Goal: Information Seeking & Learning: Learn about a topic

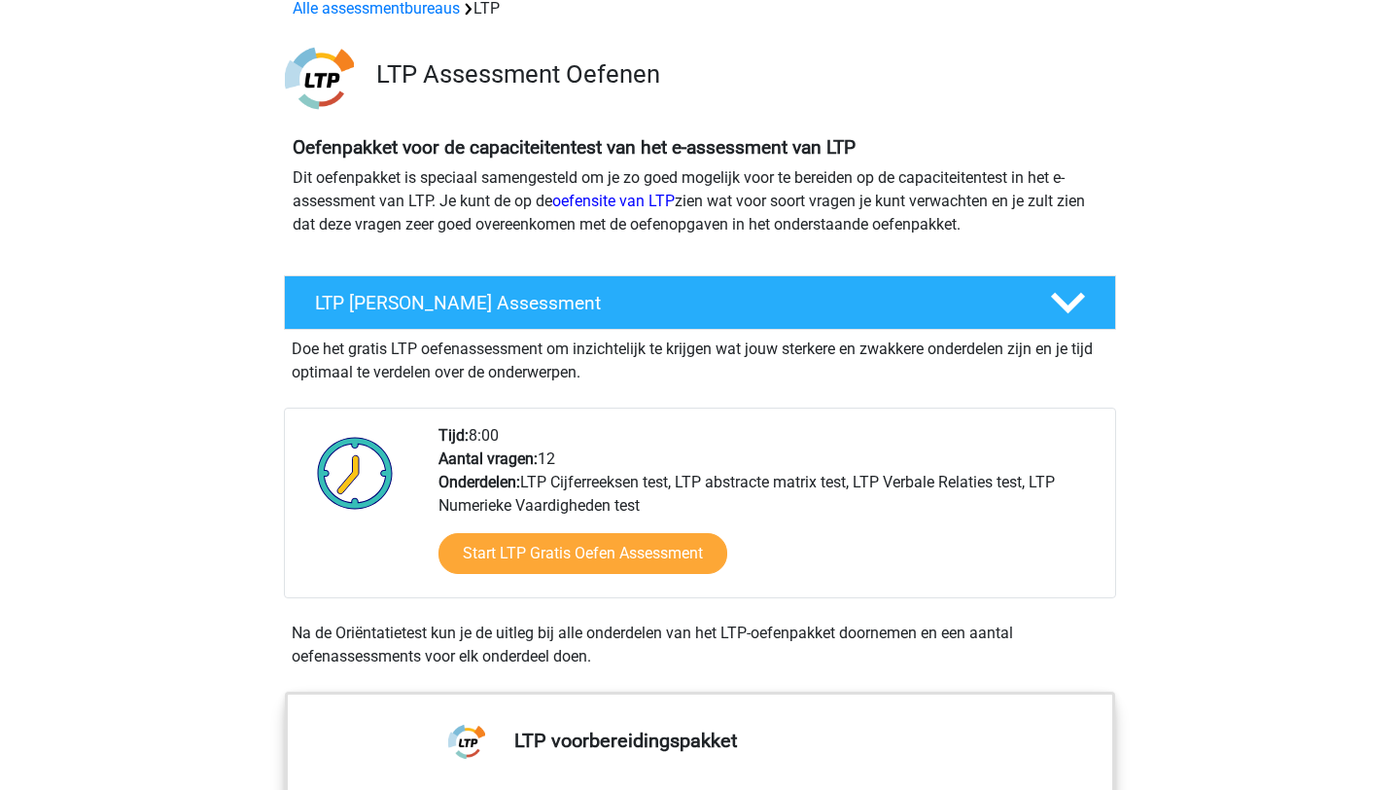
scroll to position [103, 0]
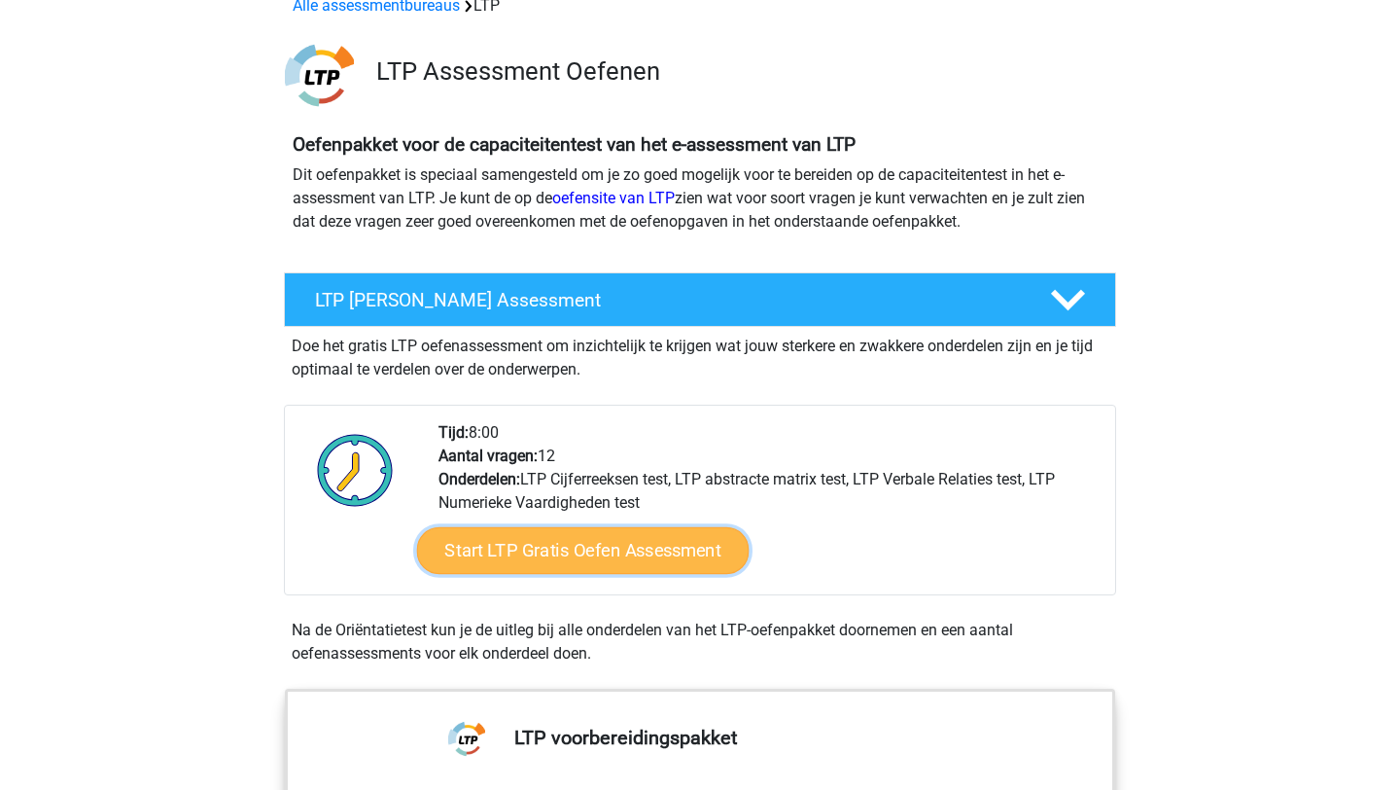
click at [524, 542] on link "Start LTP Gratis Oefen Assessment" at bounding box center [583, 550] width 333 height 47
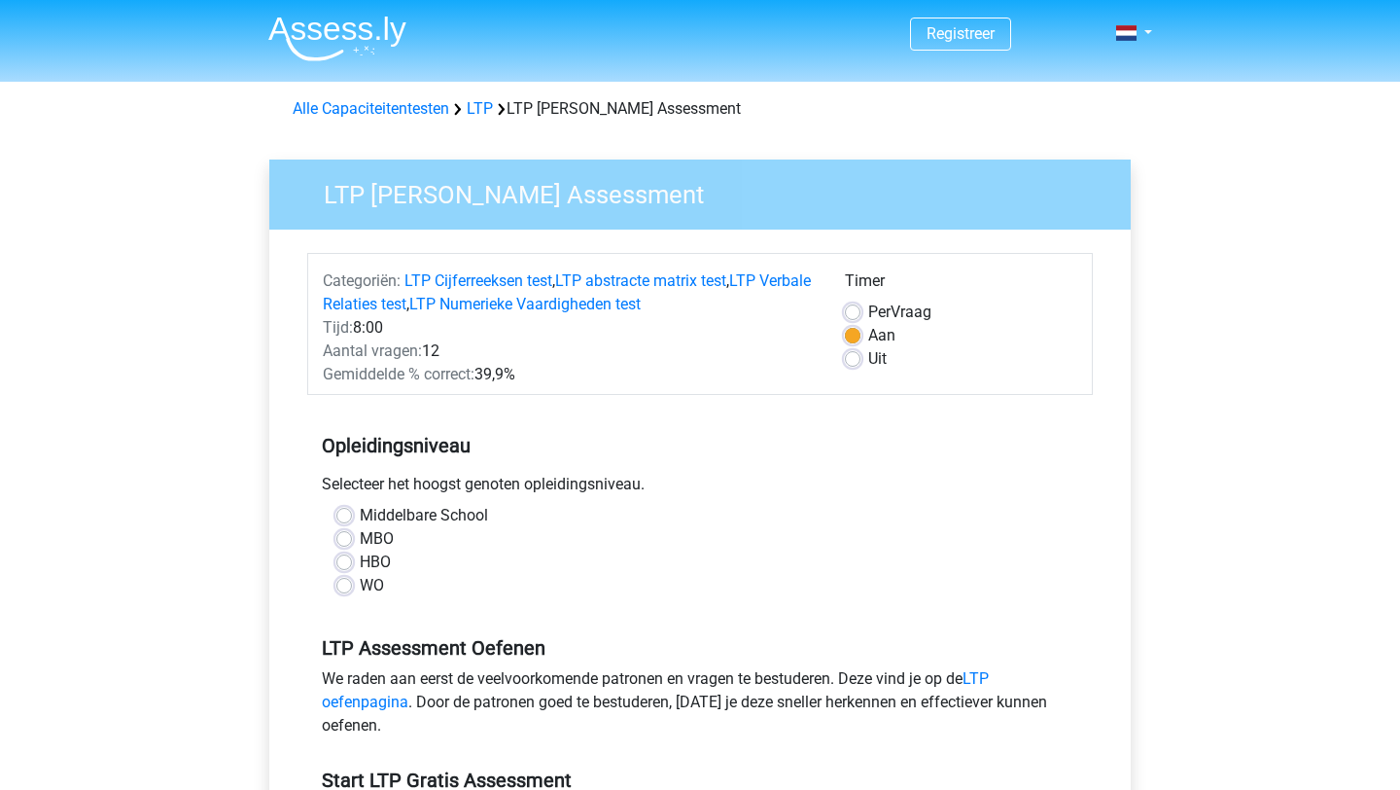
click at [358, 586] on div "WO" at bounding box center [699, 585] width 727 height 23
click at [360, 585] on label "WO" at bounding box center [372, 585] width 24 height 23
click at [348, 585] on input "WO" at bounding box center [344, 583] width 16 height 19
radio input "true"
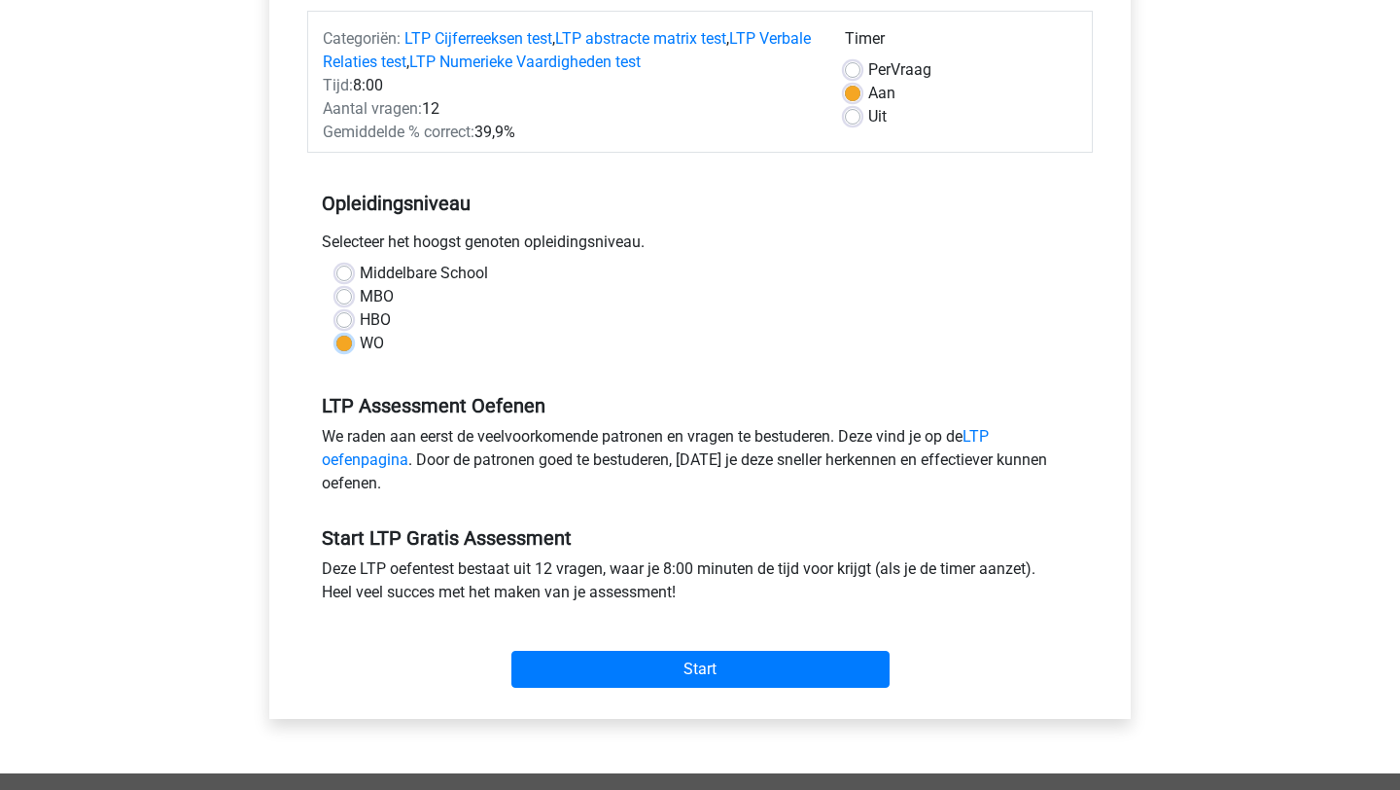
scroll to position [247, 0]
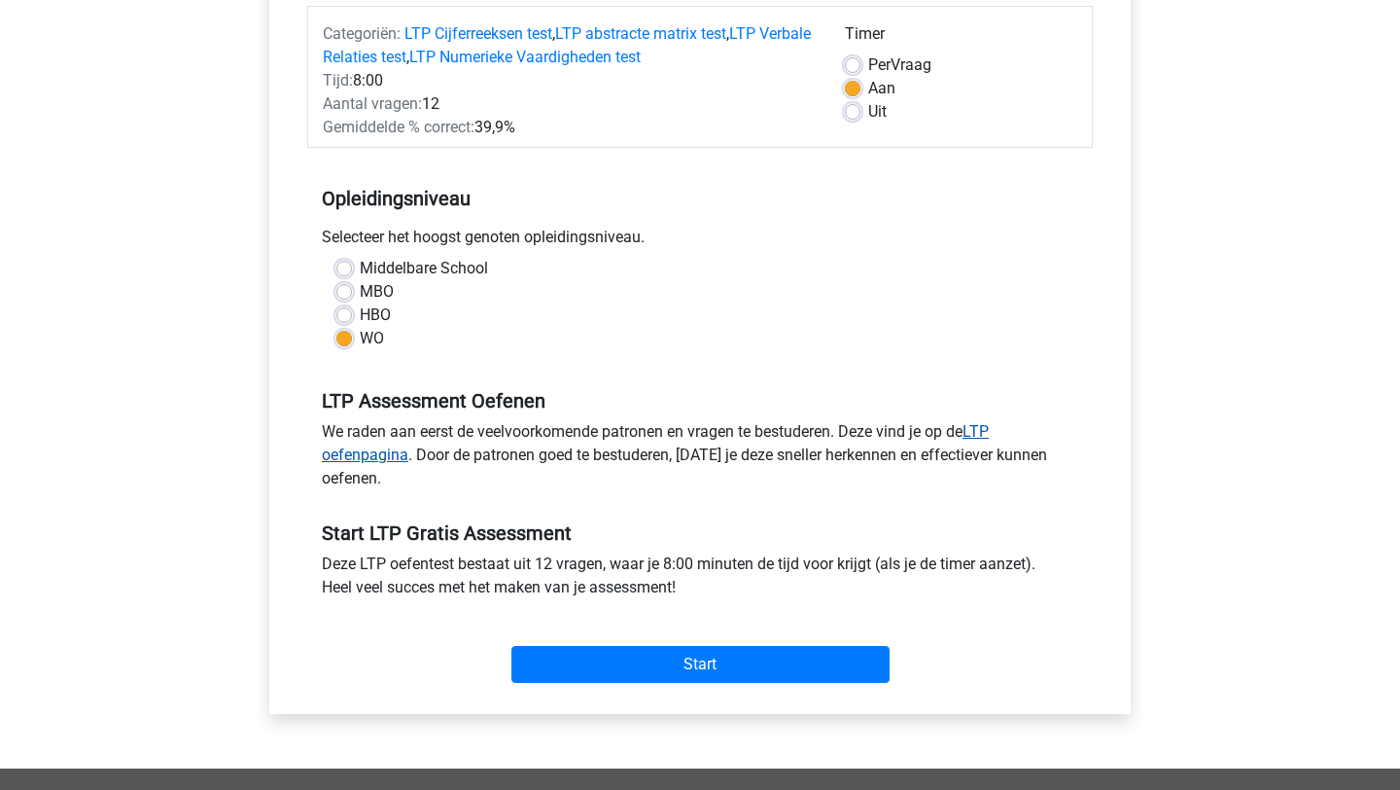
click at [989, 428] on link "LTP oefenpagina" at bounding box center [655, 443] width 667 height 42
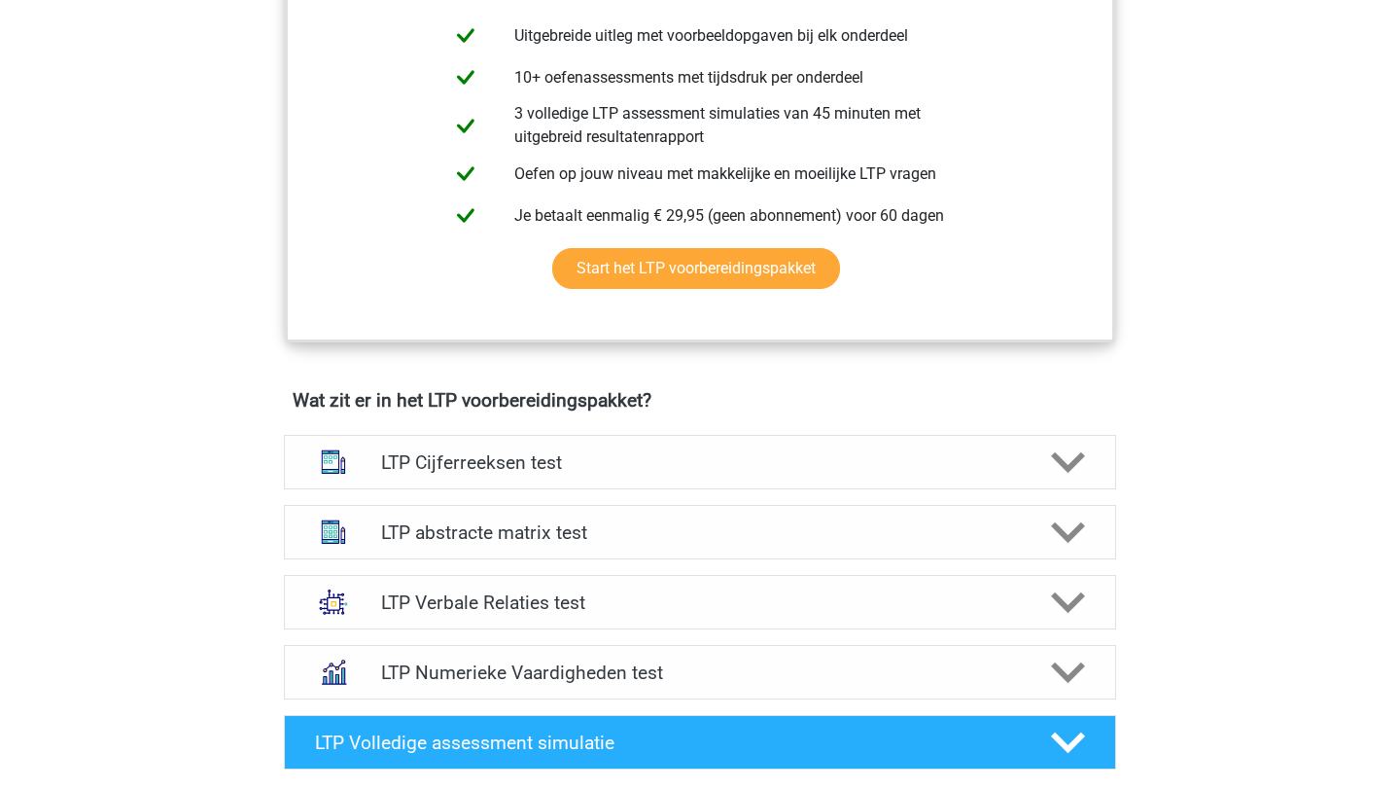
scroll to position [909, 0]
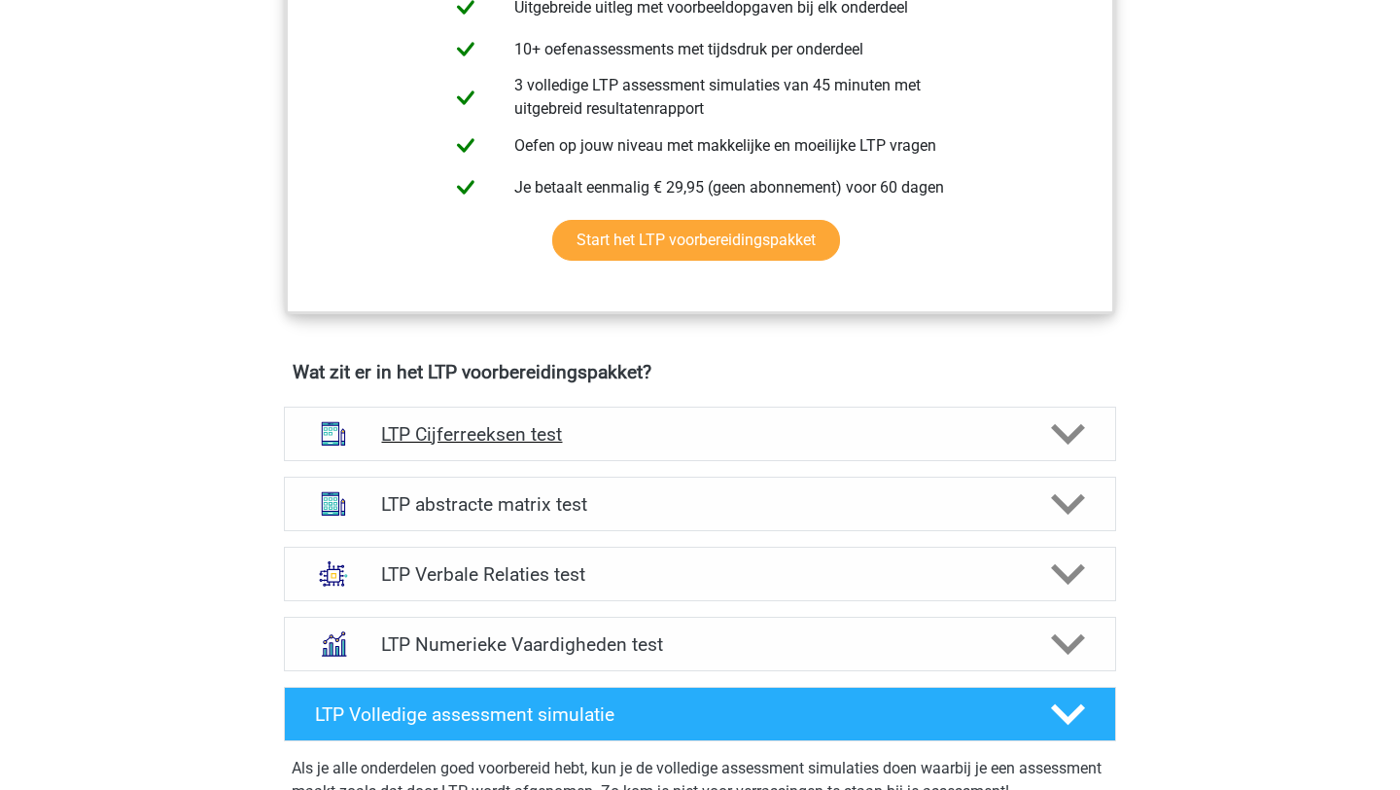
click at [1067, 446] on icon at bounding box center [1068, 434] width 34 height 34
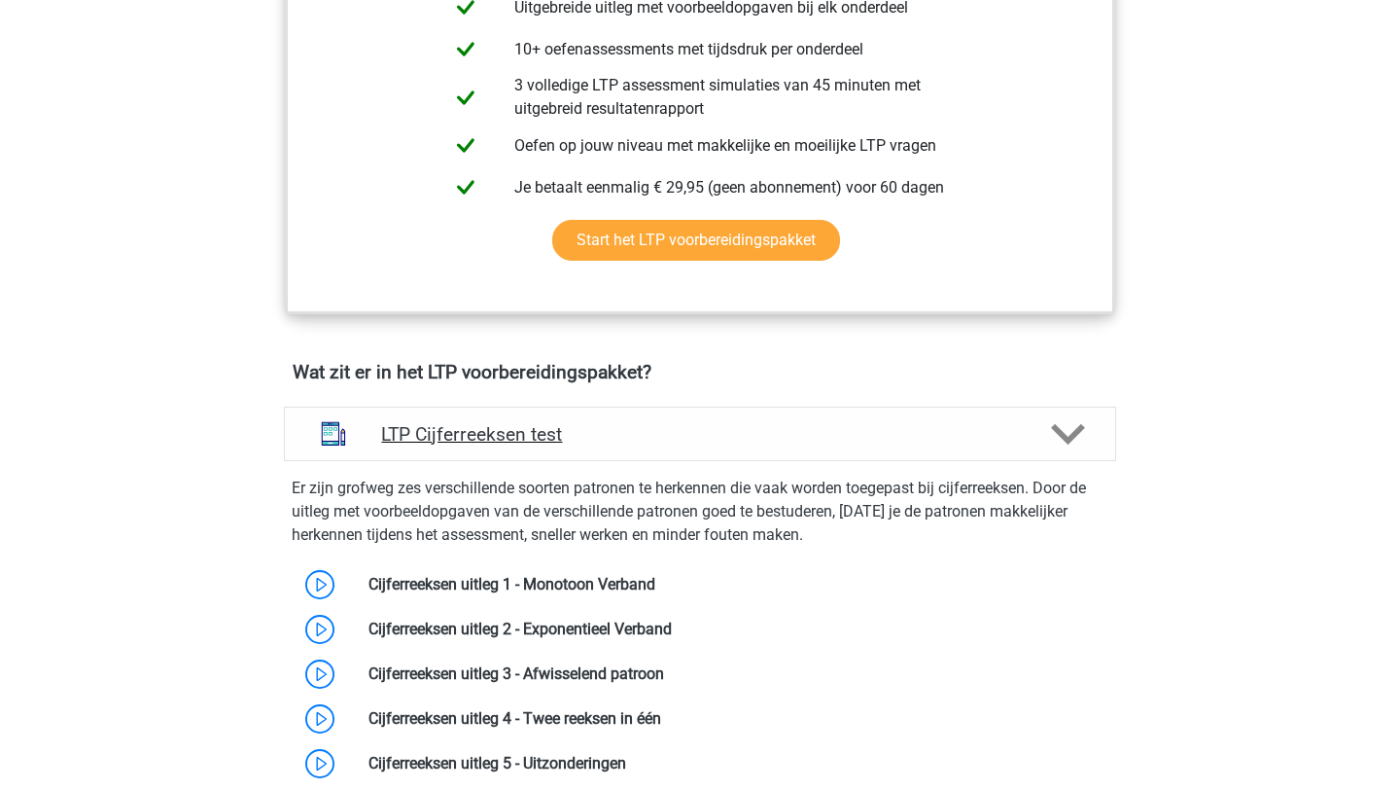
click at [1067, 446] on icon at bounding box center [1068, 434] width 34 height 34
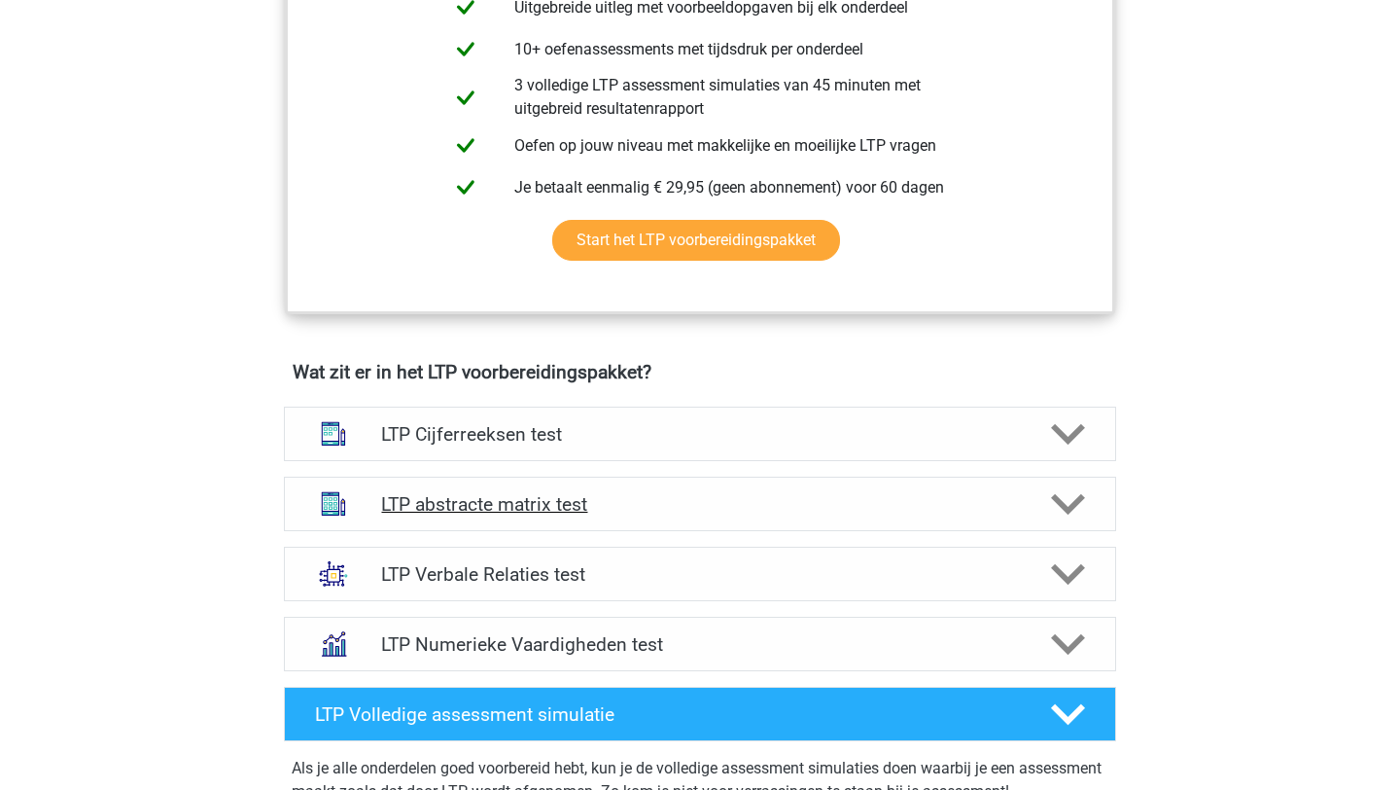
click at [1068, 509] on polygon at bounding box center [1068, 503] width 34 height 21
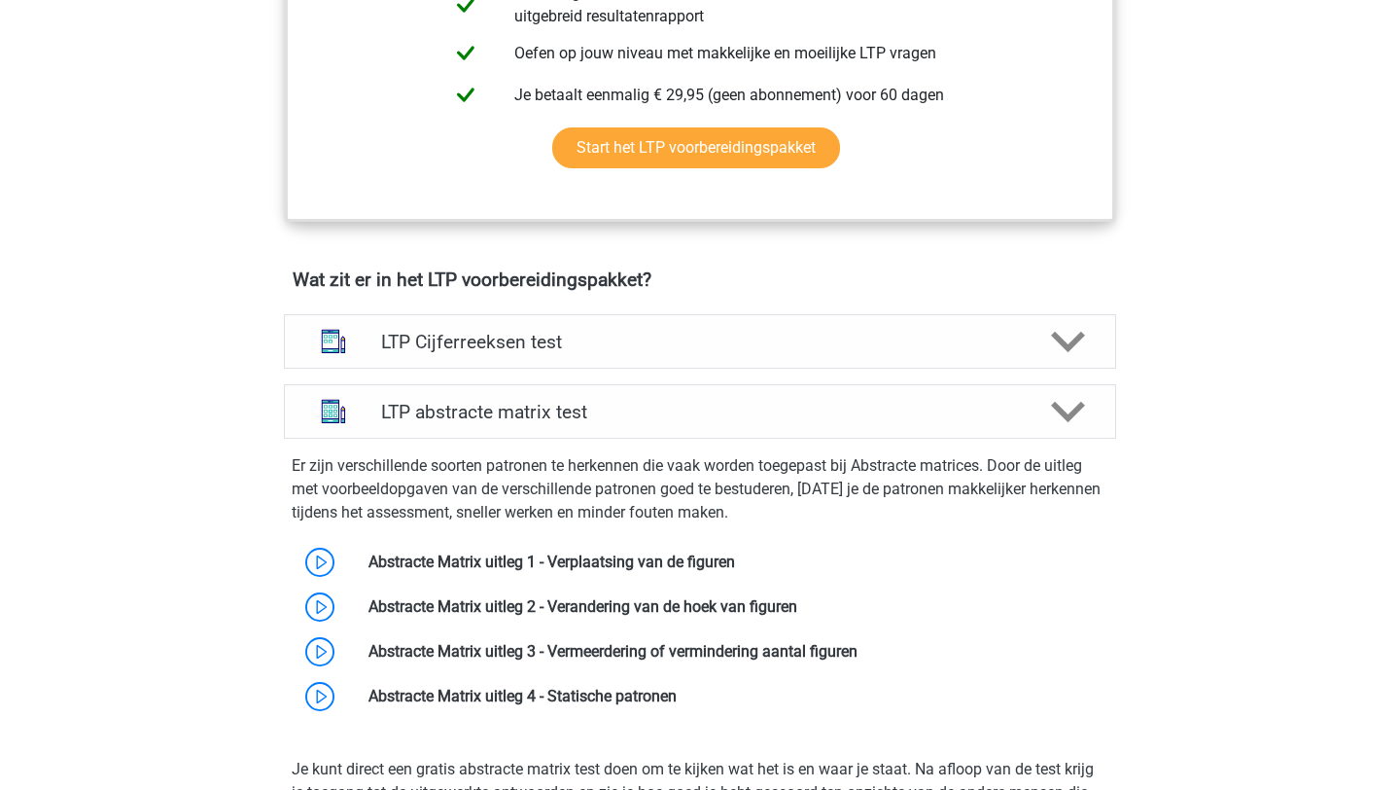
scroll to position [1013, 0]
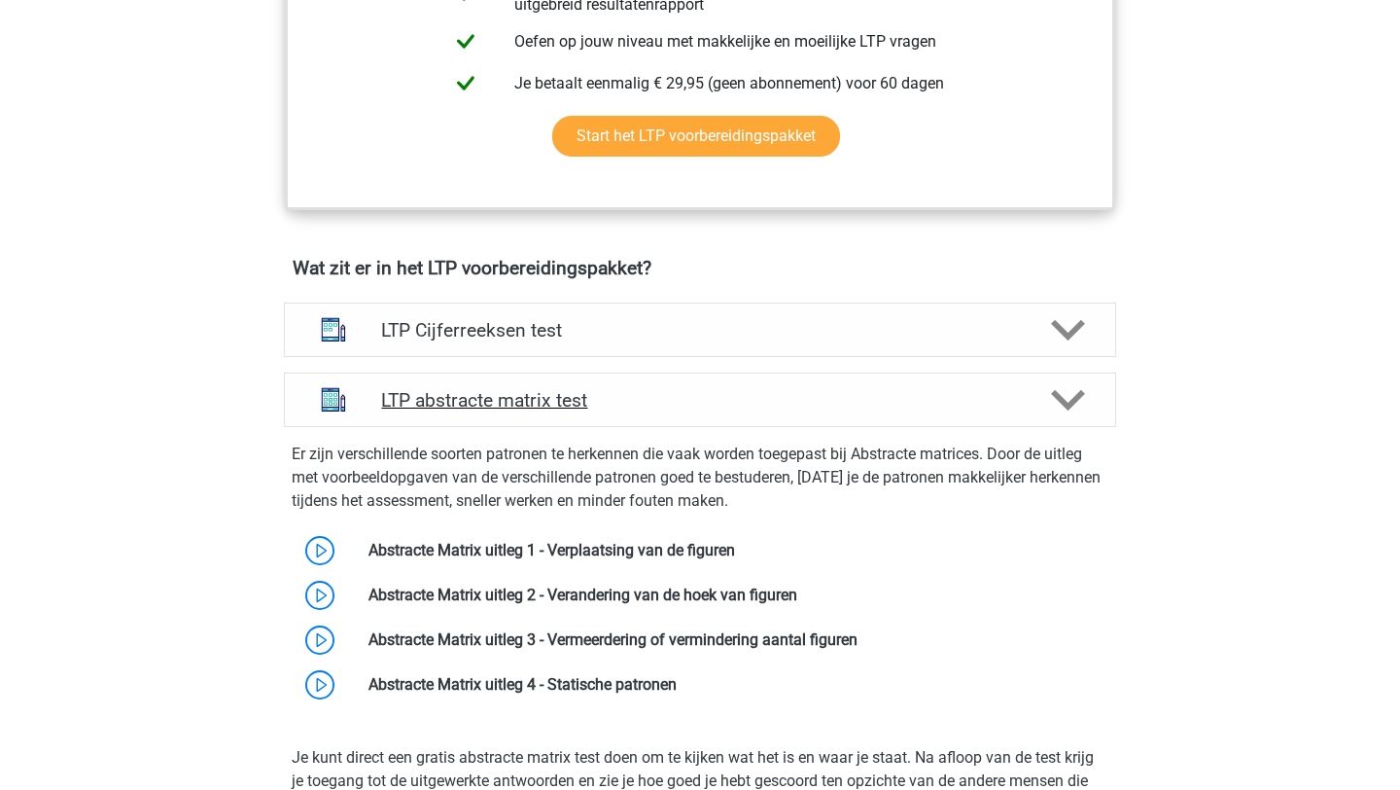
click at [1071, 390] on icon at bounding box center [1068, 400] width 34 height 34
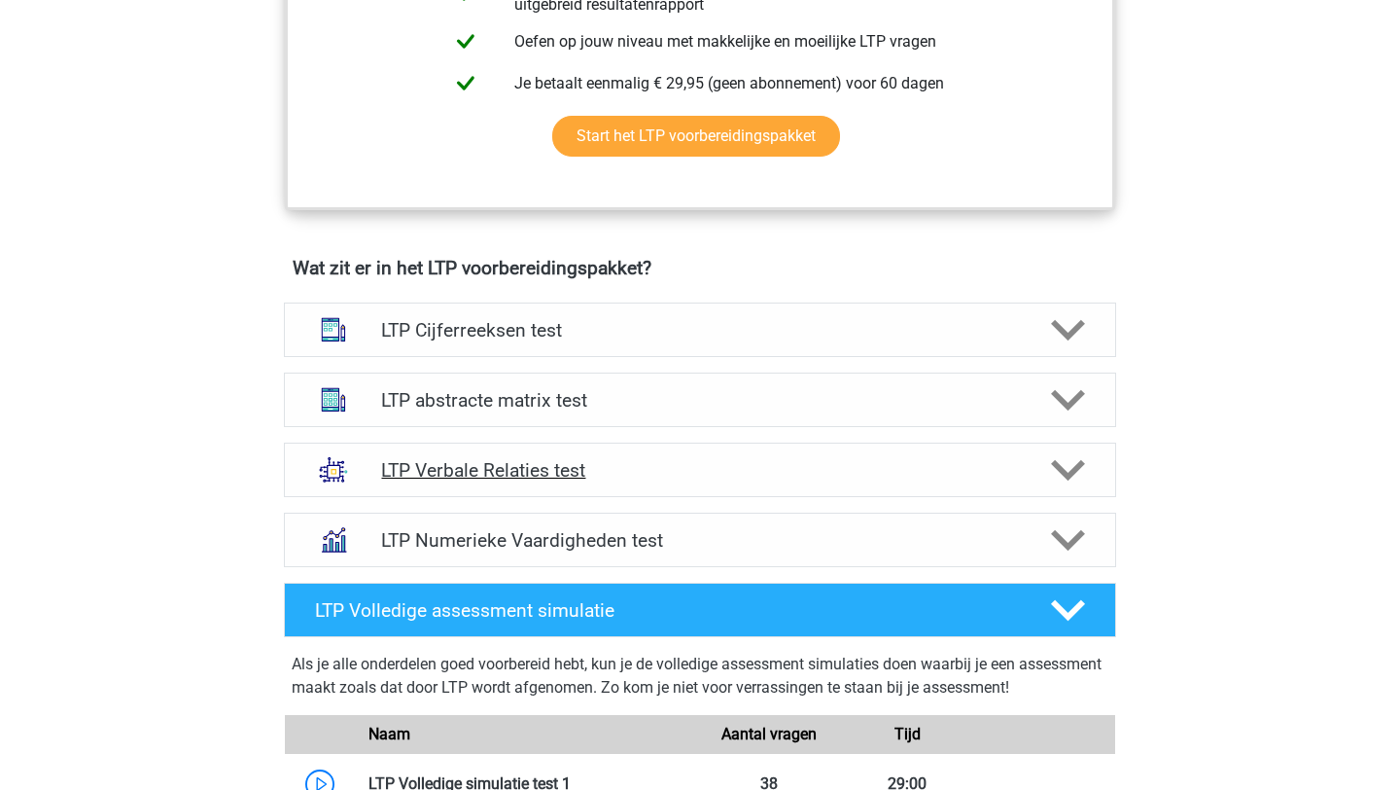
click at [1073, 475] on icon at bounding box center [1068, 470] width 34 height 34
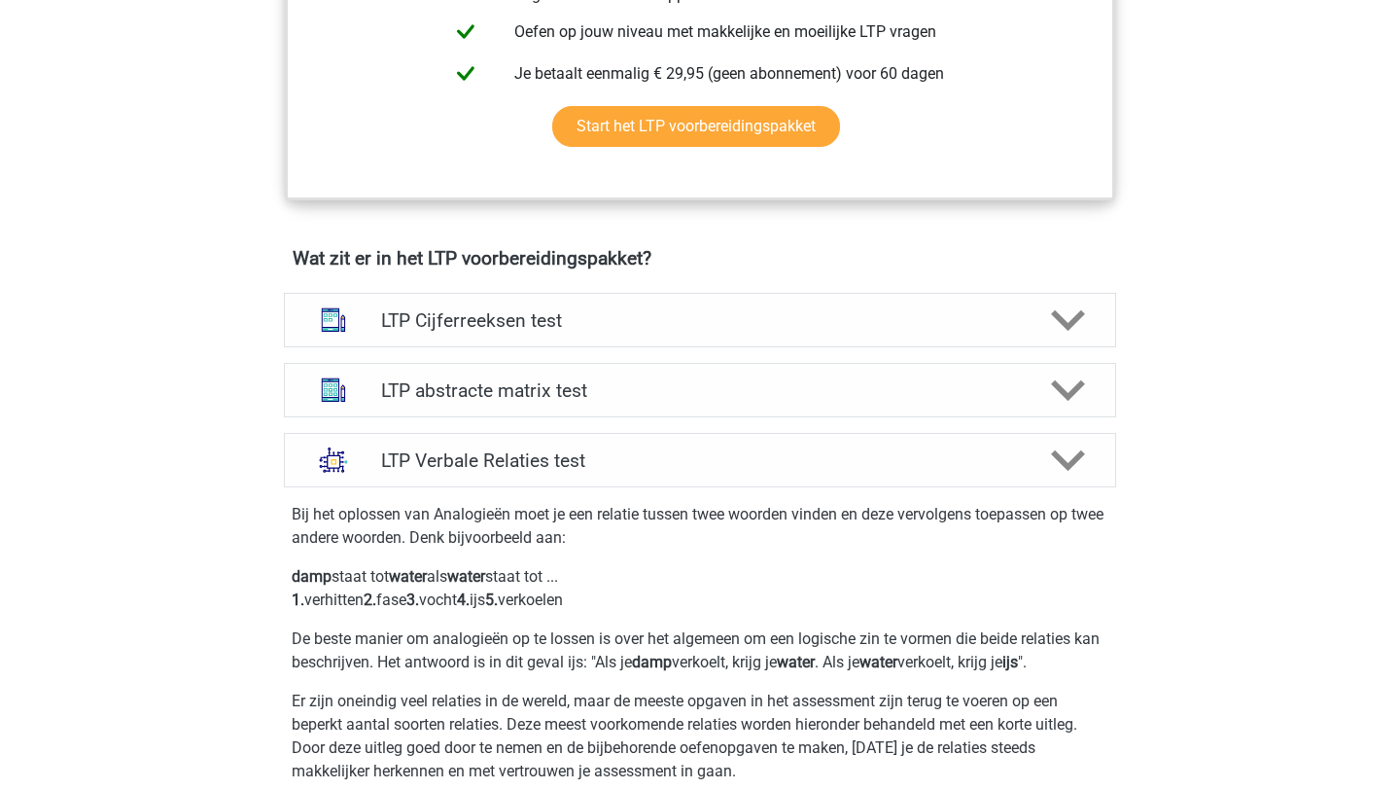
scroll to position [1040, 0]
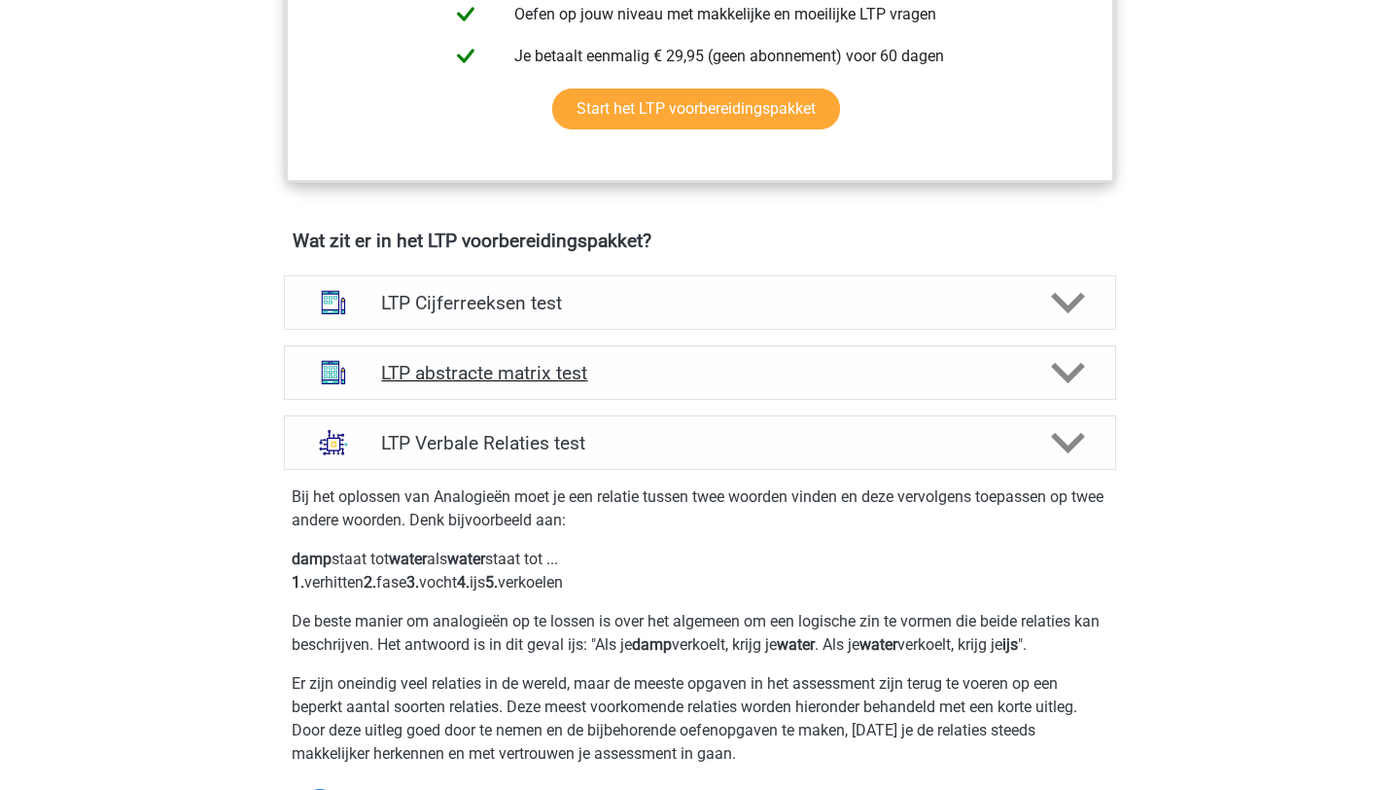
click at [1069, 376] on polygon at bounding box center [1068, 372] width 34 height 21
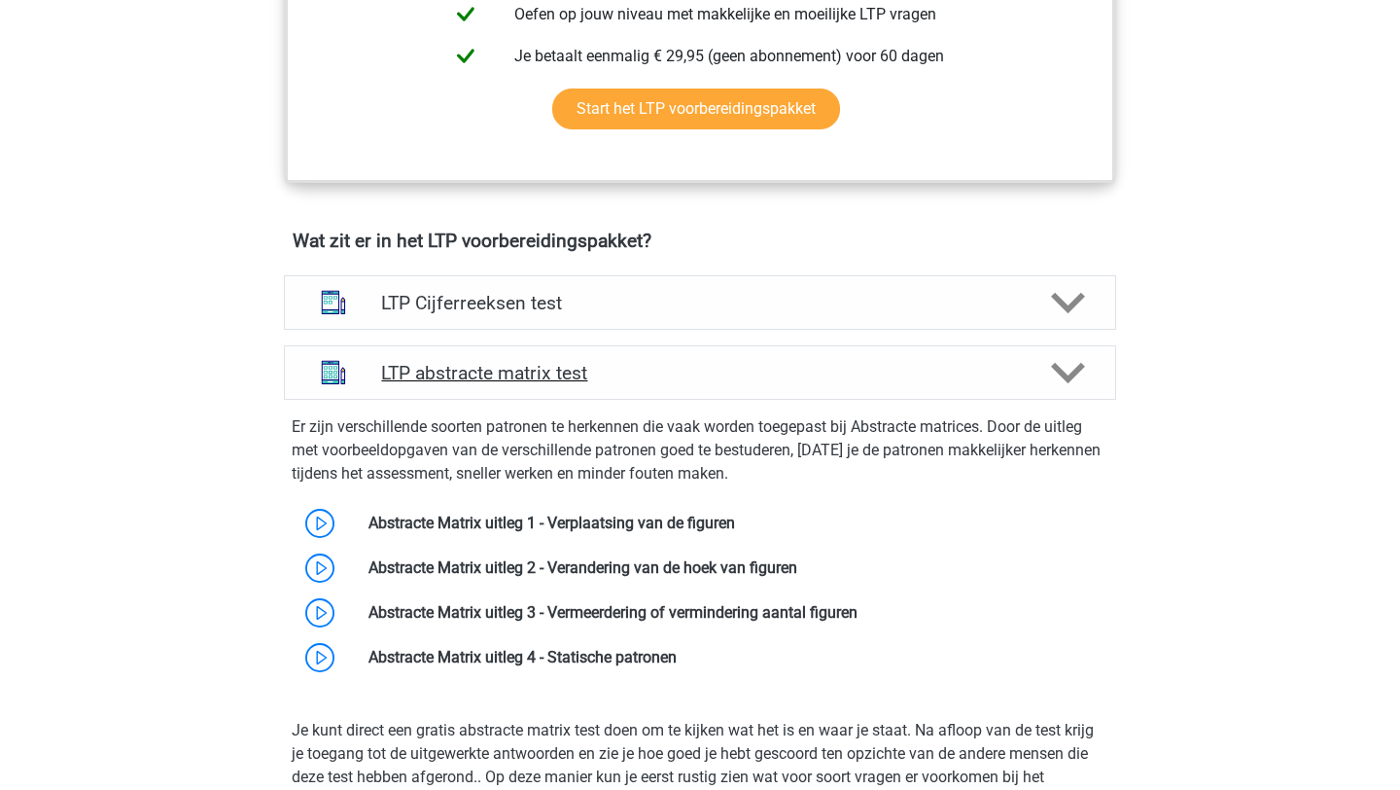
click at [1069, 376] on polygon at bounding box center [1068, 372] width 34 height 21
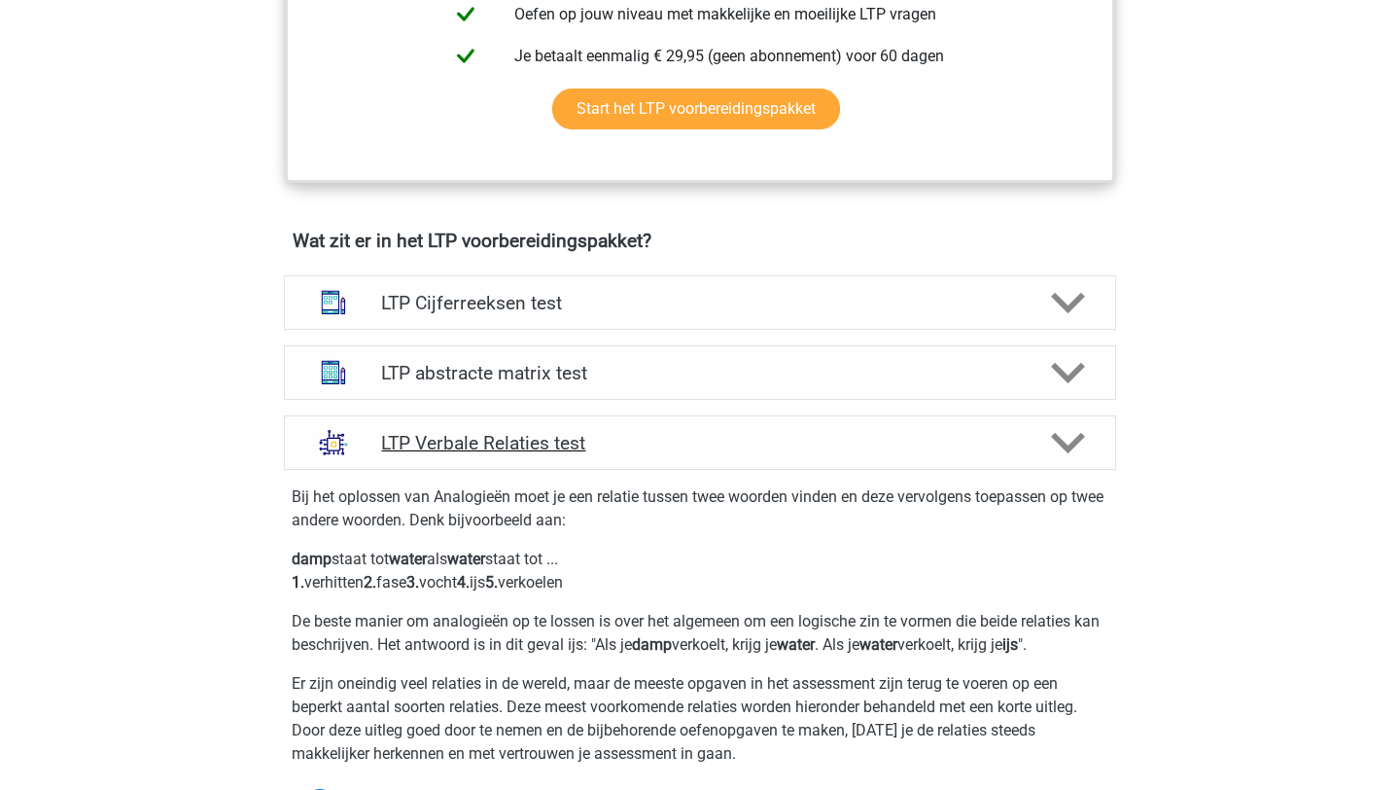
click at [1065, 429] on icon at bounding box center [1068, 443] width 34 height 34
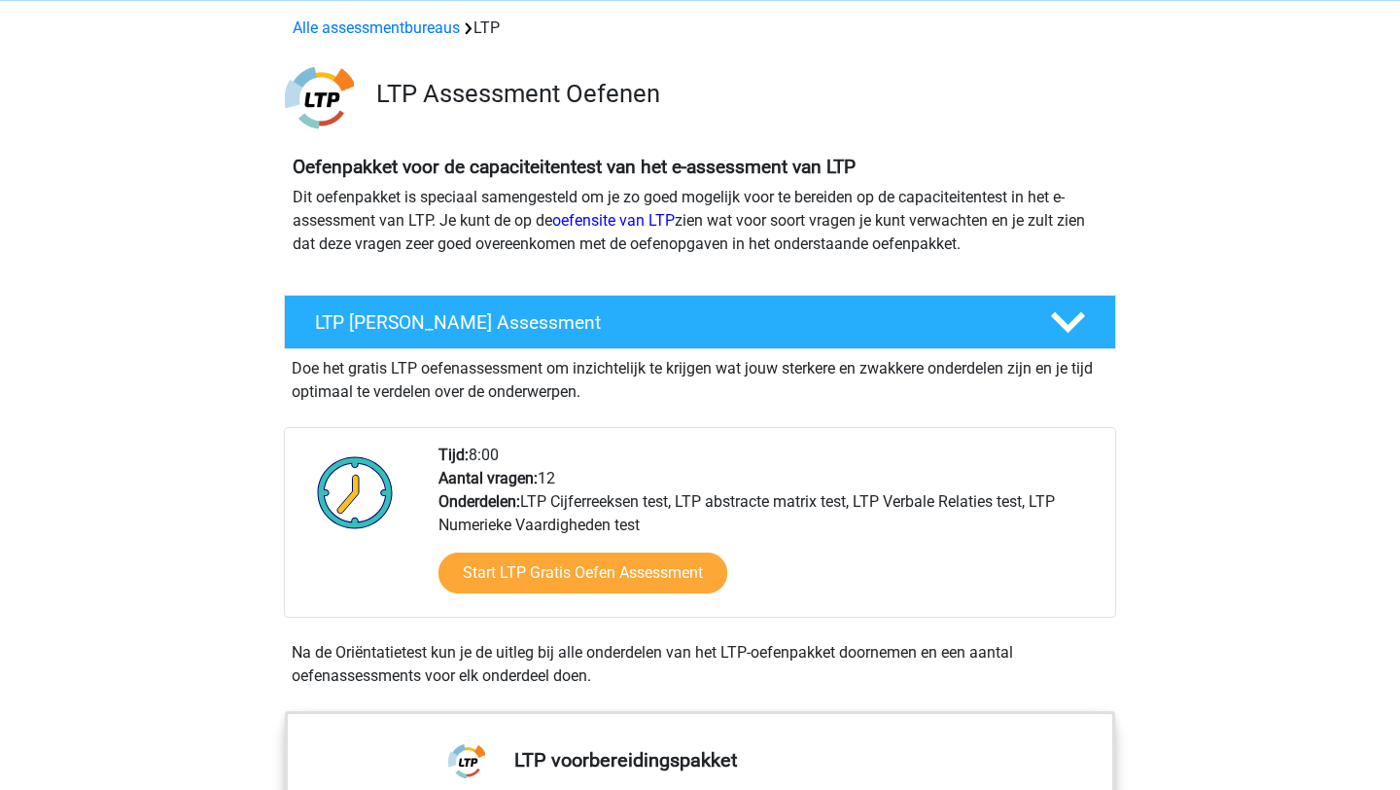
scroll to position [91, 0]
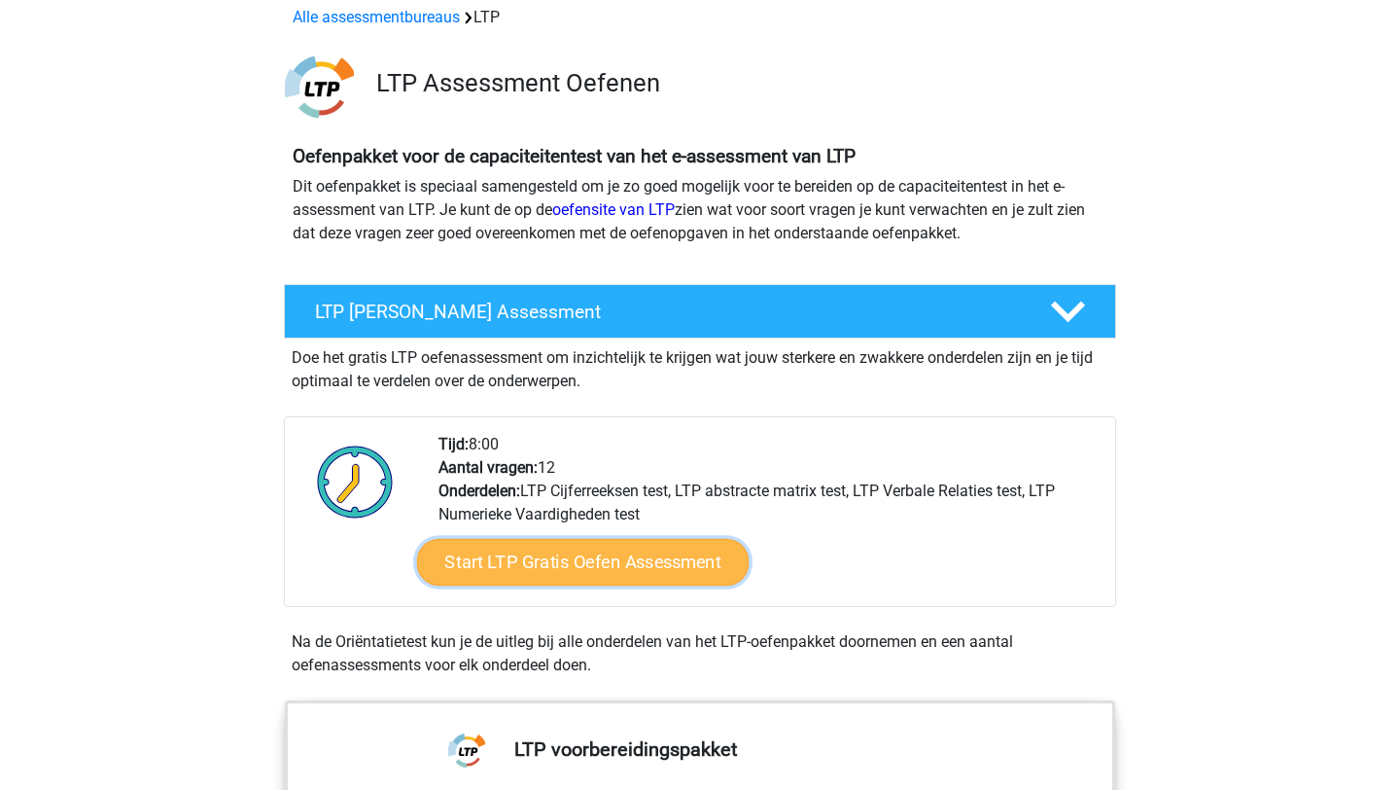
click at [580, 565] on link "Start LTP Gratis Oefen Assessment" at bounding box center [583, 562] width 333 height 47
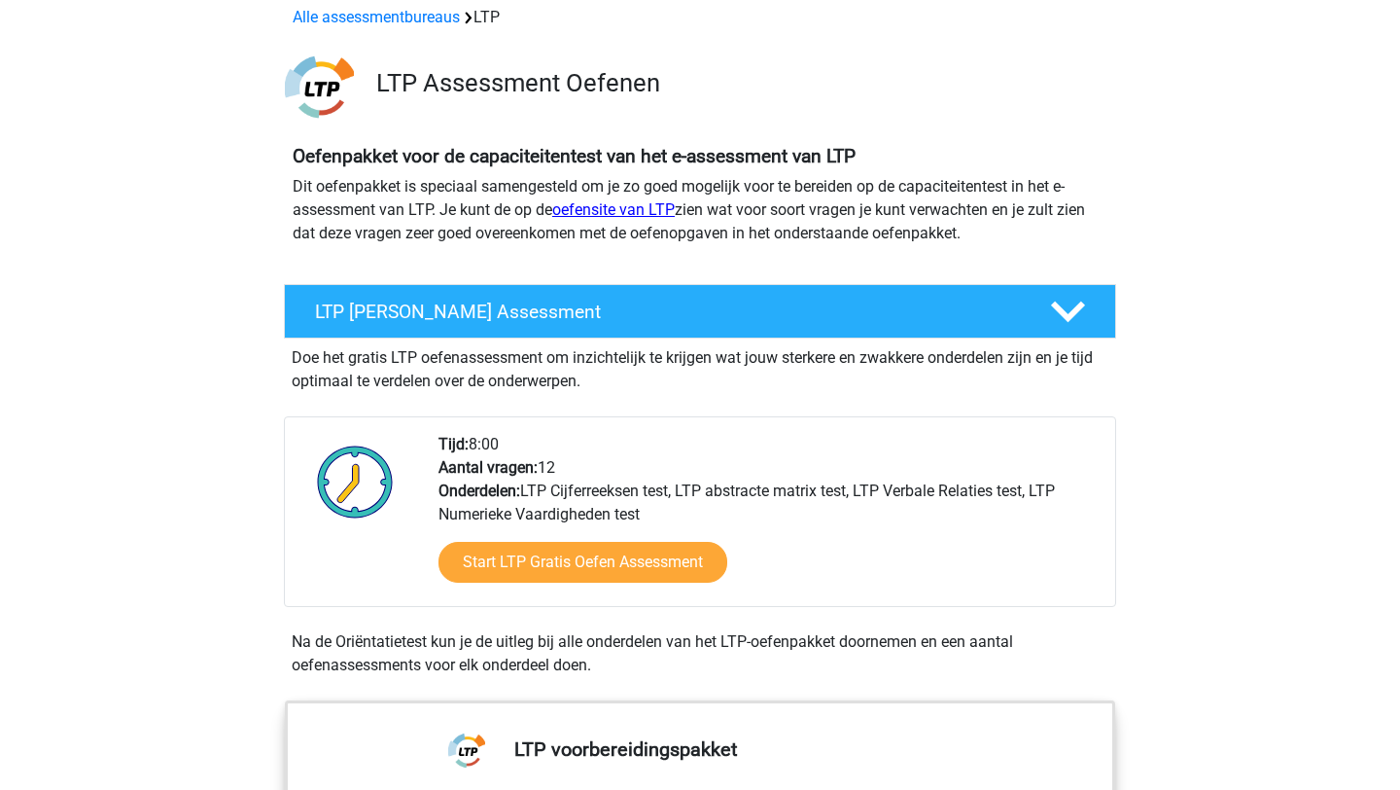
click at [581, 211] on link "oefensite van LTP" at bounding box center [613, 209] width 123 height 18
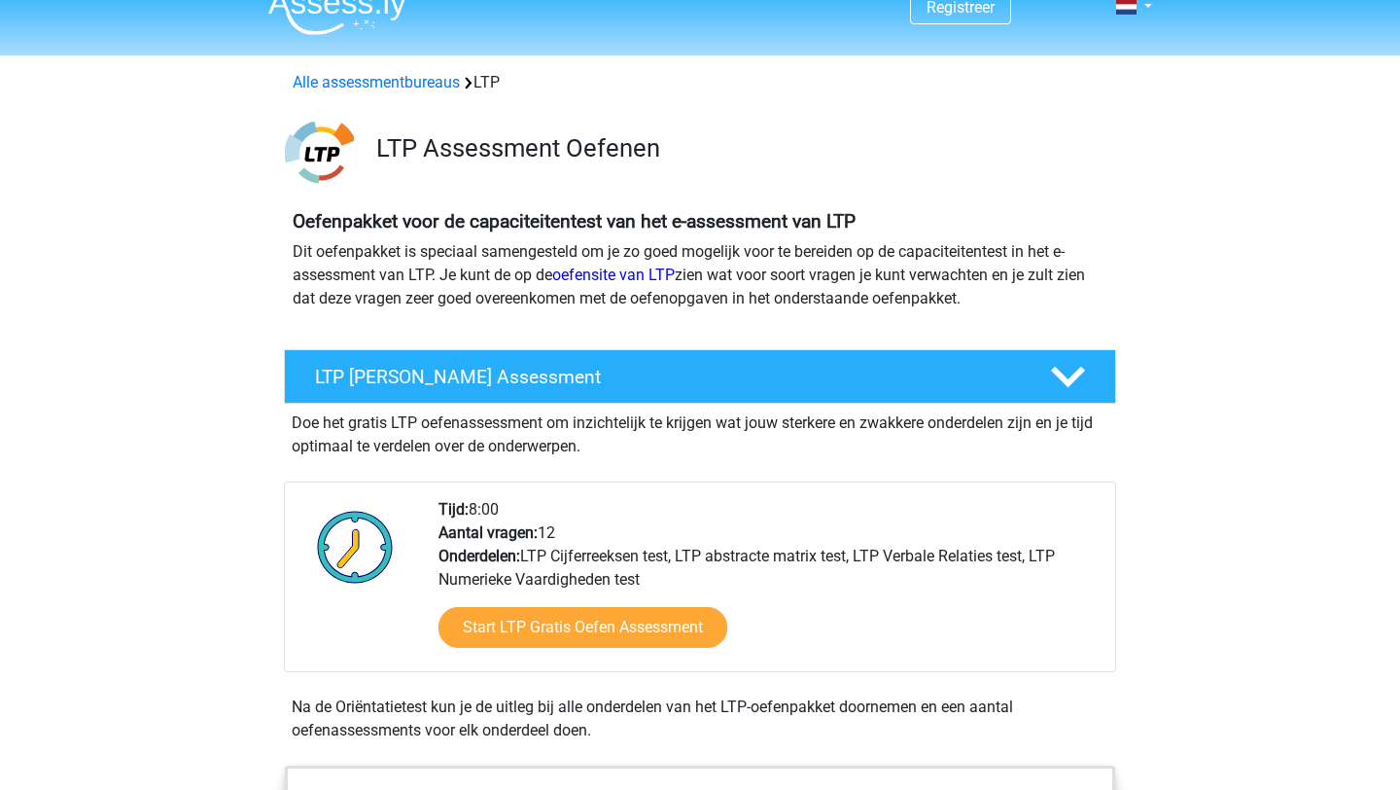
scroll to position [0, 0]
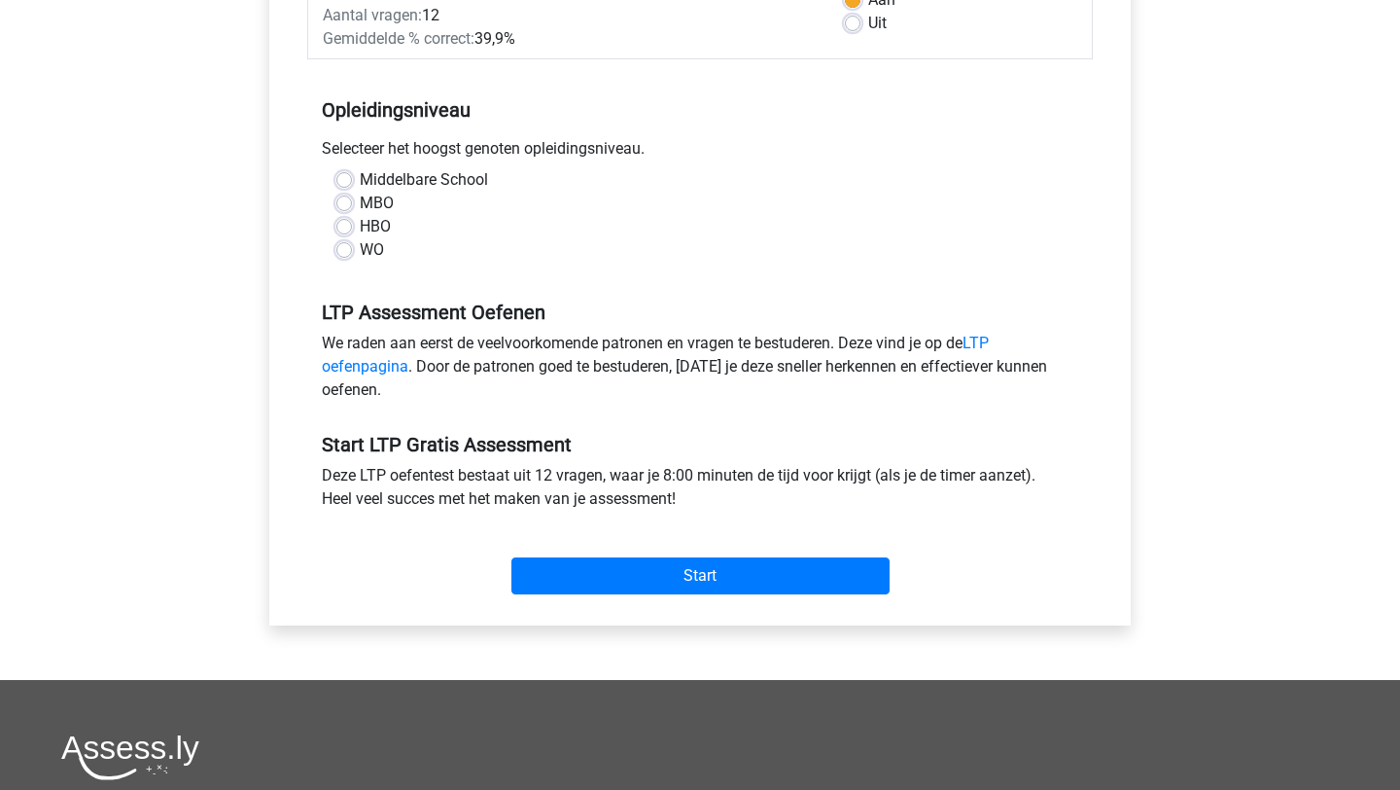
scroll to position [351, 0]
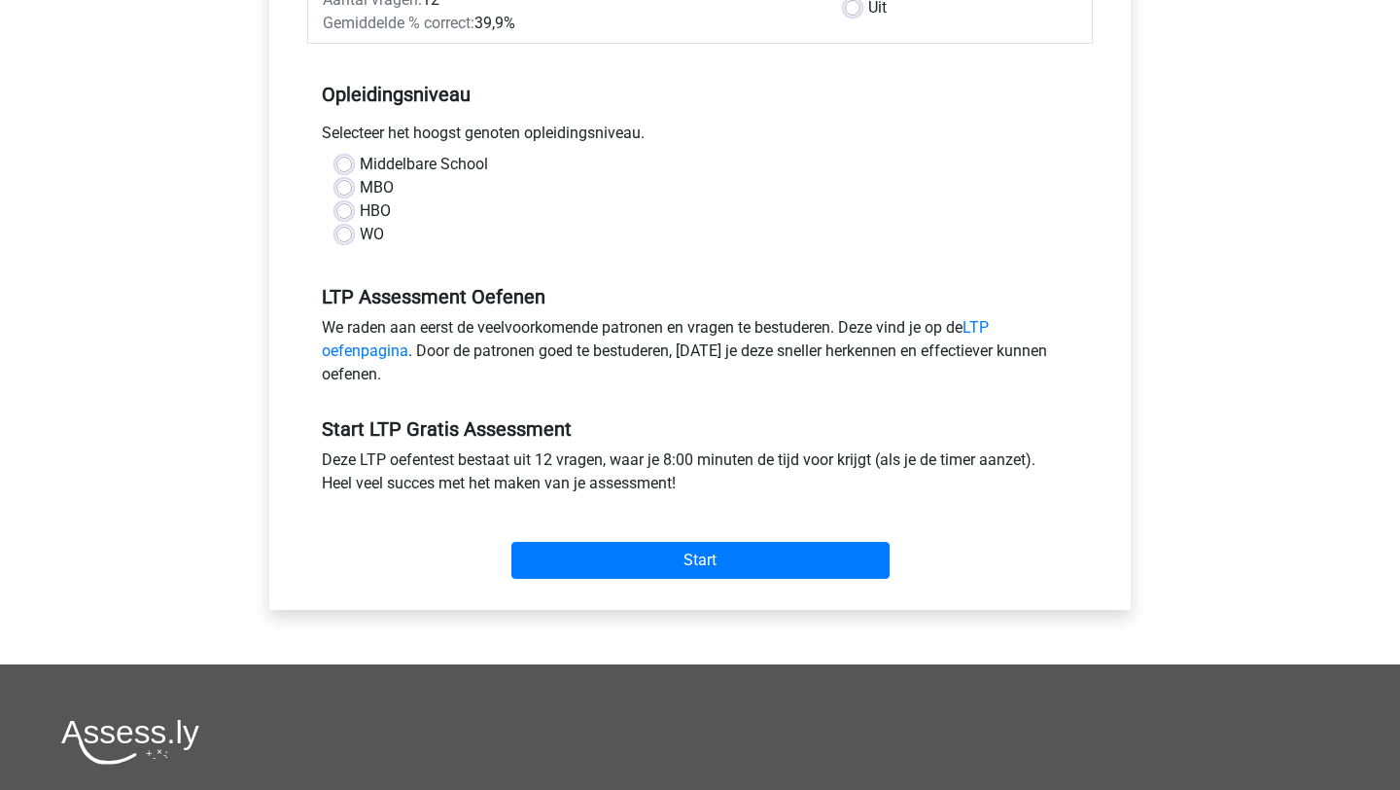
click at [360, 238] on label "WO" at bounding box center [372, 234] width 24 height 23
click at [345, 238] on input "WO" at bounding box center [344, 232] width 16 height 19
radio input "true"
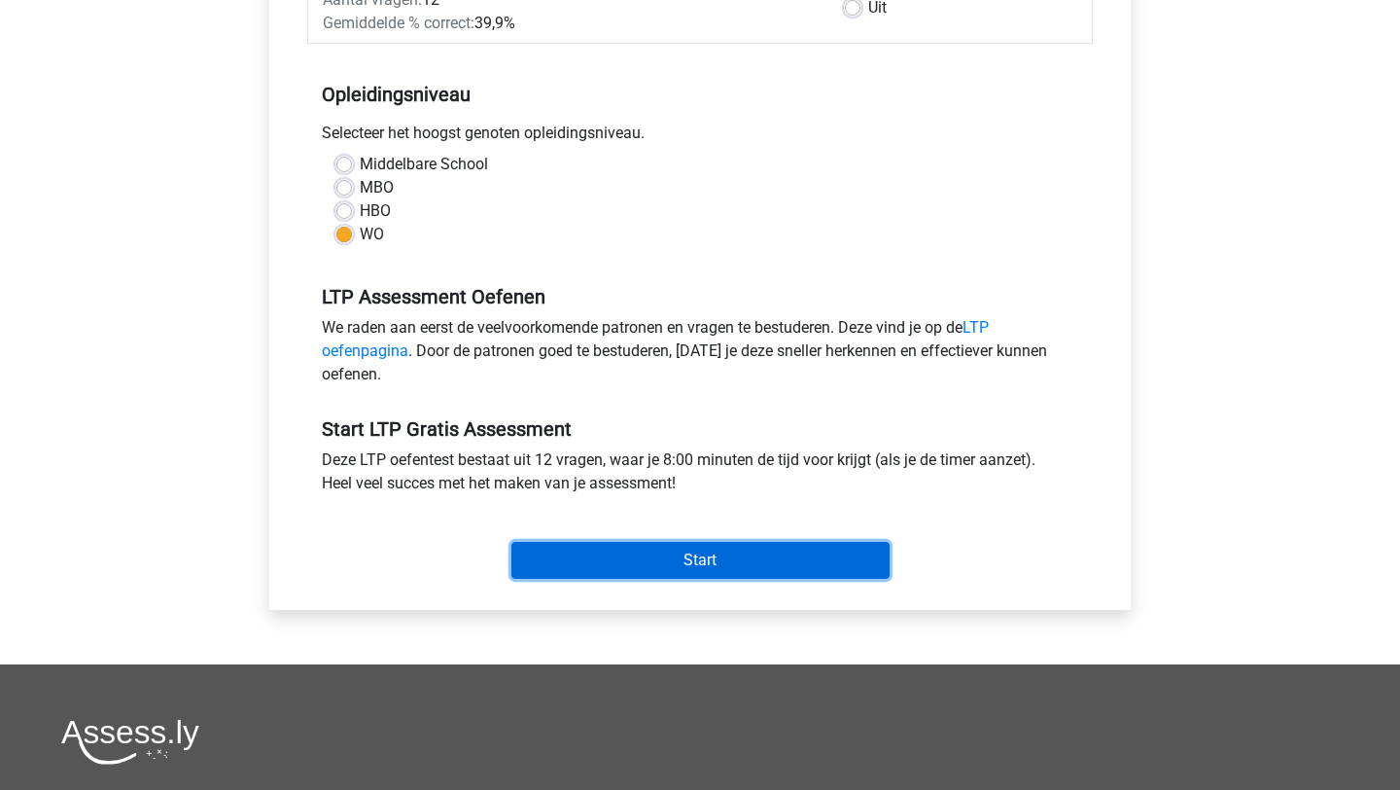
click at [676, 560] on input "Start" at bounding box center [700, 560] width 378 height 37
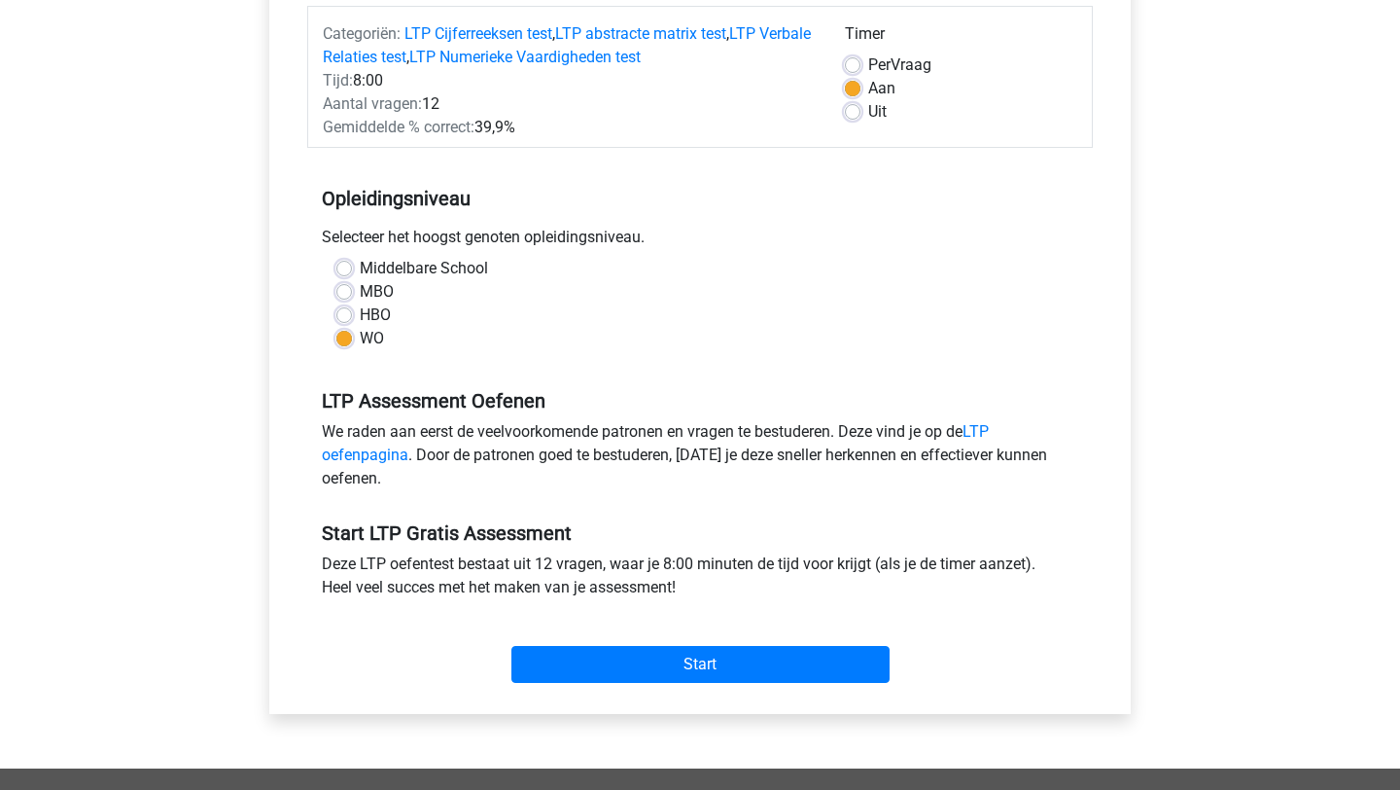
scroll to position [247, 0]
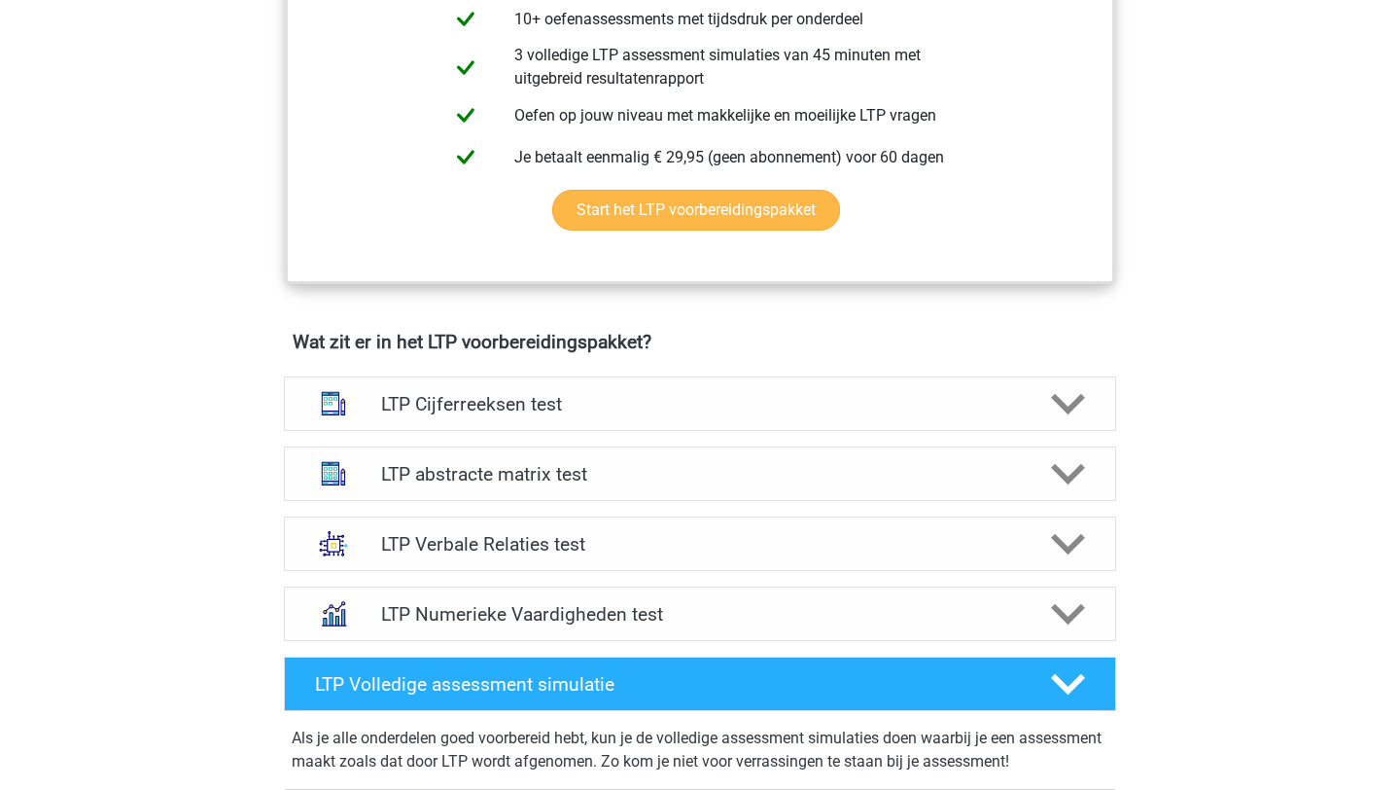
scroll to position [958, 0]
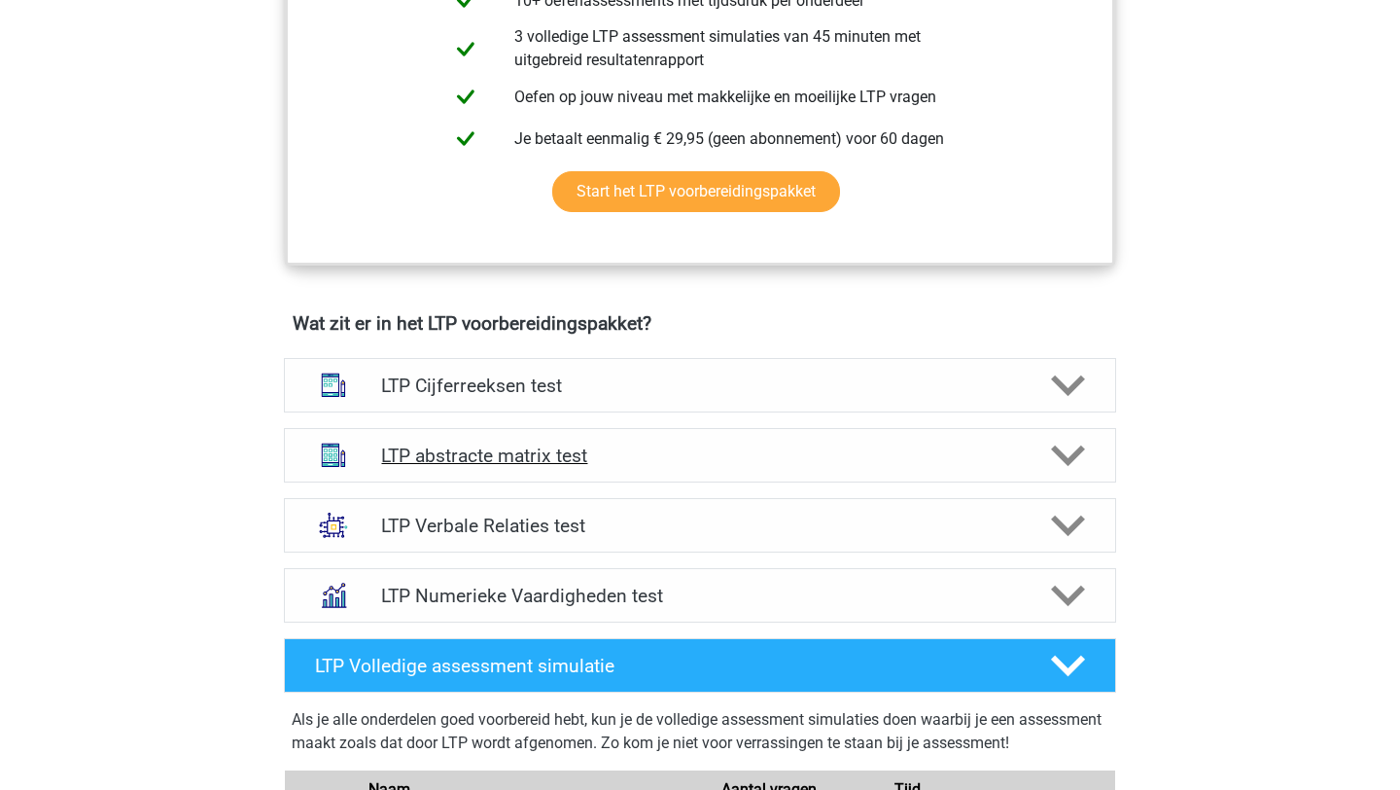
click at [538, 458] on h4 "LTP abstracte matrix test" at bounding box center [699, 455] width 637 height 22
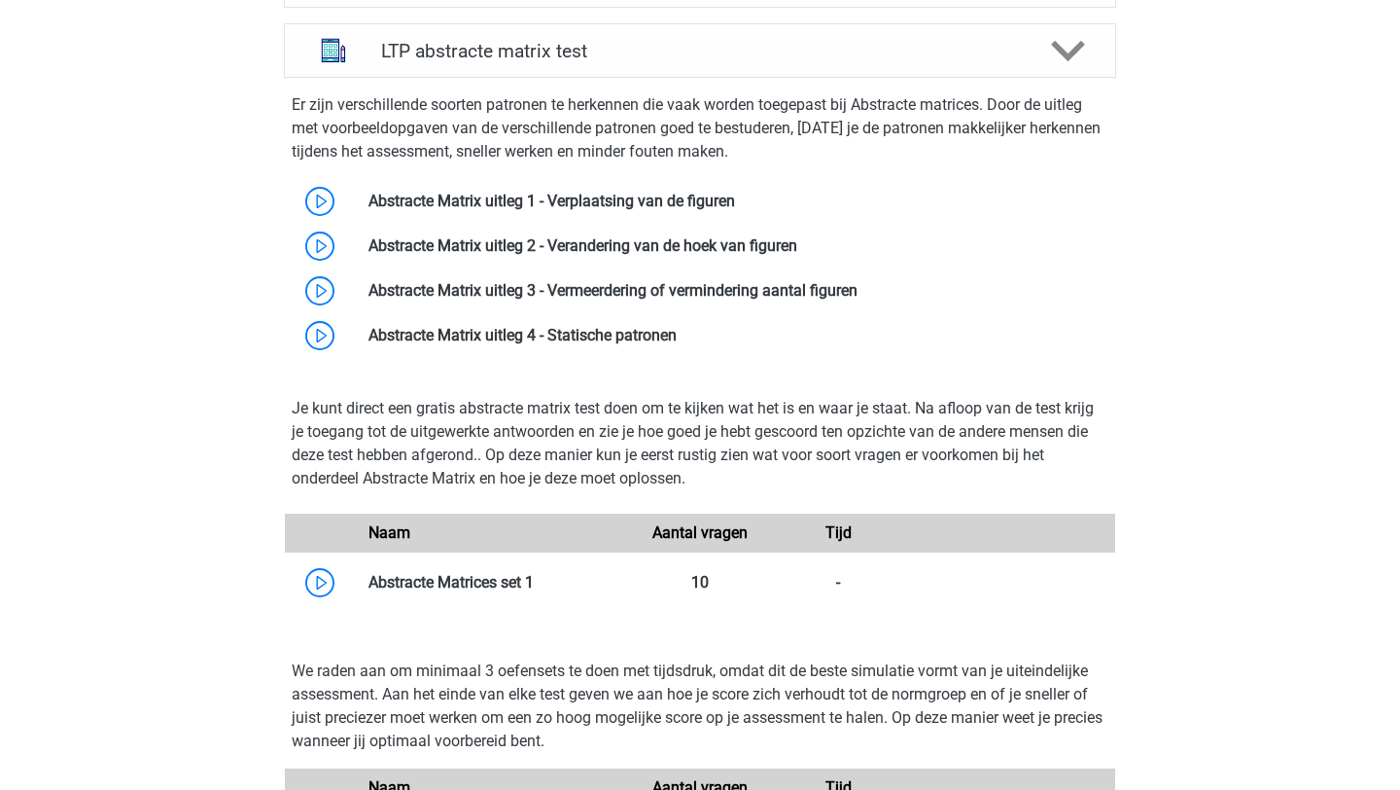
scroll to position [1381, 0]
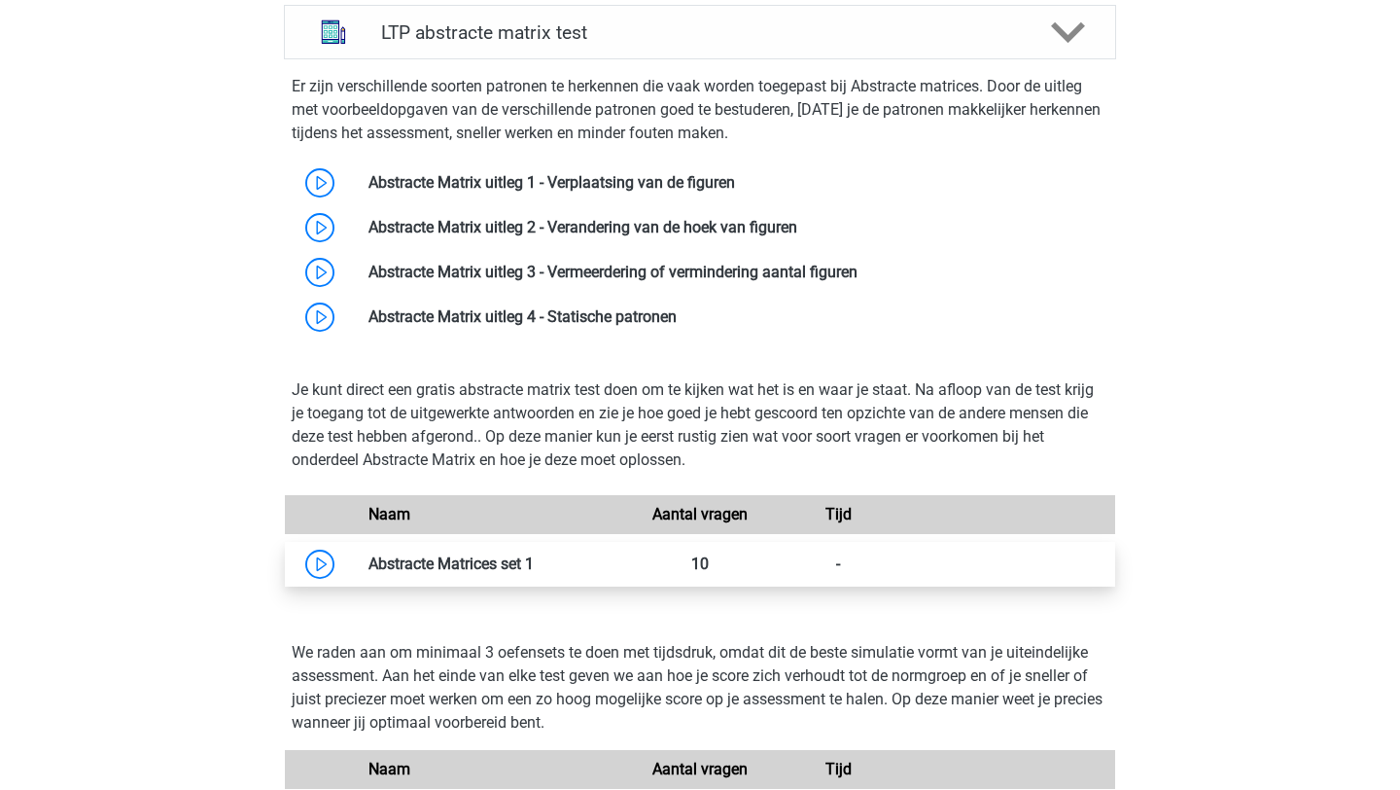
click at [534, 560] on link at bounding box center [534, 563] width 0 height 18
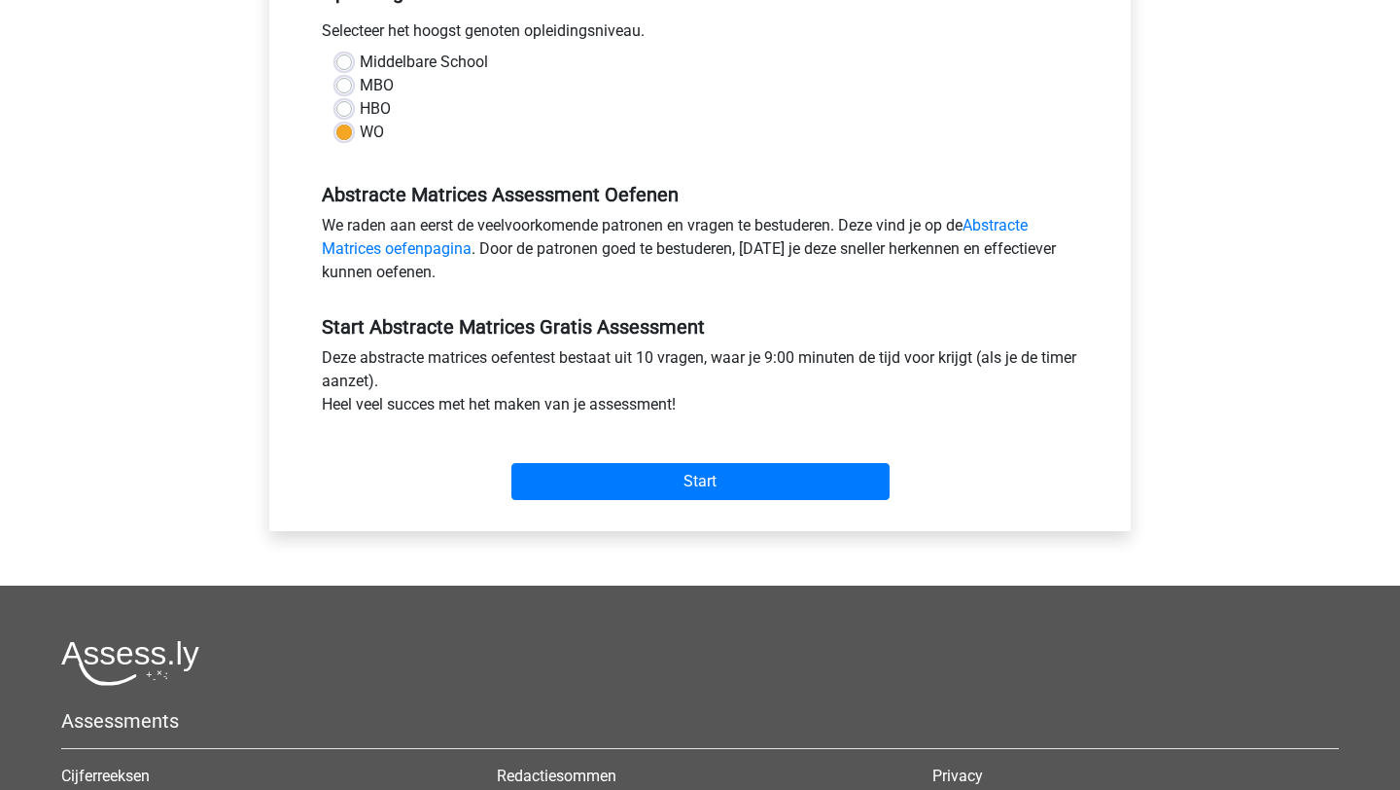
scroll to position [457, 0]
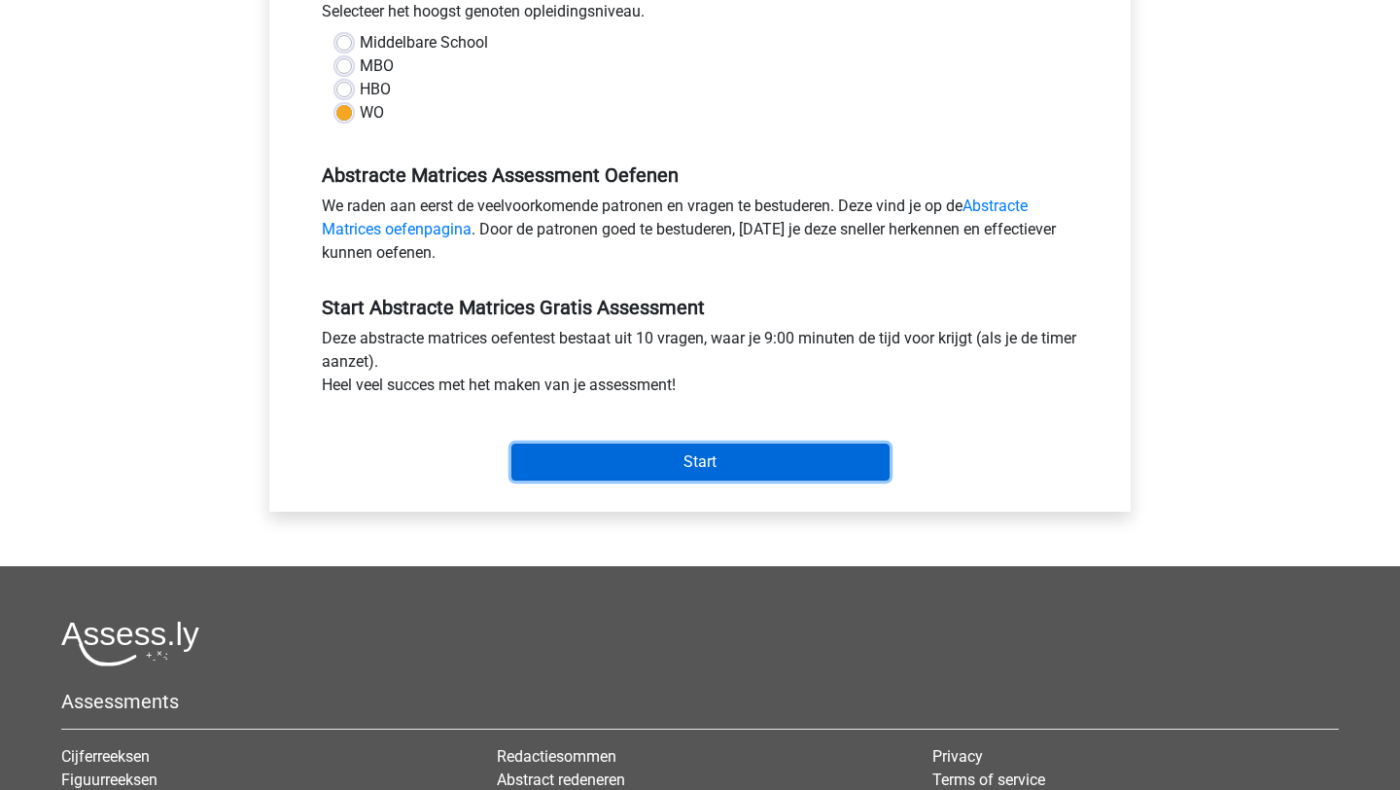
click at [645, 457] on input "Start" at bounding box center [700, 461] width 378 height 37
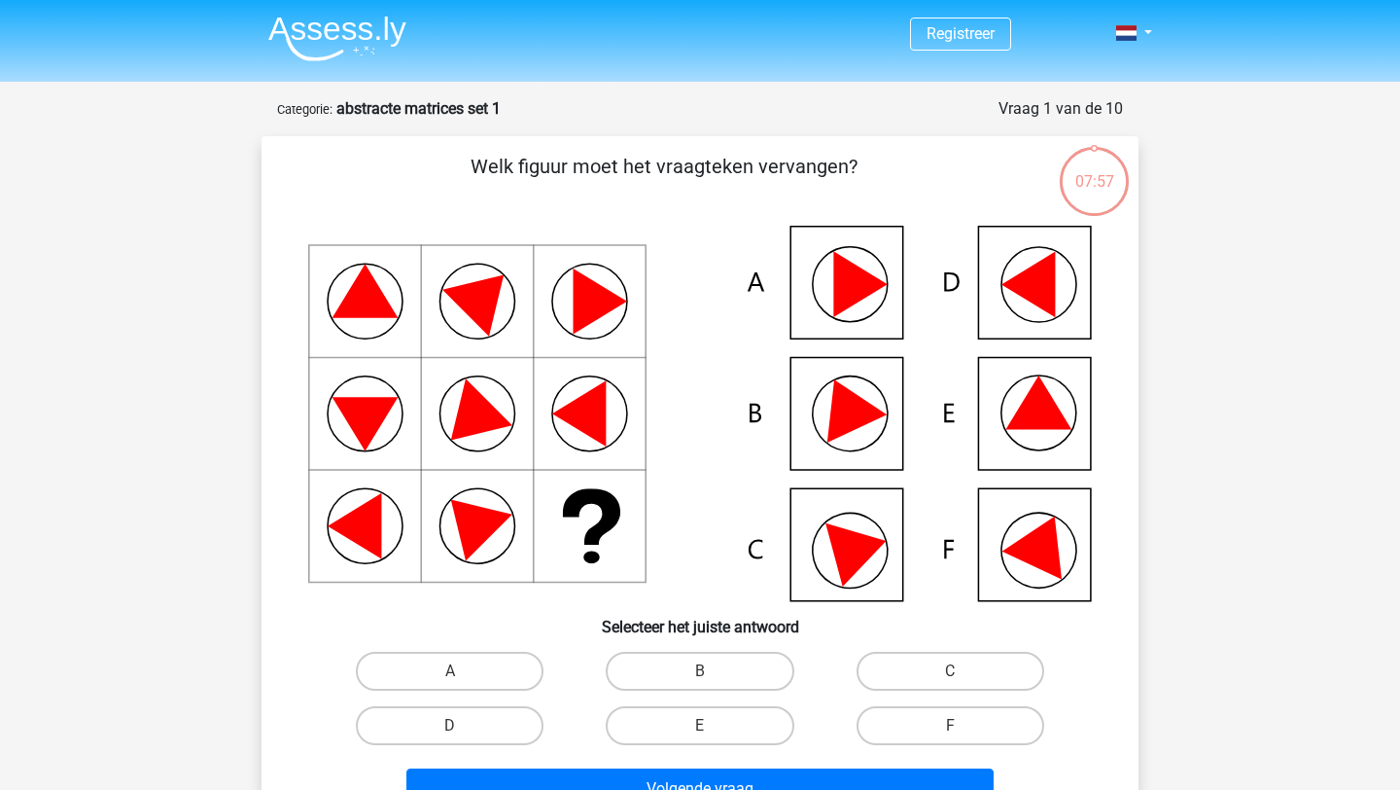
click at [856, 422] on icon at bounding box center [845, 404] width 83 height 77
click at [836, 368] on icon at bounding box center [700, 413] width 784 height 375
click at [653, 670] on label "B" at bounding box center [700, 670] width 188 height 39
click at [700, 671] on input "B" at bounding box center [706, 677] width 13 height 13
radio input "true"
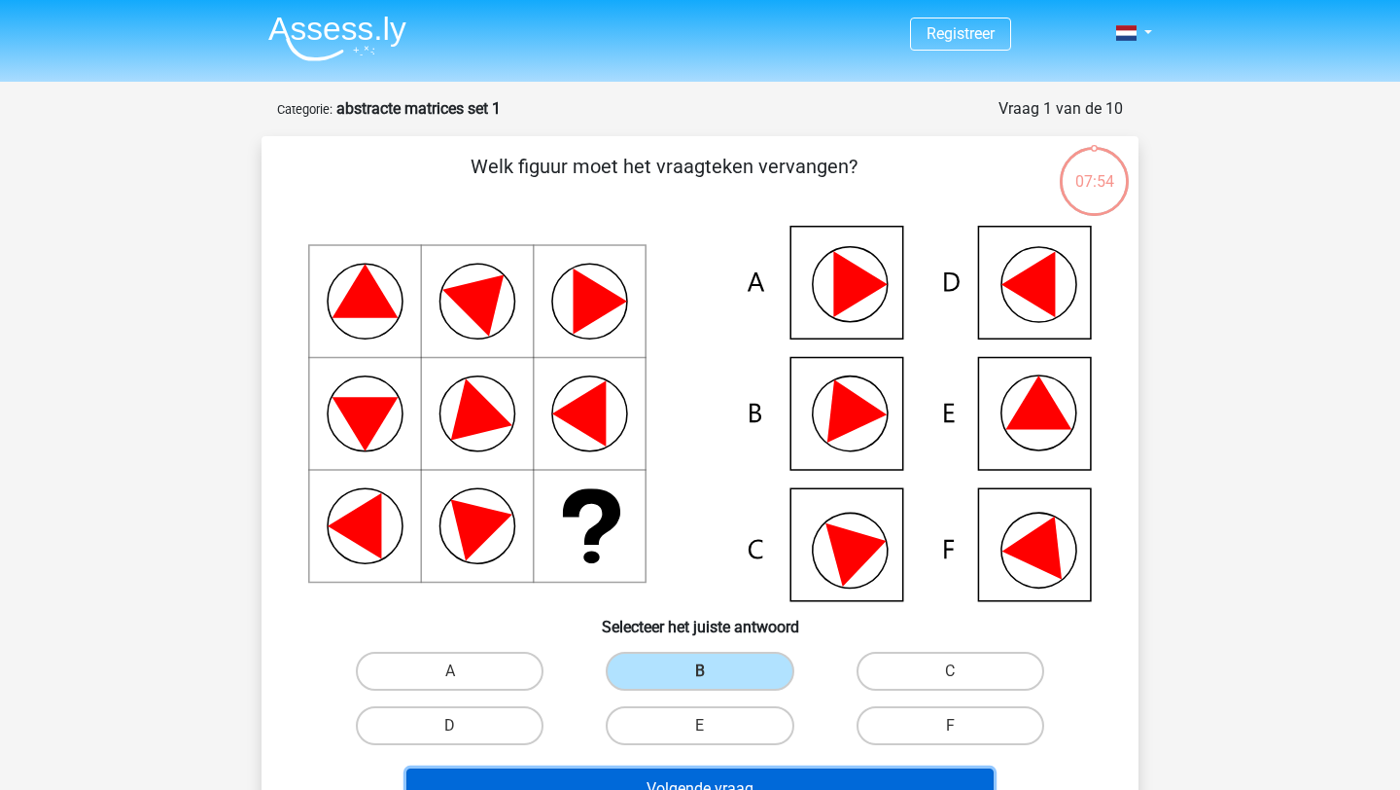
click at [678, 783] on button "Volgende vraag" at bounding box center [700, 788] width 588 height 41
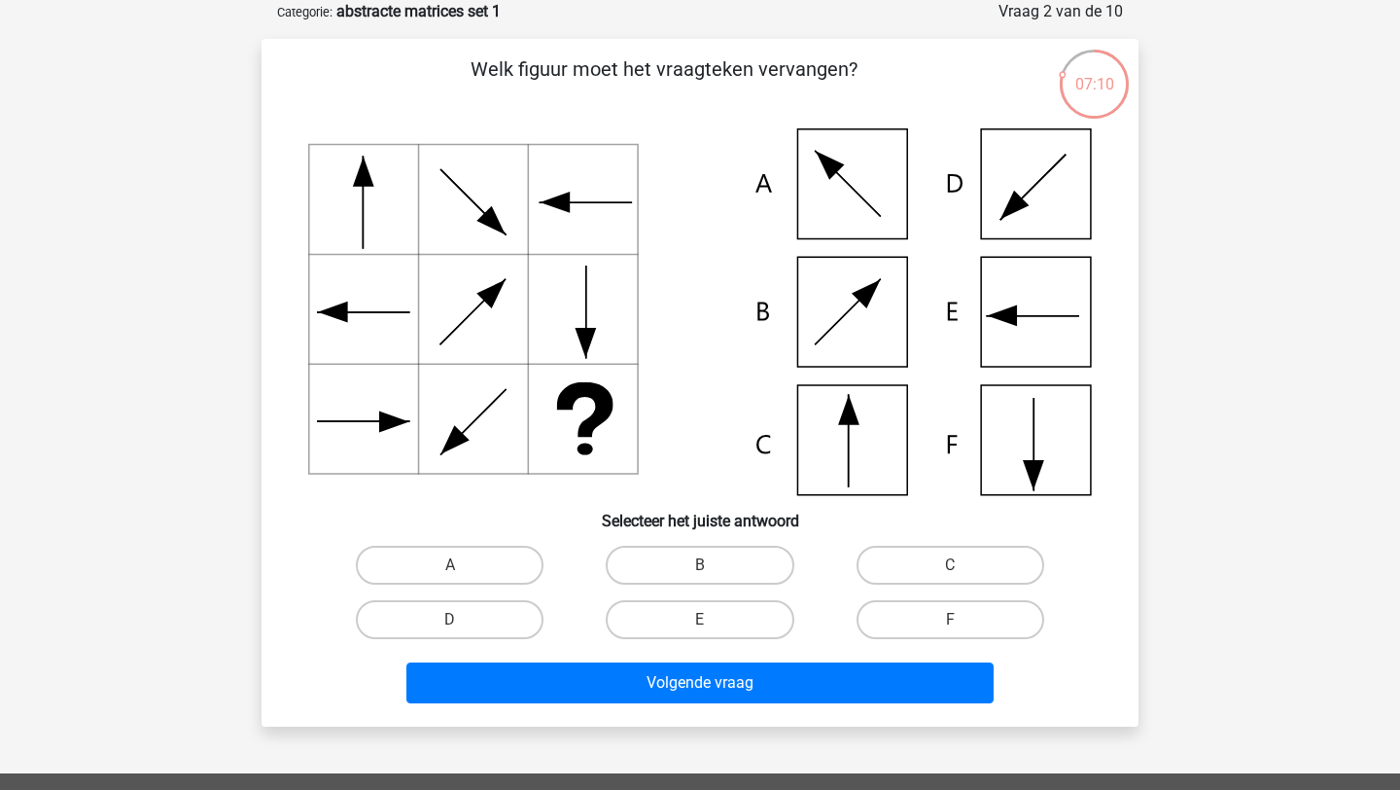
scroll to position [87, 0]
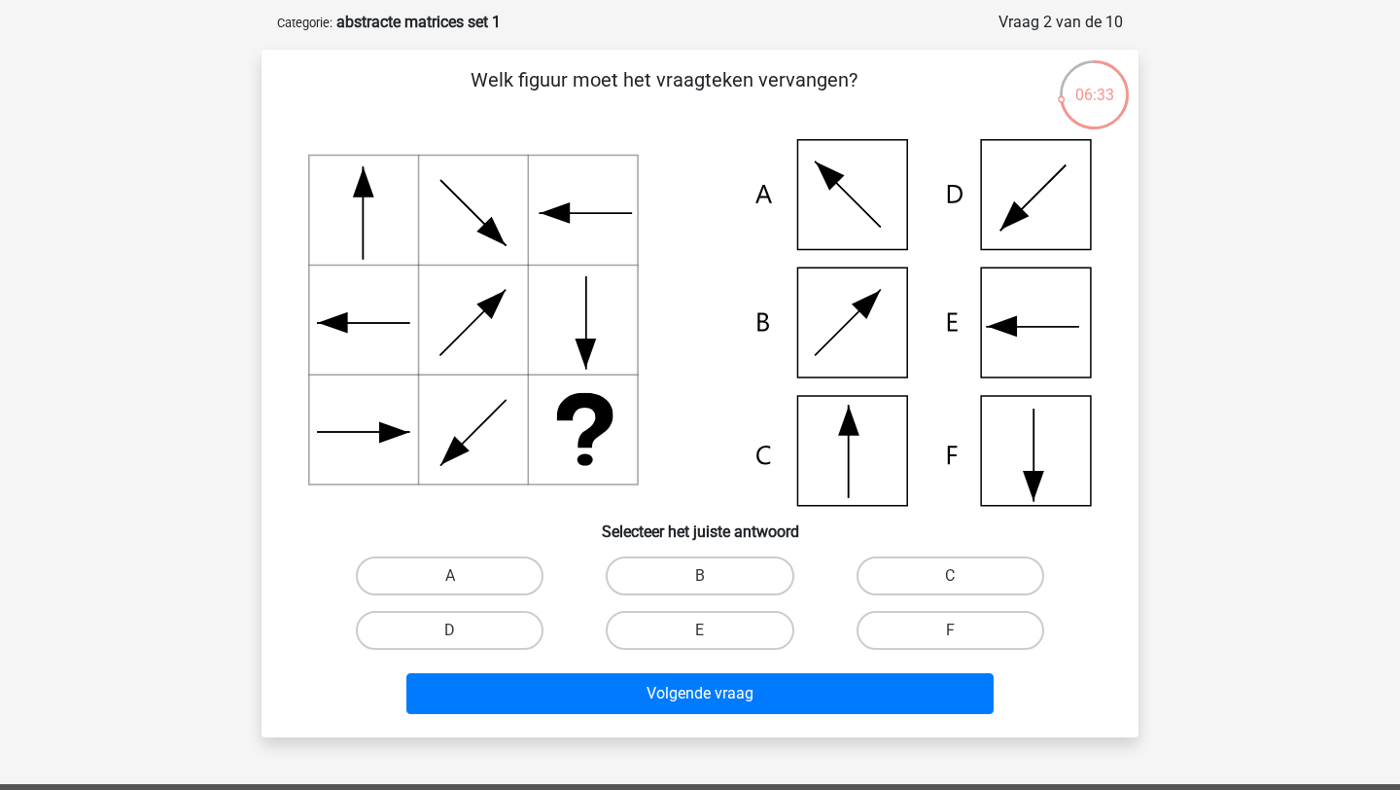
click at [865, 198] on icon at bounding box center [700, 322] width 784 height 367
click at [472, 574] on label "A" at bounding box center [450, 575] width 188 height 39
click at [463, 576] on input "A" at bounding box center [456, 582] width 13 height 13
radio input "true"
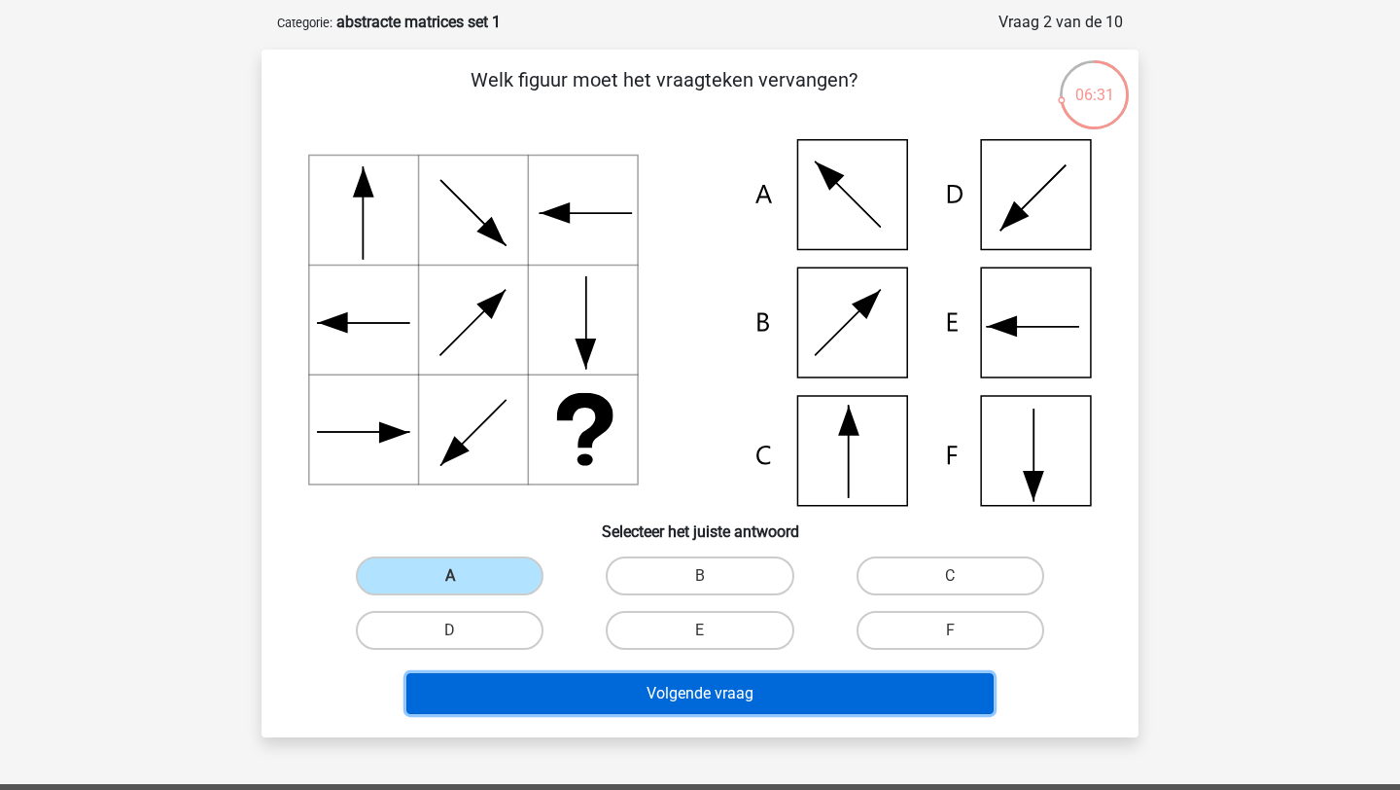
click at [704, 703] on button "Volgende vraag" at bounding box center [700, 693] width 588 height 41
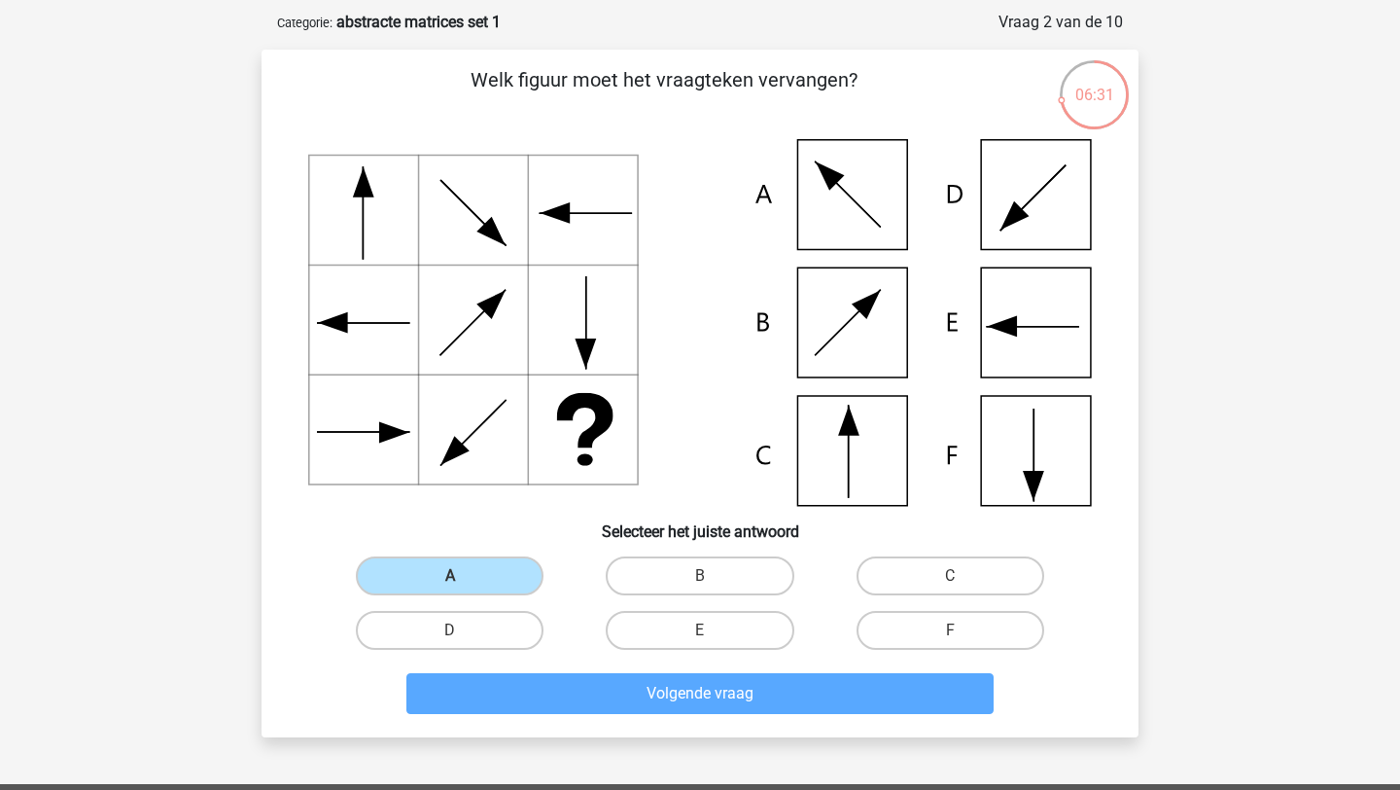
scroll to position [97, 0]
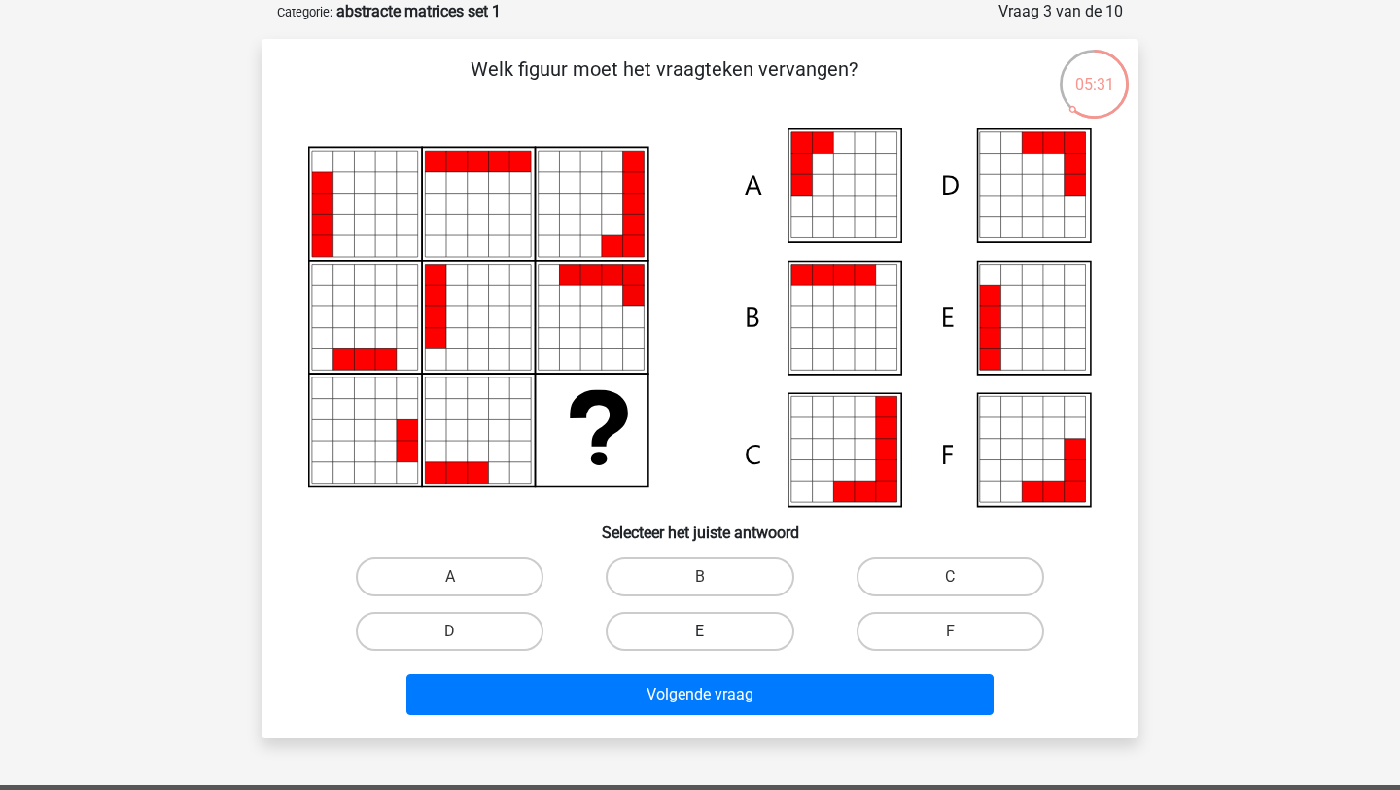
click at [637, 625] on label "E" at bounding box center [700, 631] width 188 height 39
click at [700, 631] on input "E" at bounding box center [706, 637] width 13 height 13
radio input "true"
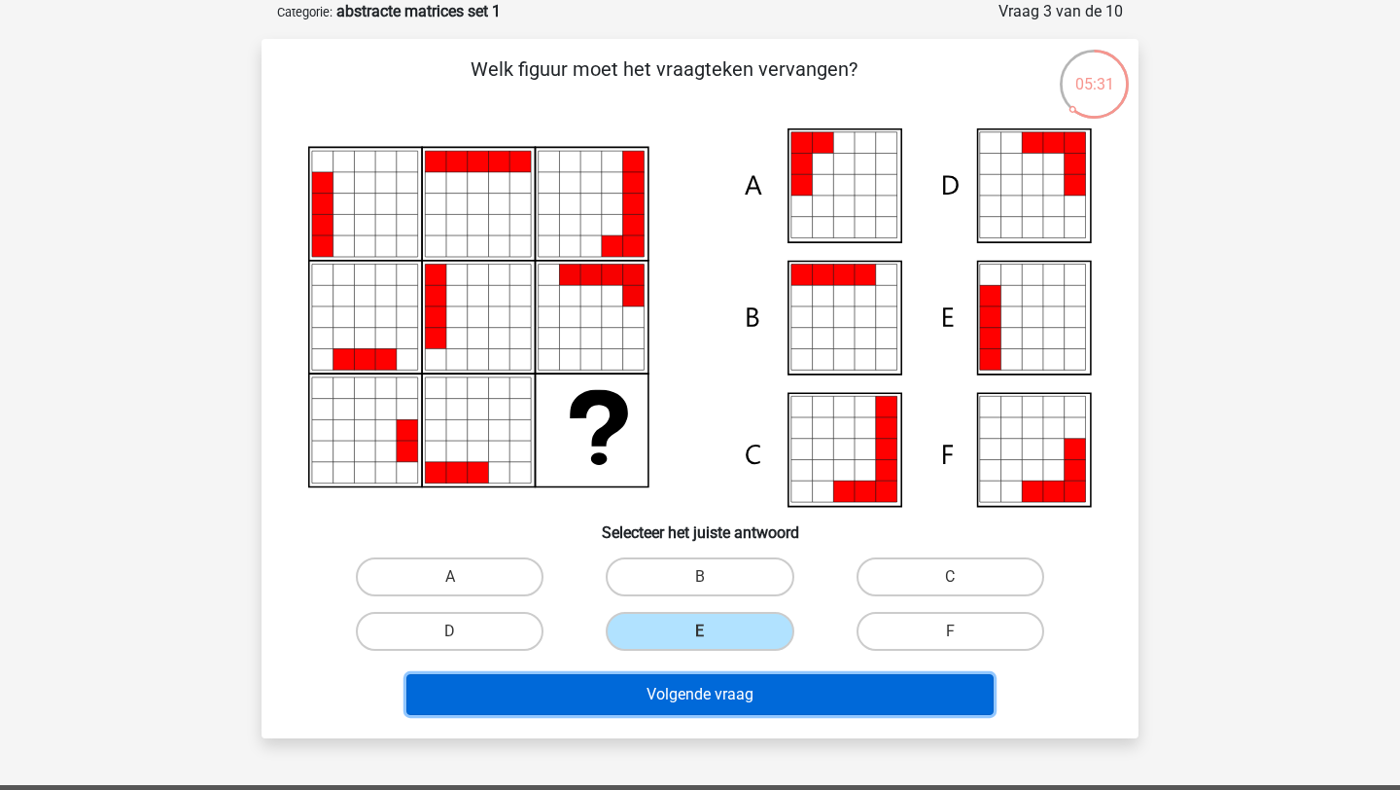
click at [655, 690] on button "Volgende vraag" at bounding box center [700, 694] width 588 height 41
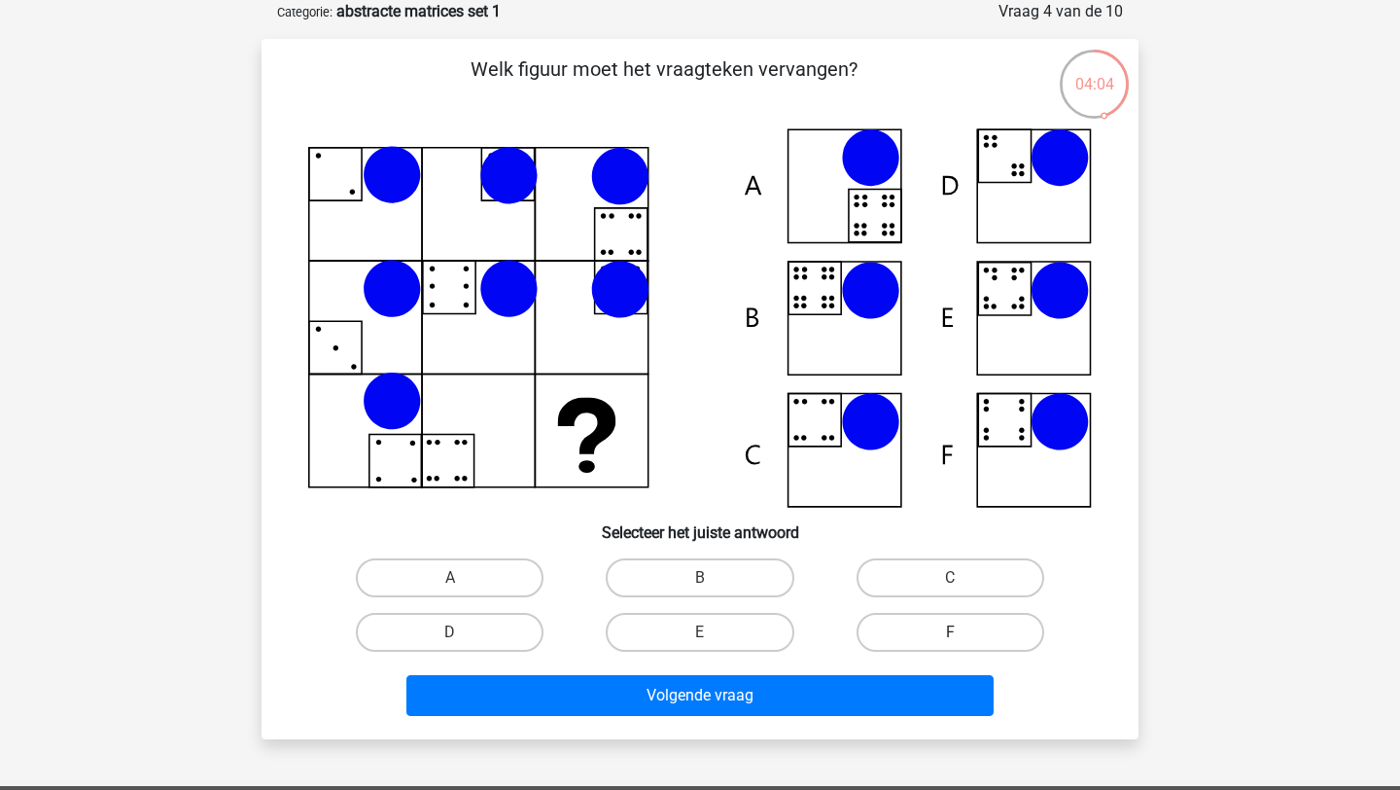
click at [903, 641] on label "F" at bounding box center [951, 632] width 188 height 39
click at [950, 641] on input "F" at bounding box center [956, 638] width 13 height 13
radio input "true"
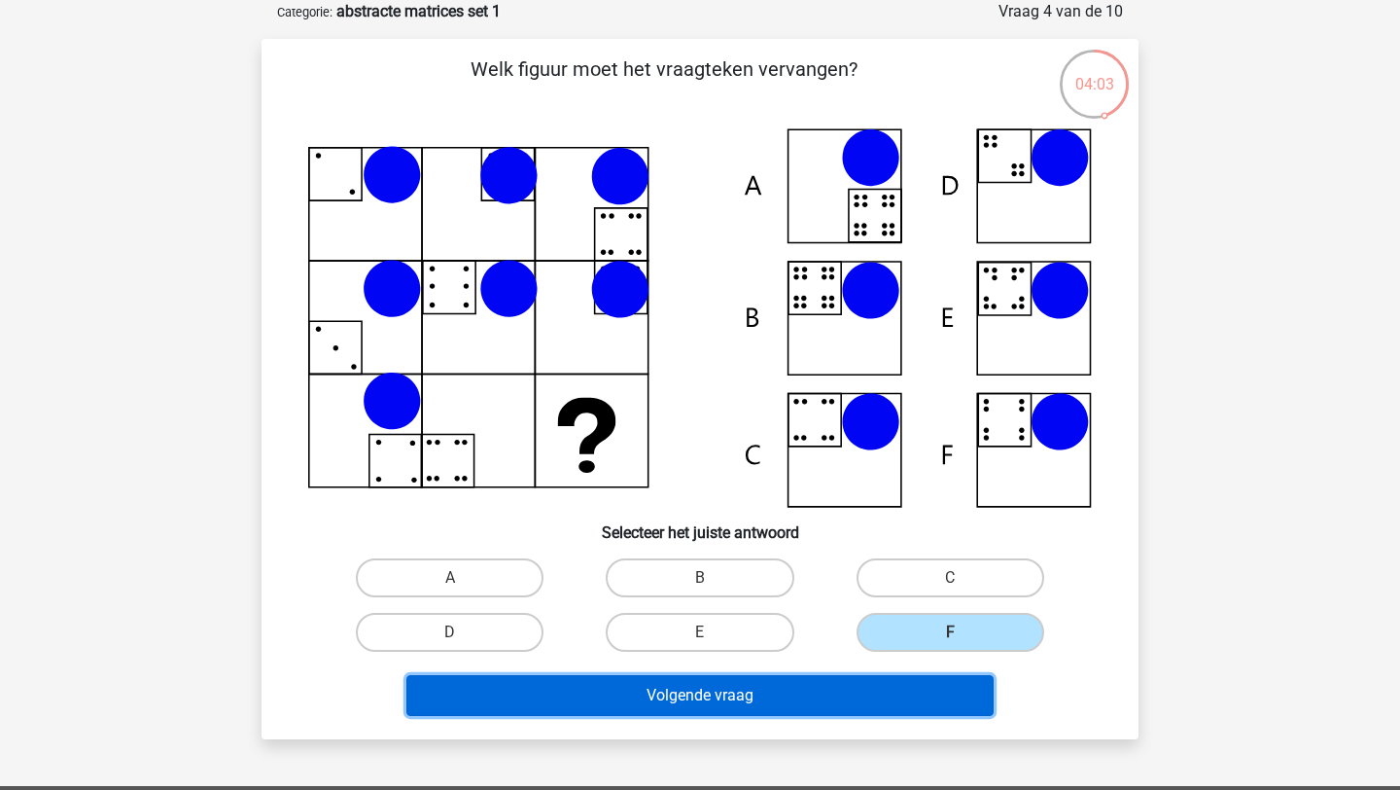
click at [804, 683] on button "Volgende vraag" at bounding box center [700, 695] width 588 height 41
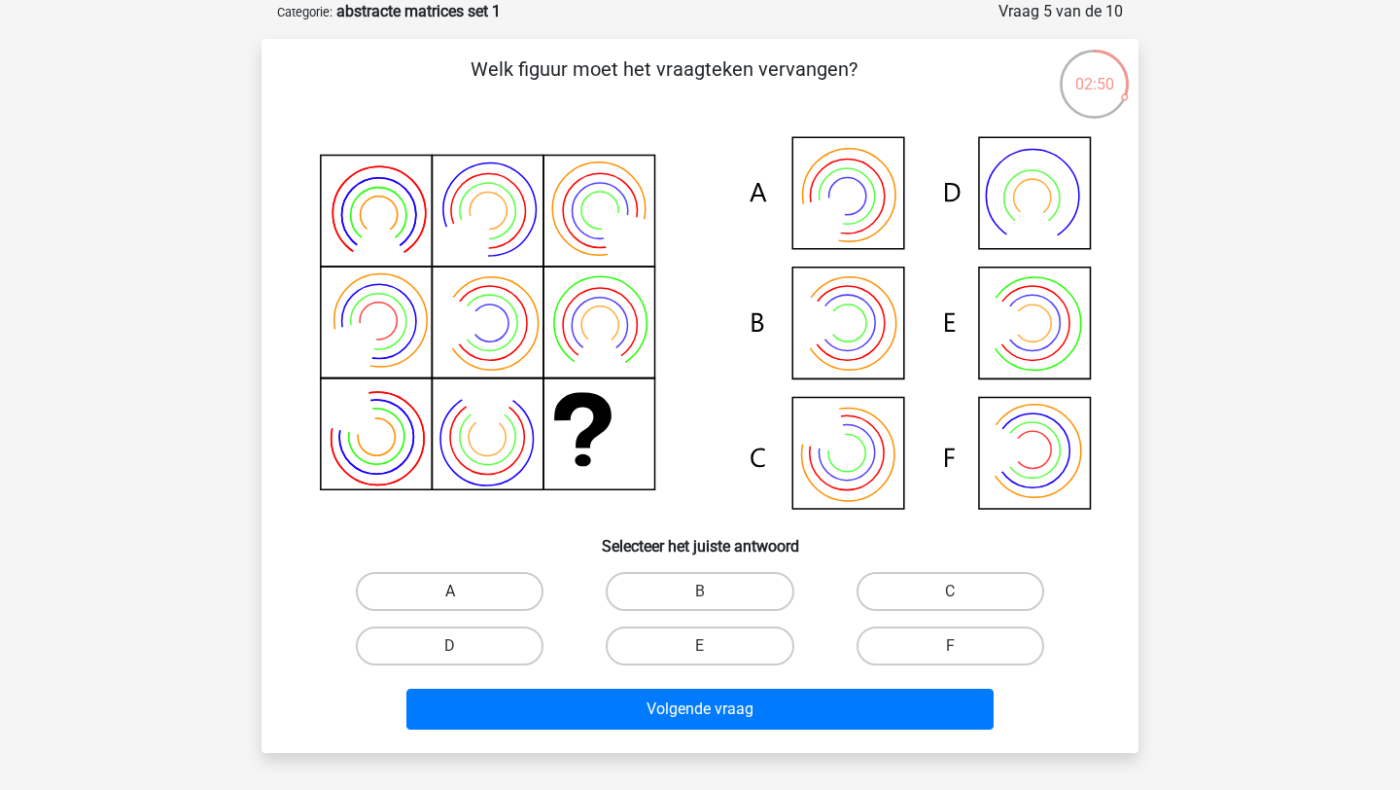
click at [512, 584] on label "A" at bounding box center [450, 591] width 188 height 39
click at [463, 591] on input "A" at bounding box center [456, 597] width 13 height 13
radio input "true"
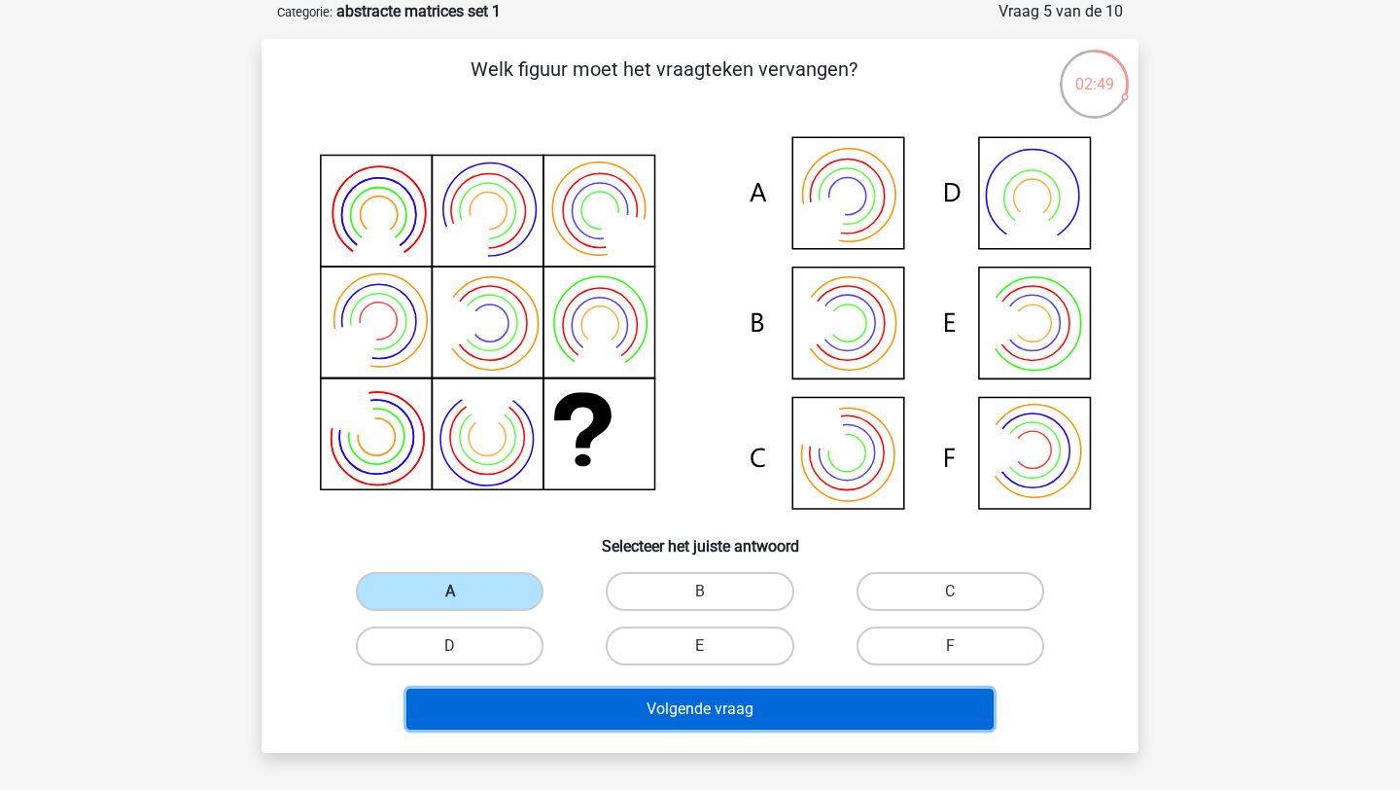
click at [673, 722] on button "Volgende vraag" at bounding box center [700, 708] width 588 height 41
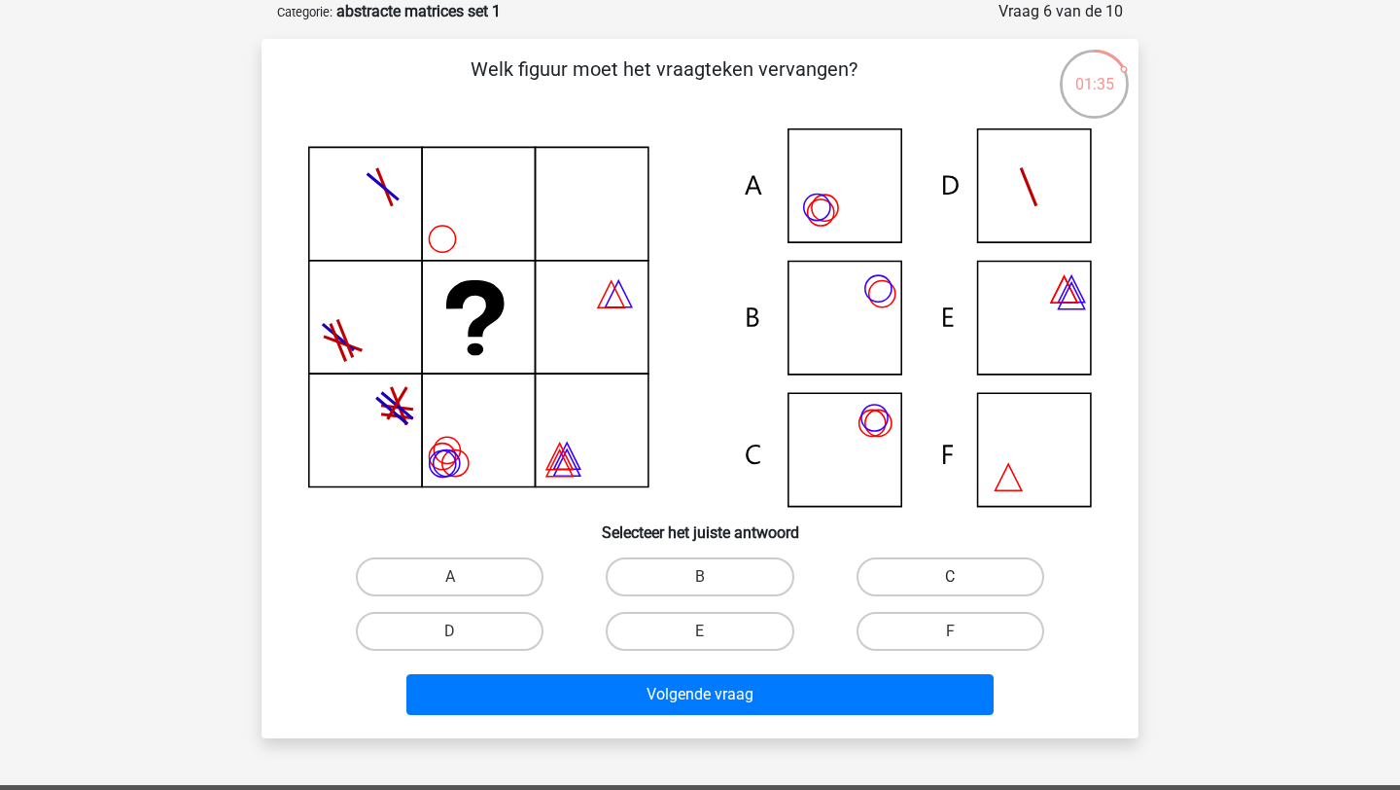
click at [935, 582] on label "C" at bounding box center [951, 576] width 188 height 39
click at [950, 582] on input "C" at bounding box center [956, 583] width 13 height 13
radio input "true"
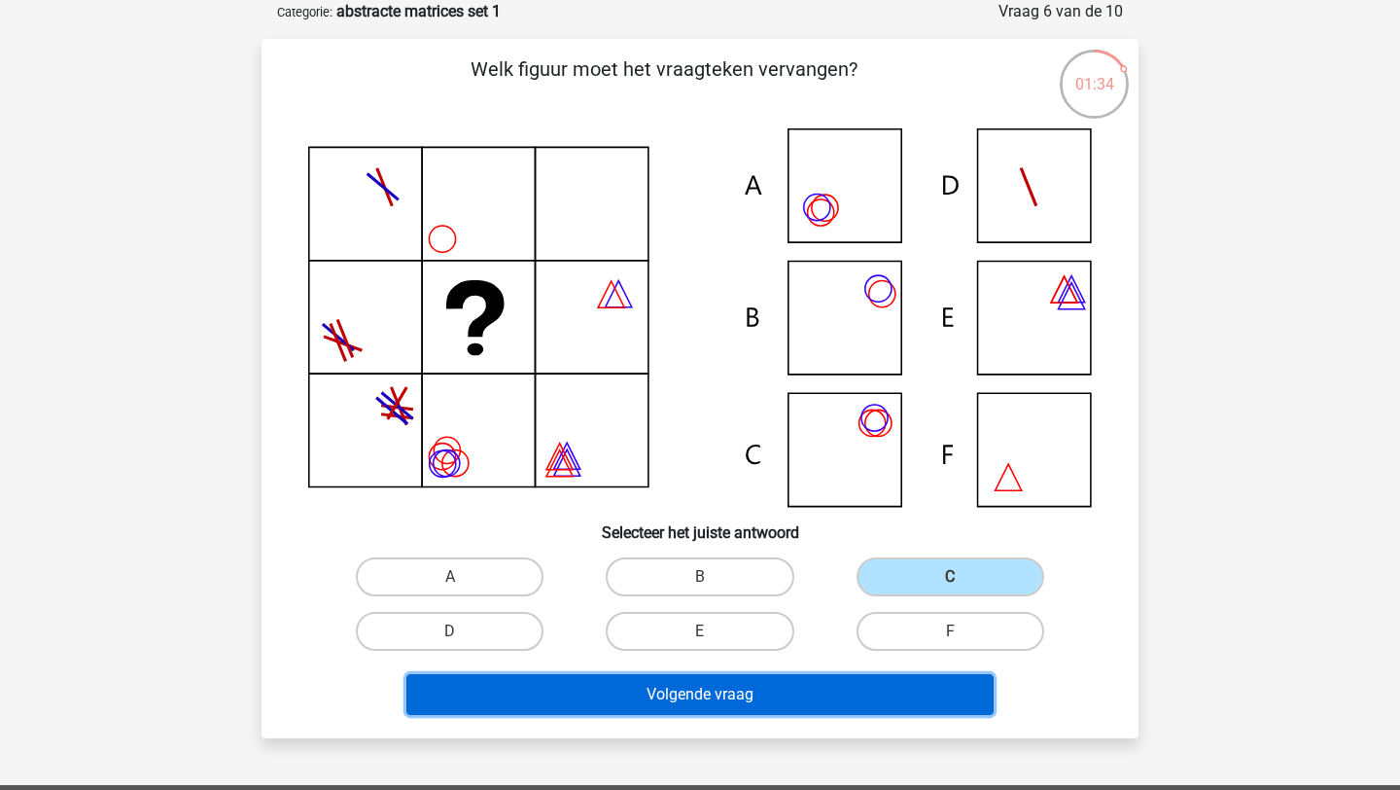
click at [862, 689] on button "Volgende vraag" at bounding box center [700, 694] width 588 height 41
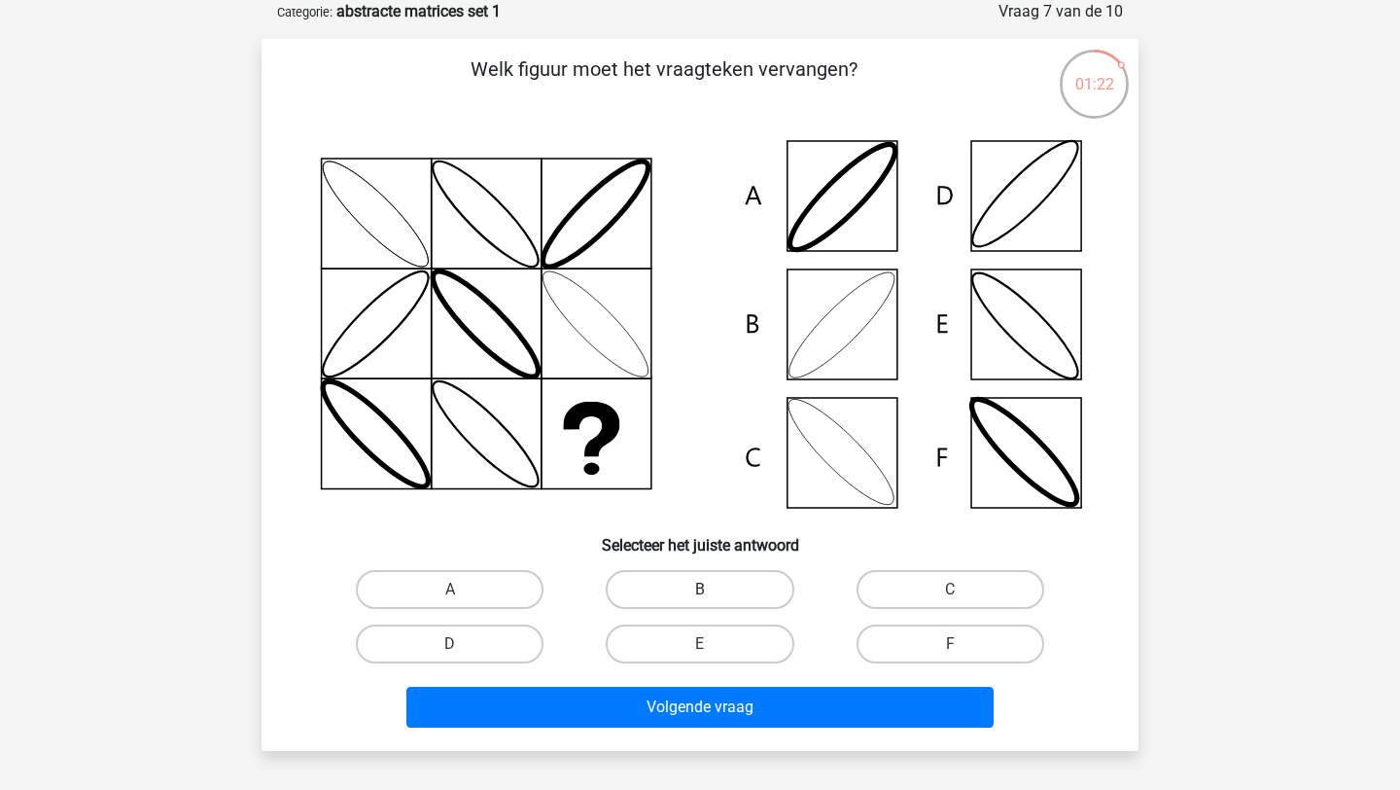
click at [696, 570] on label "B" at bounding box center [700, 589] width 188 height 39
click at [700, 589] on input "B" at bounding box center [706, 595] width 13 height 13
radio input "true"
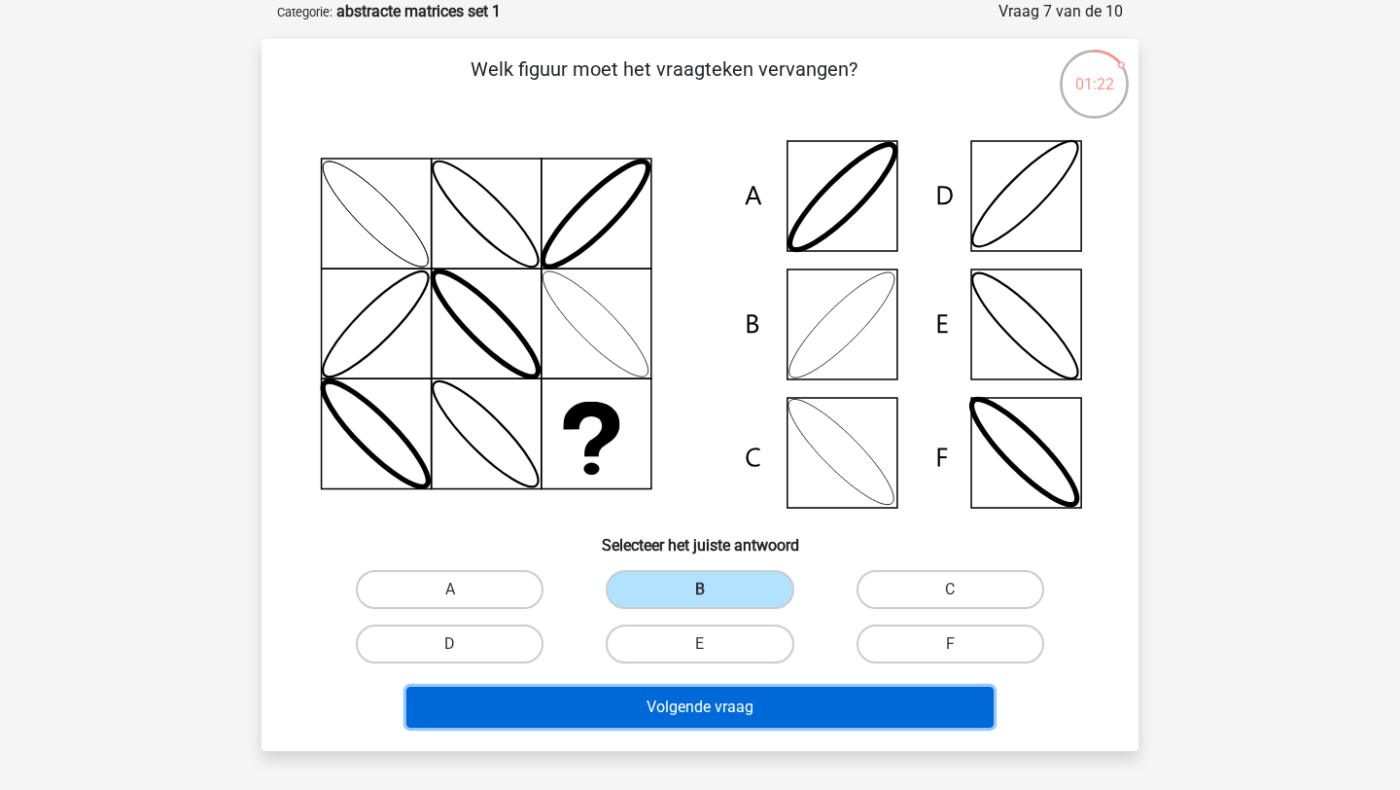
click at [660, 715] on button "Volgende vraag" at bounding box center [700, 706] width 588 height 41
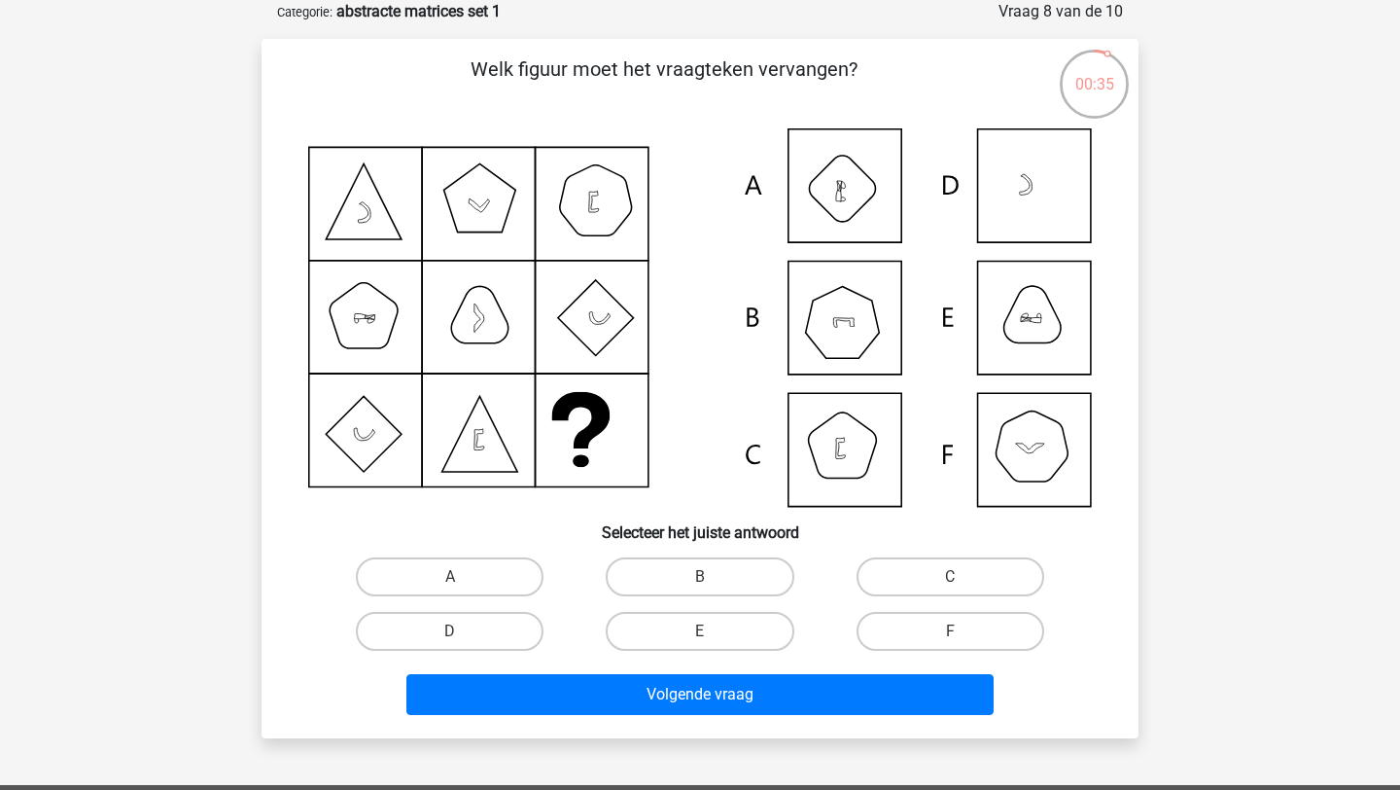
click at [1042, 167] on icon at bounding box center [700, 317] width 784 height 378
click at [861, 189] on icon at bounding box center [700, 317] width 784 height 378
click at [755, 584] on label "B" at bounding box center [700, 576] width 188 height 39
click at [713, 584] on input "B" at bounding box center [706, 583] width 13 height 13
radio input "true"
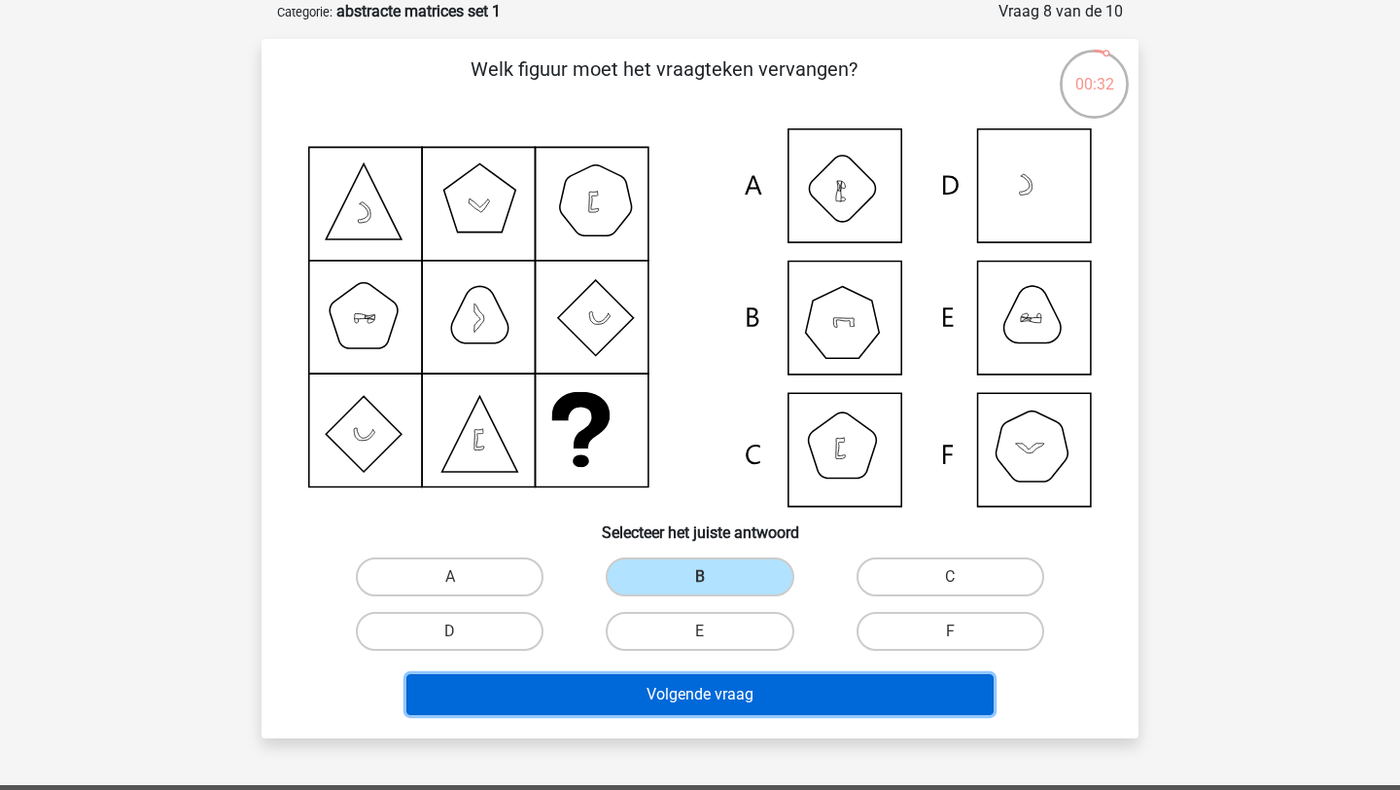
click at [755, 707] on button "Volgende vraag" at bounding box center [700, 694] width 588 height 41
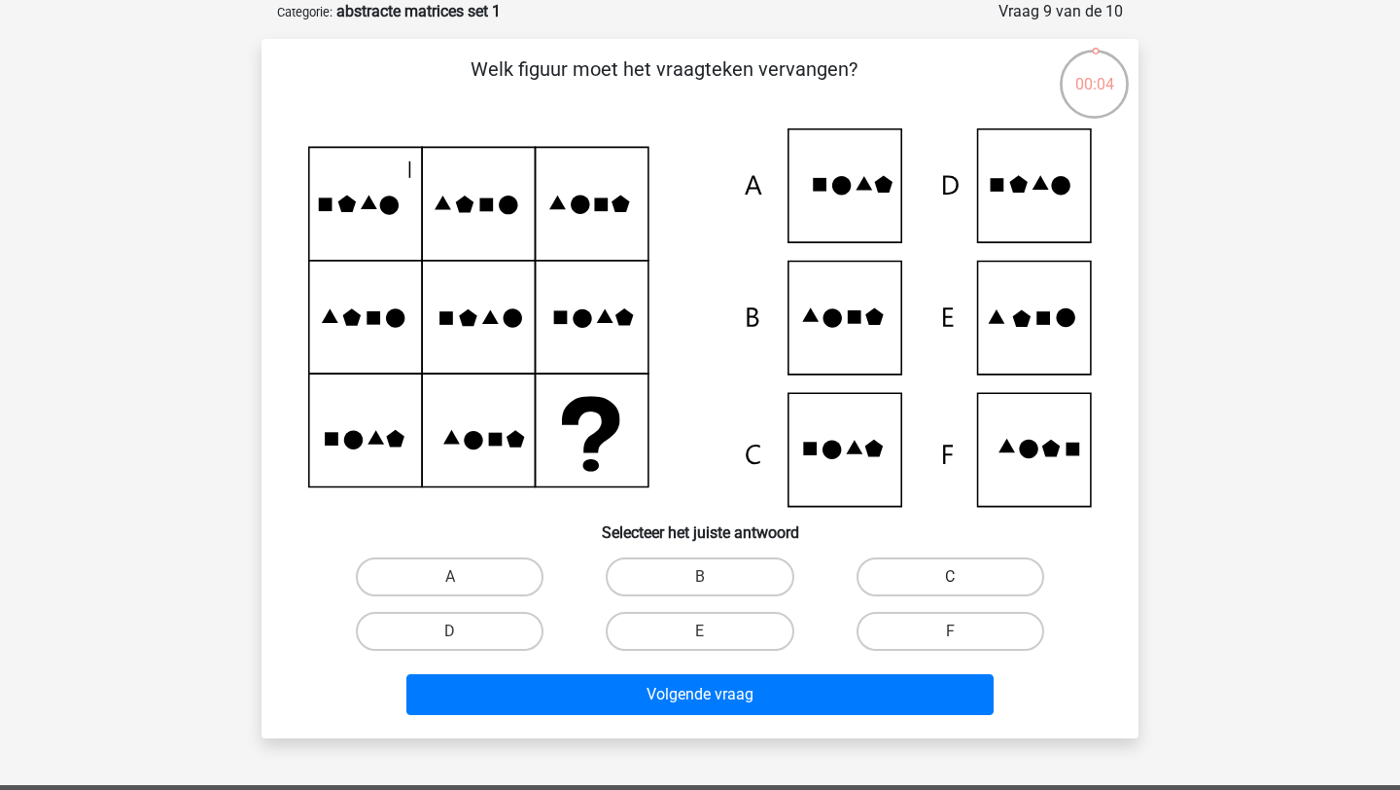
click at [930, 582] on label "C" at bounding box center [951, 576] width 188 height 39
click at [950, 582] on input "C" at bounding box center [956, 583] width 13 height 13
radio input "true"
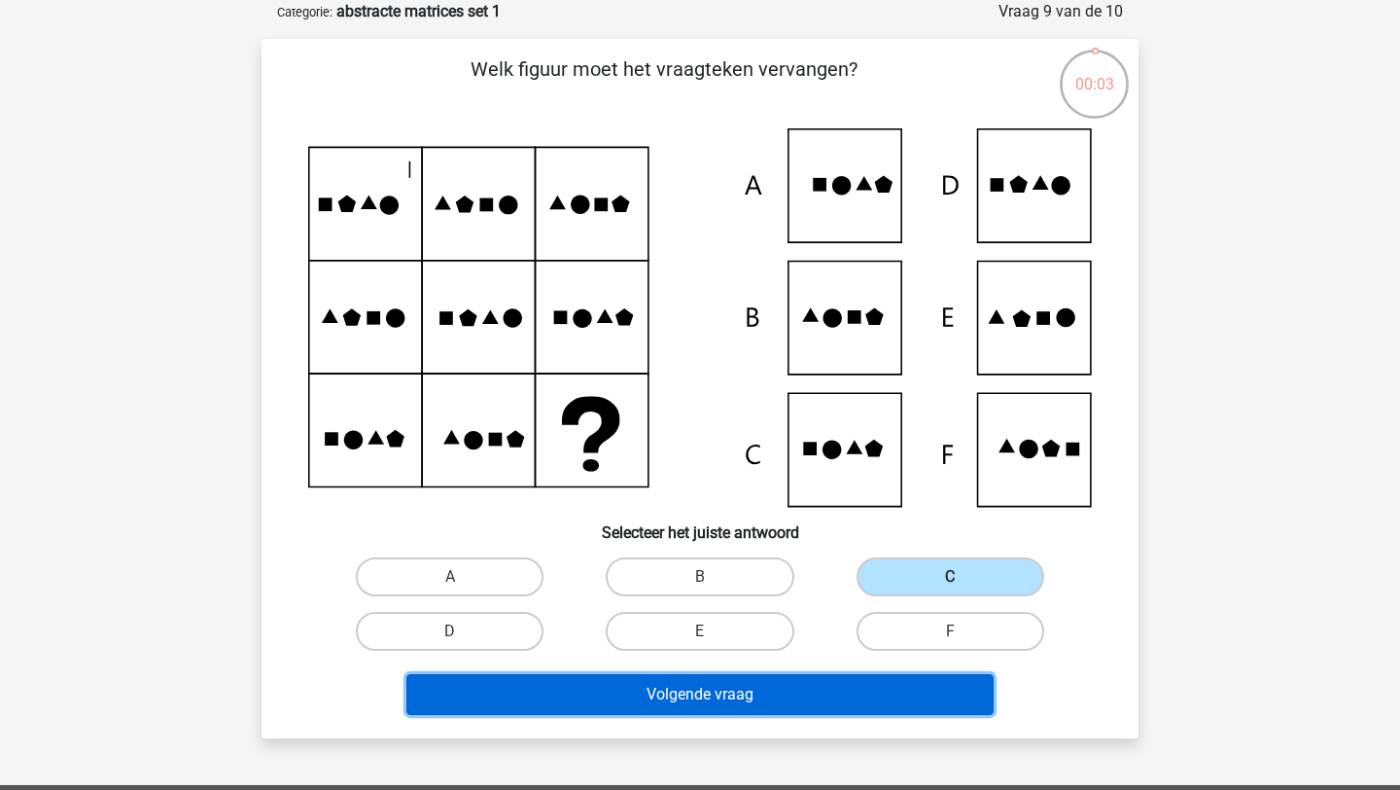
click at [793, 676] on button "Volgende vraag" at bounding box center [700, 694] width 588 height 41
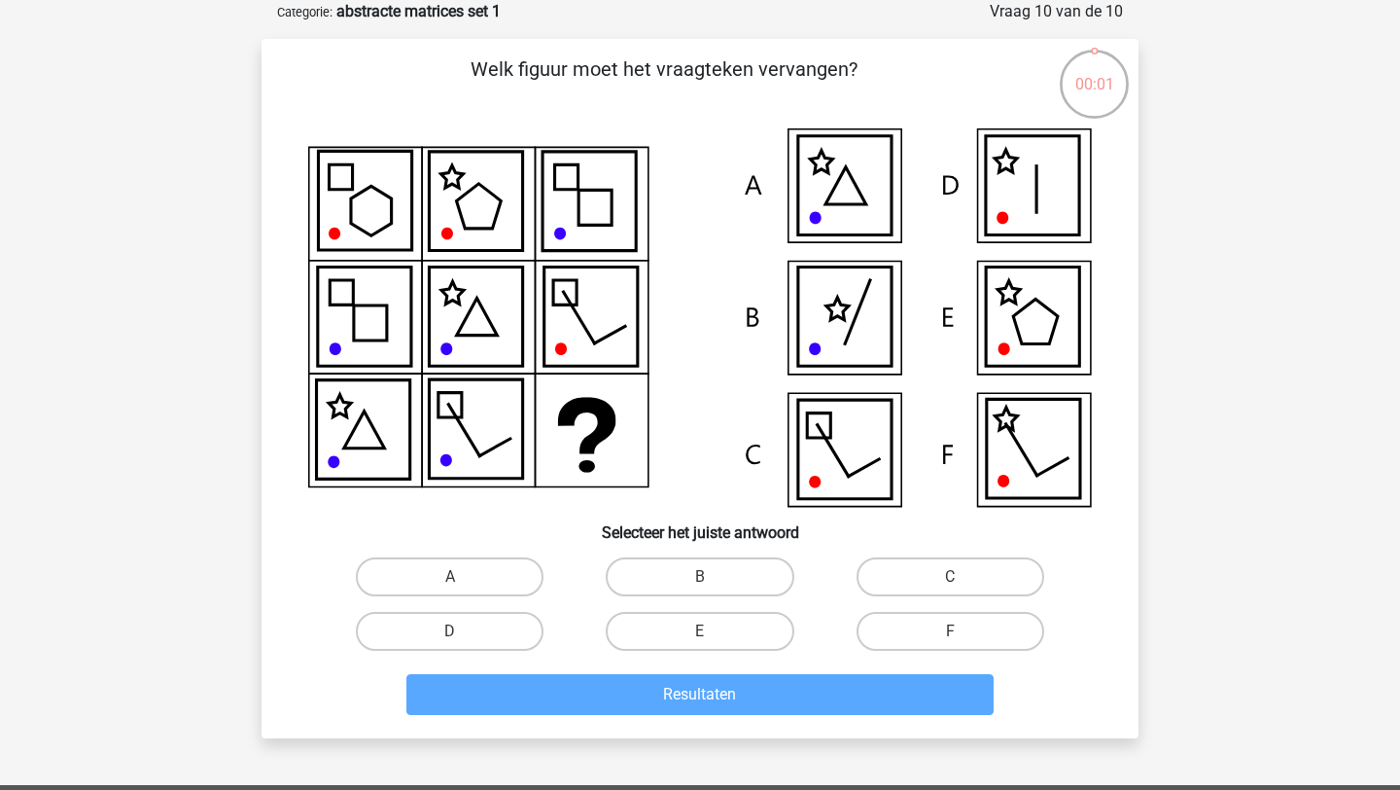
click at [701, 631] on input "E" at bounding box center [706, 637] width 13 height 13
radio input "true"
click at [676, 715] on div "Resultaten" at bounding box center [700, 698] width 751 height 49
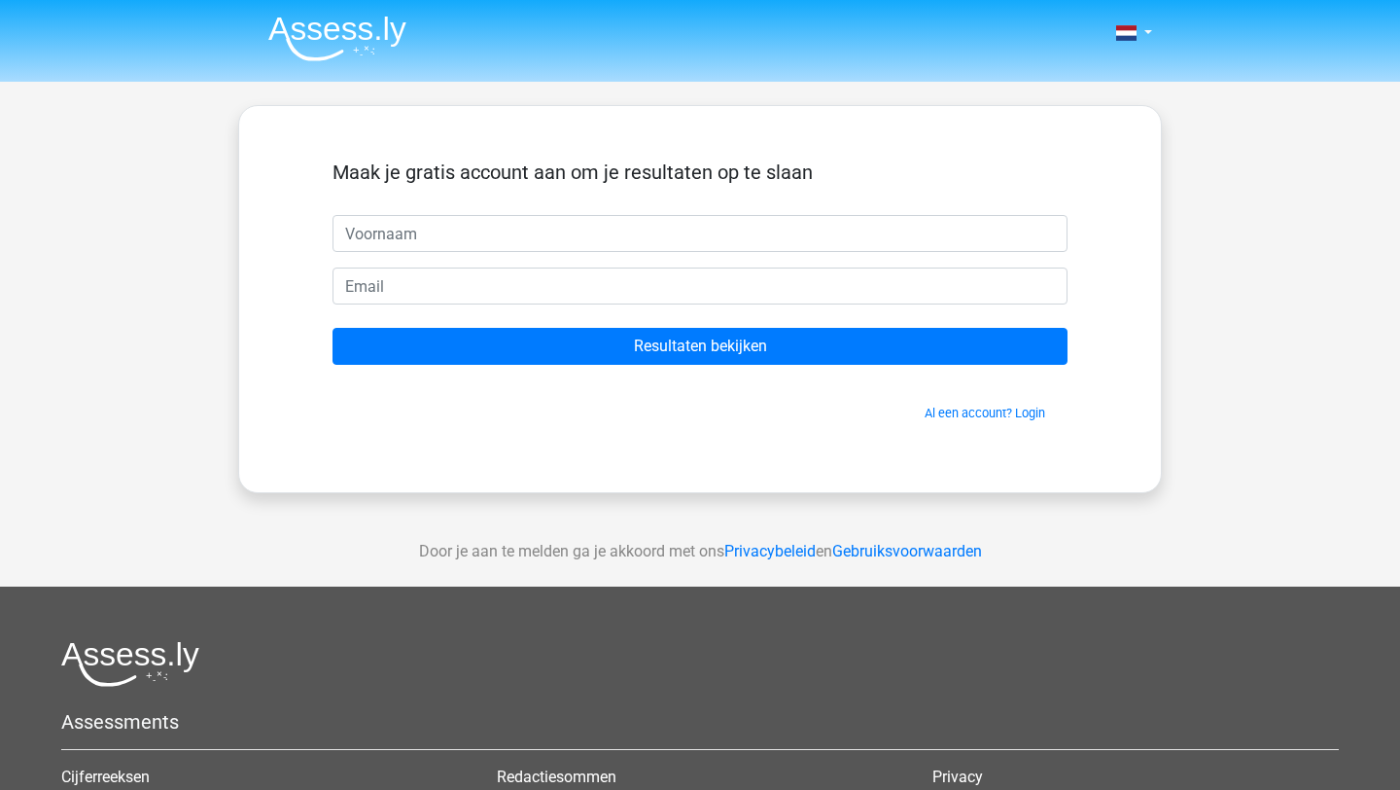
click at [715, 695] on div "Assessments Cijferreeksen Figuurreeksen Numeriek redeneren Abstracte matrices V…" at bounding box center [700, 804] width 1307 height 327
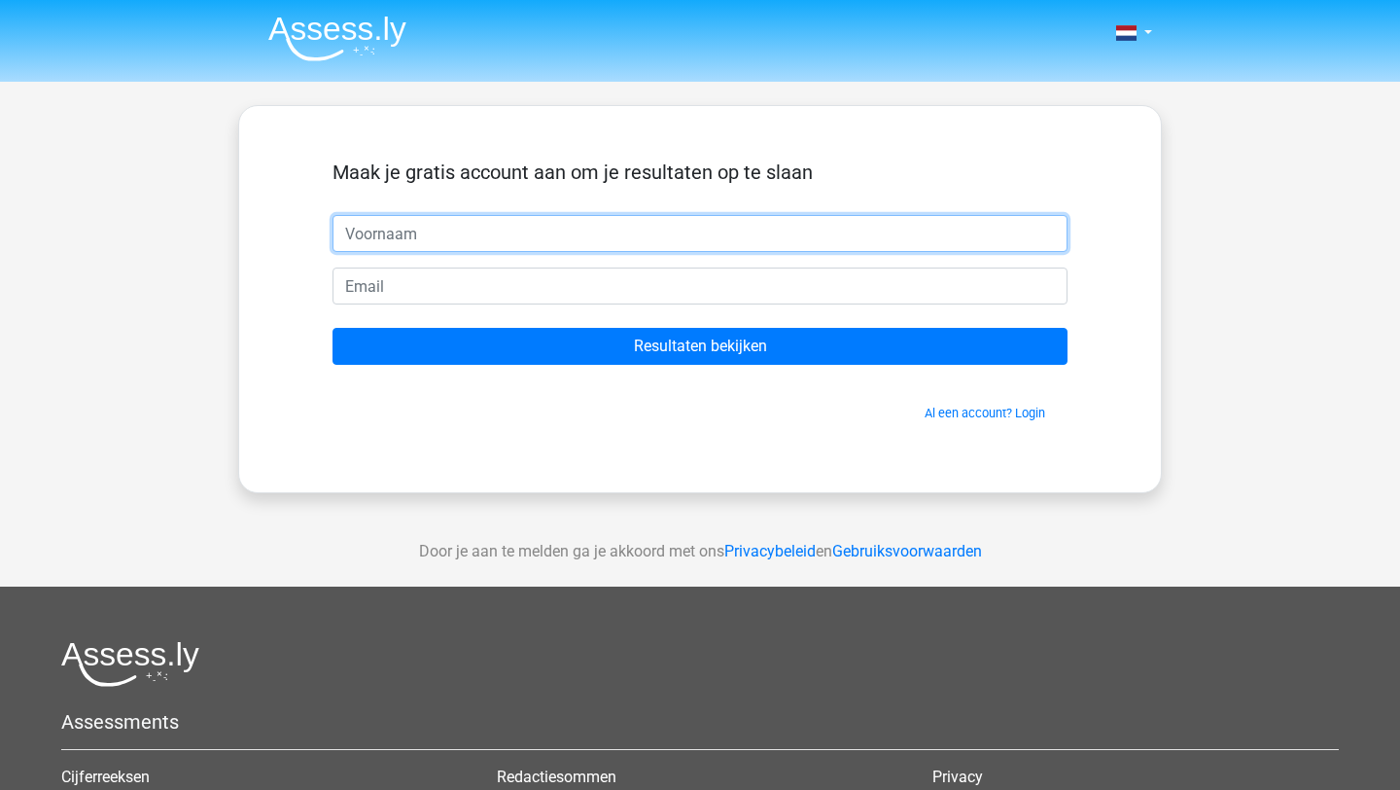
click at [457, 226] on input "text" at bounding box center [700, 233] width 735 height 37
type input "[PERSON_NAME]"
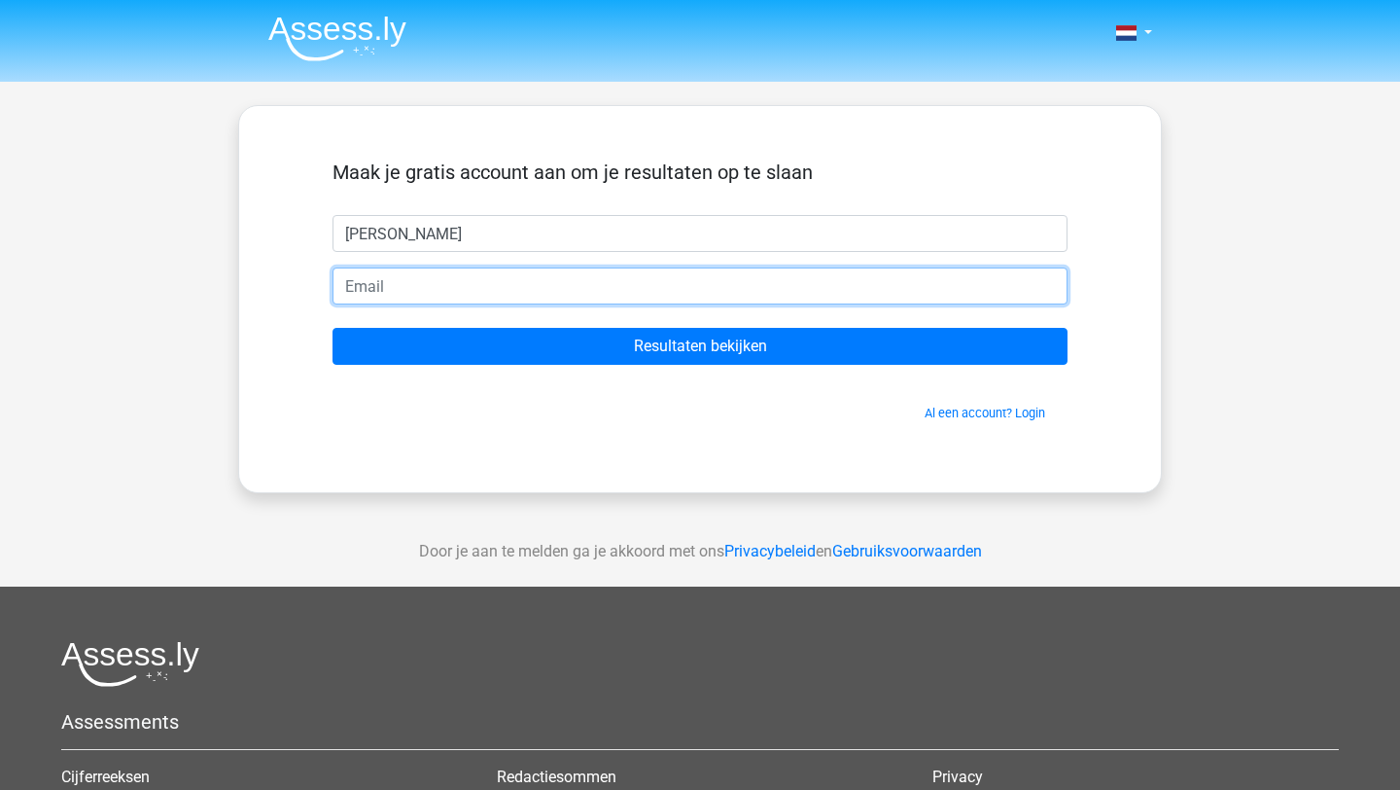
click at [460, 287] on input "email" at bounding box center [700, 285] width 735 height 37
type input "[EMAIL_ADDRESS][DOMAIN_NAME]"
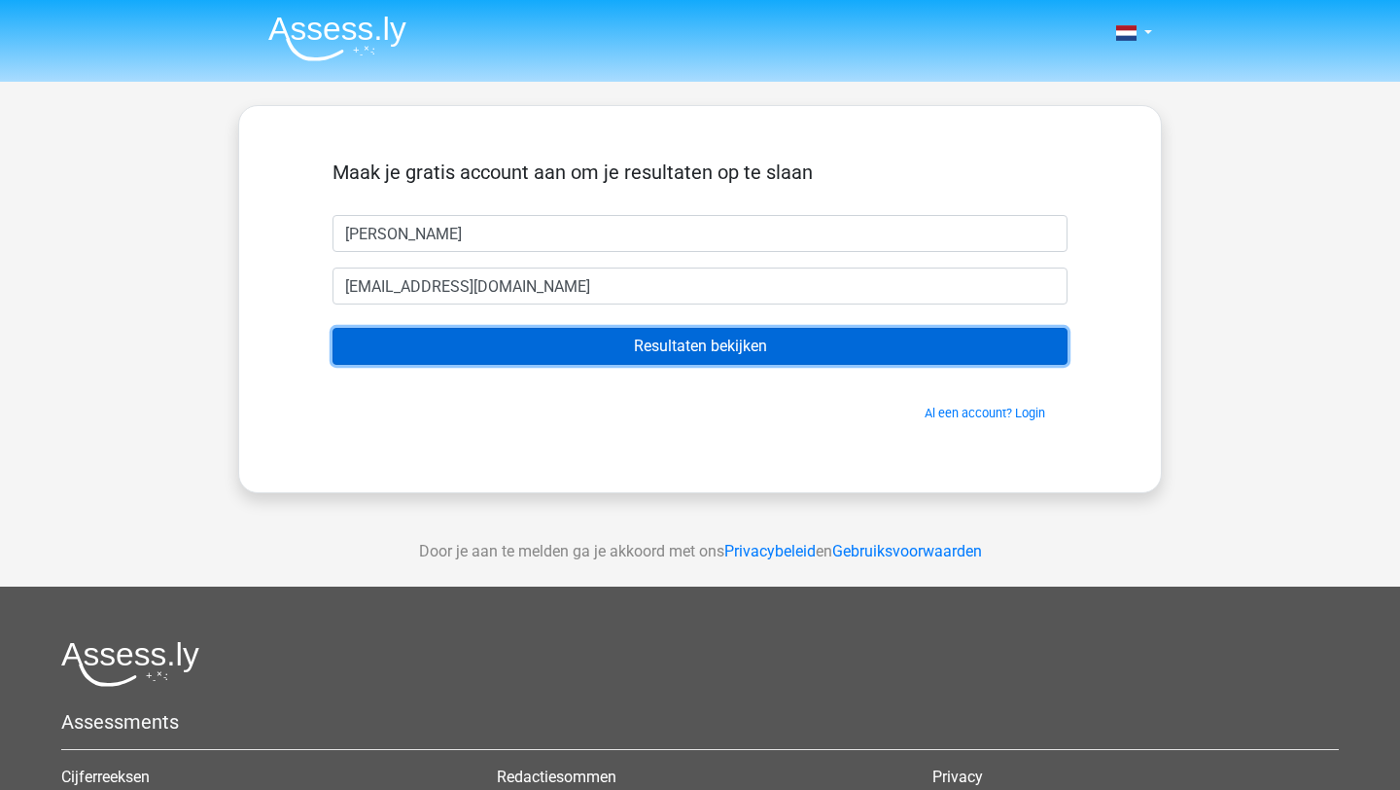
click at [643, 354] on input "Resultaten bekijken" at bounding box center [700, 346] width 735 height 37
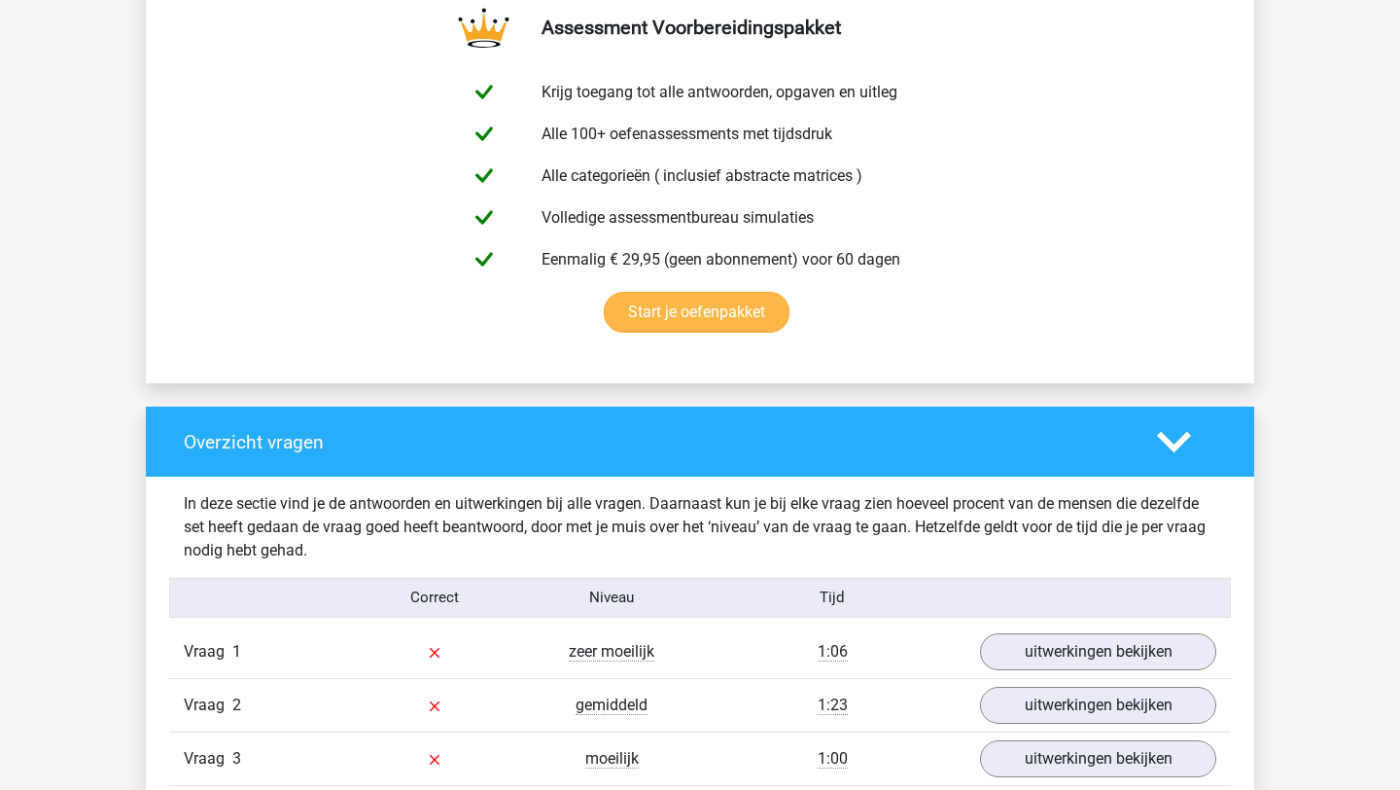
scroll to position [1054, 0]
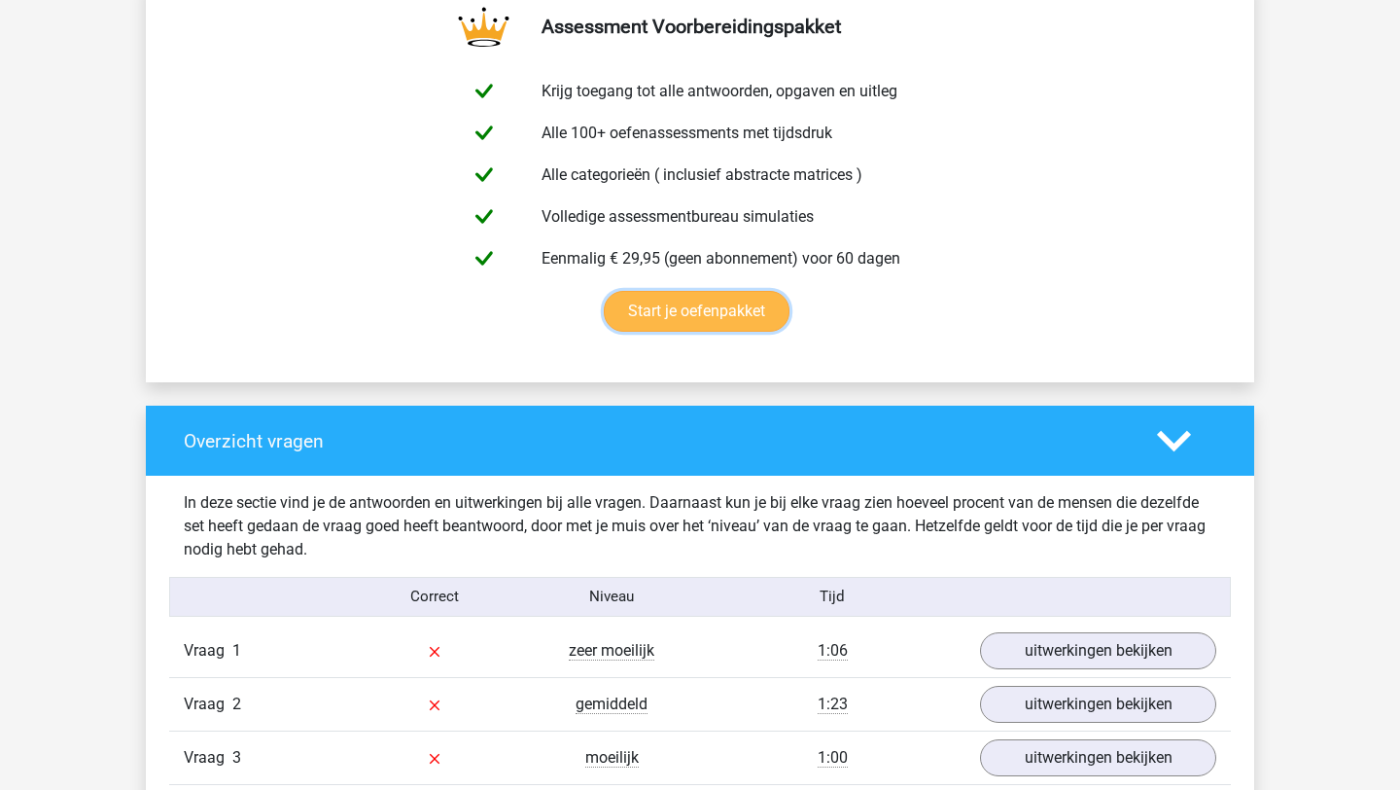
click at [671, 309] on link "Start je oefenpakket" at bounding box center [697, 311] width 186 height 41
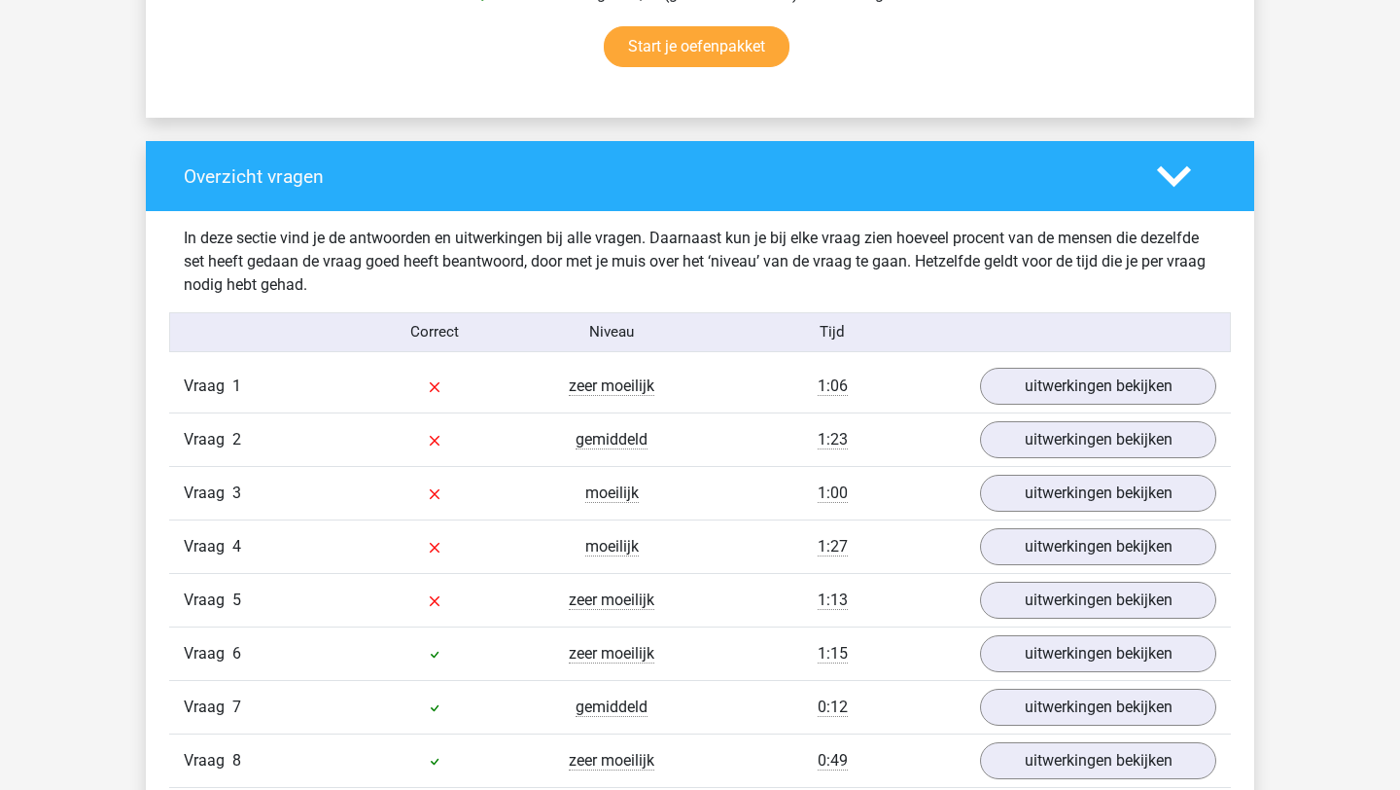
scroll to position [1321, 0]
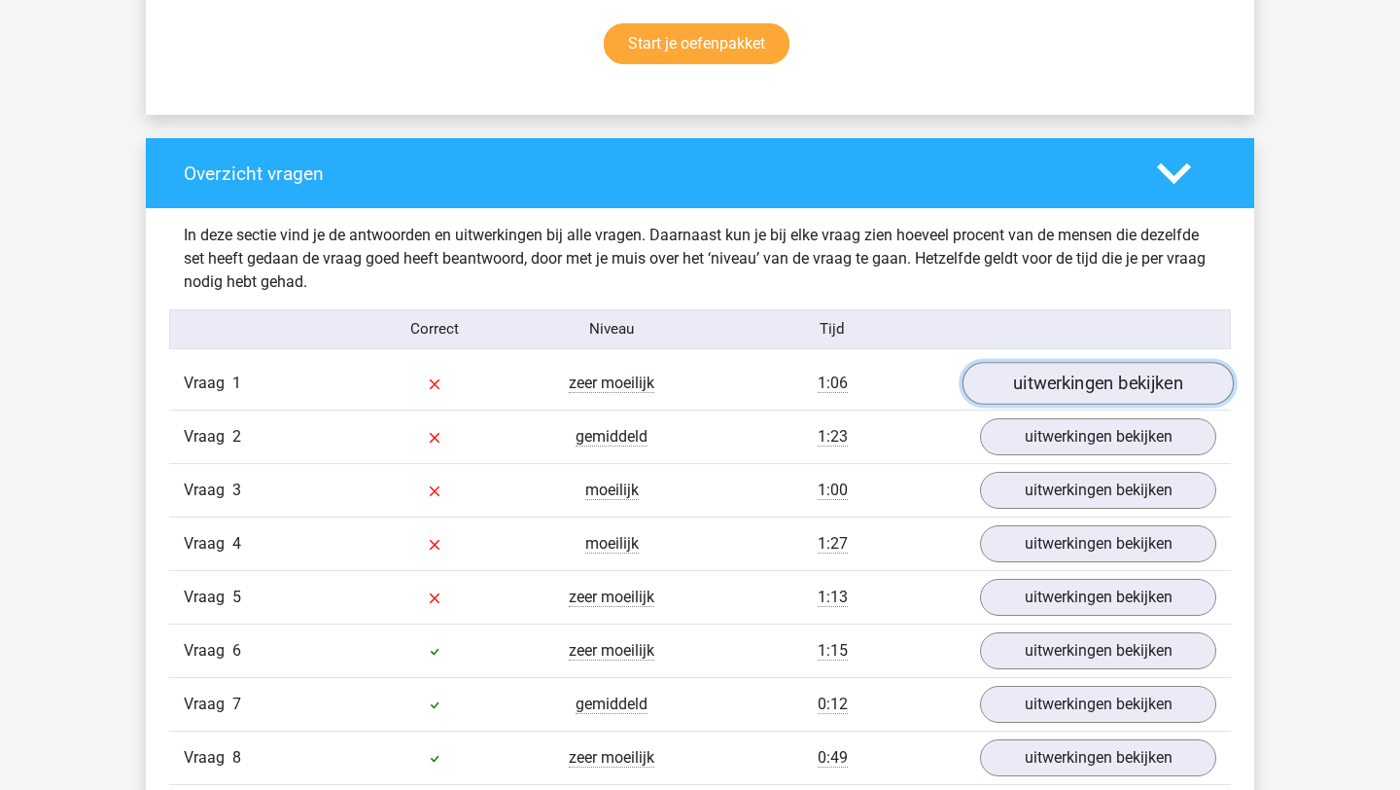
click at [1031, 386] on link "uitwerkingen bekijken" at bounding box center [1098, 383] width 271 height 43
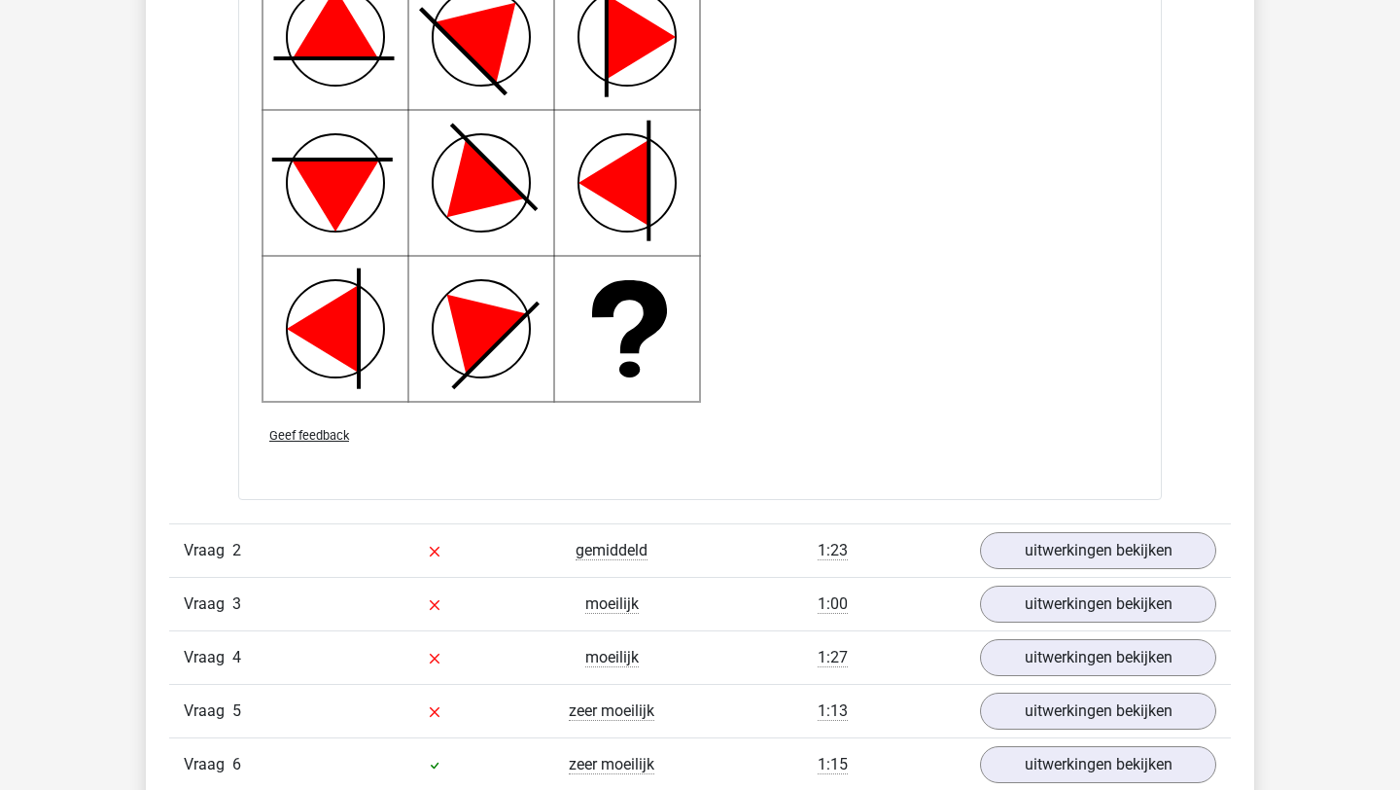
scroll to position [2603, 0]
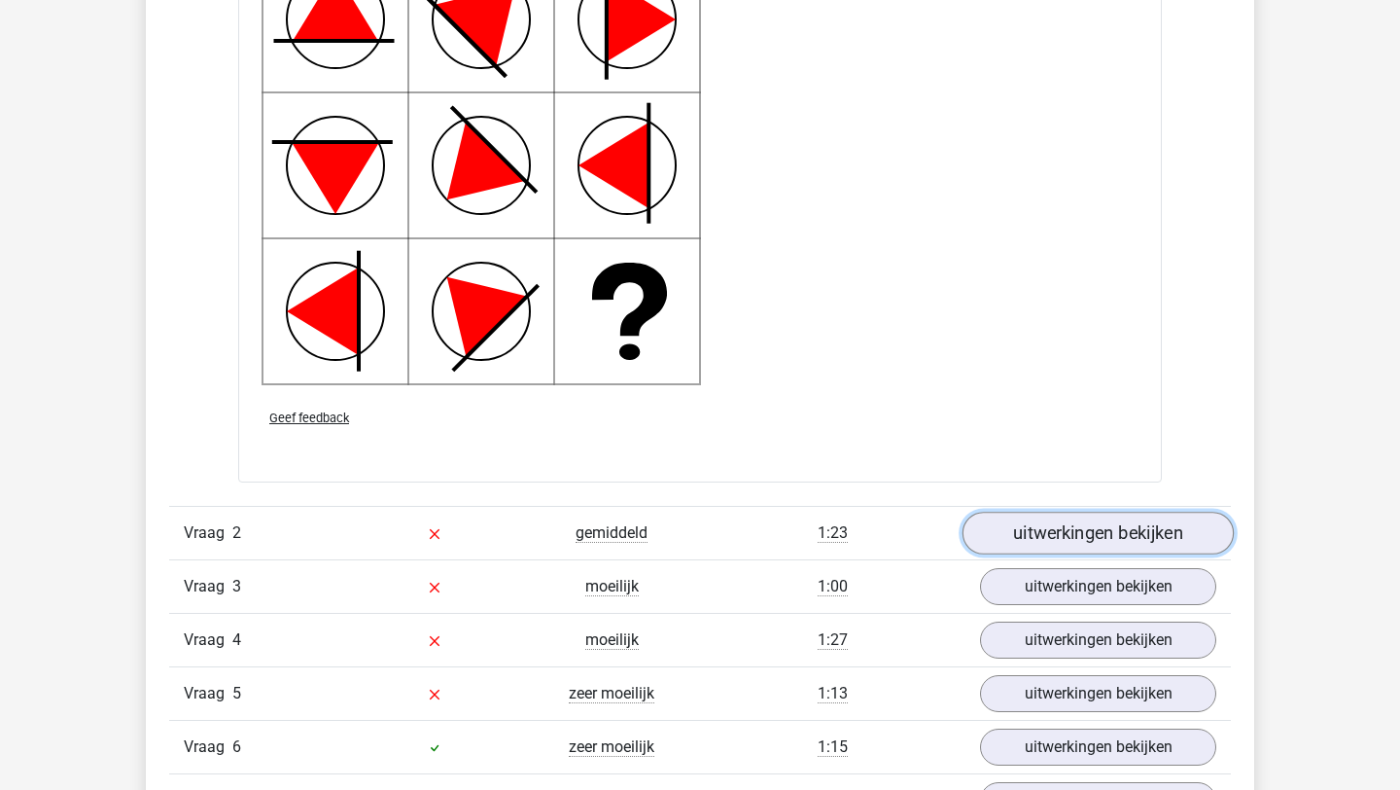
click at [1010, 536] on link "uitwerkingen bekijken" at bounding box center [1098, 532] width 271 height 43
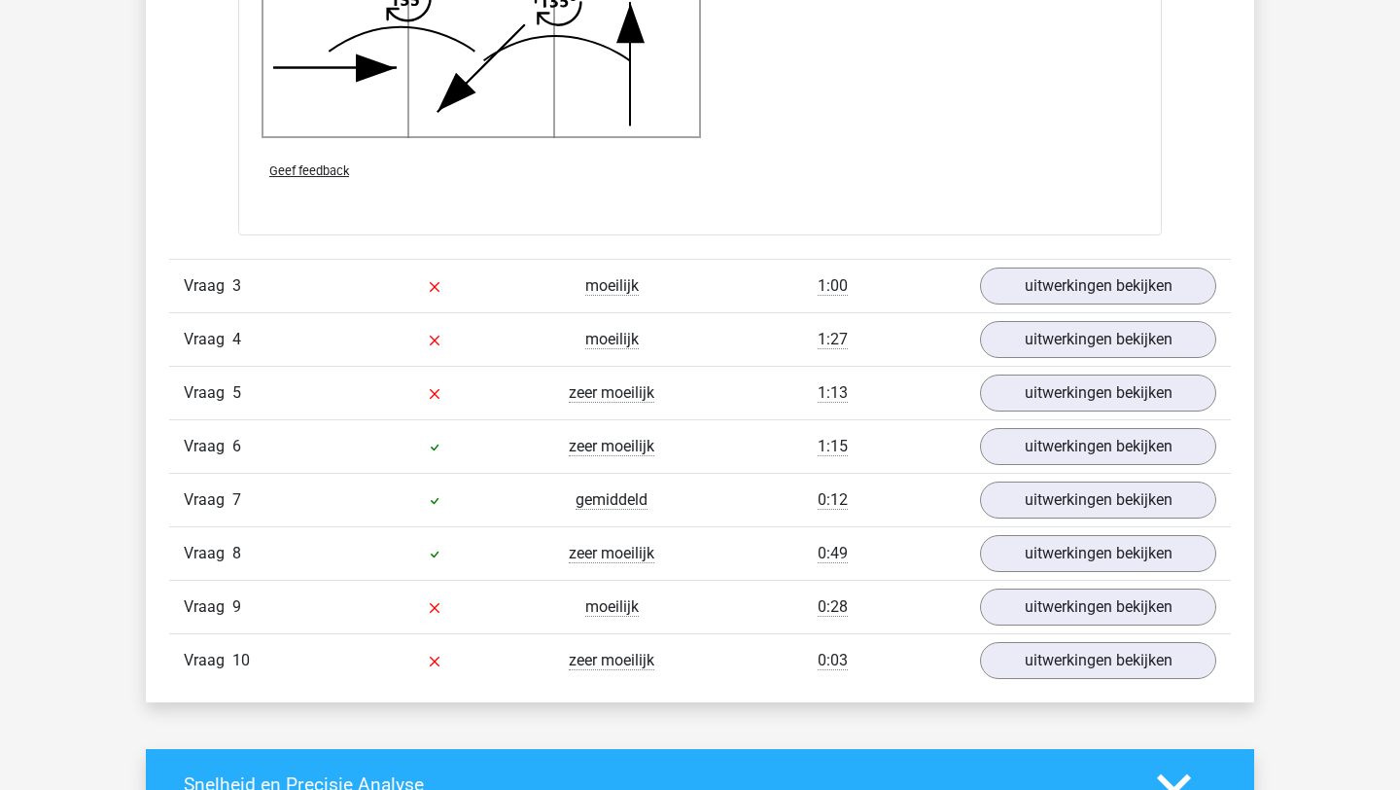
scroll to position [4257, 0]
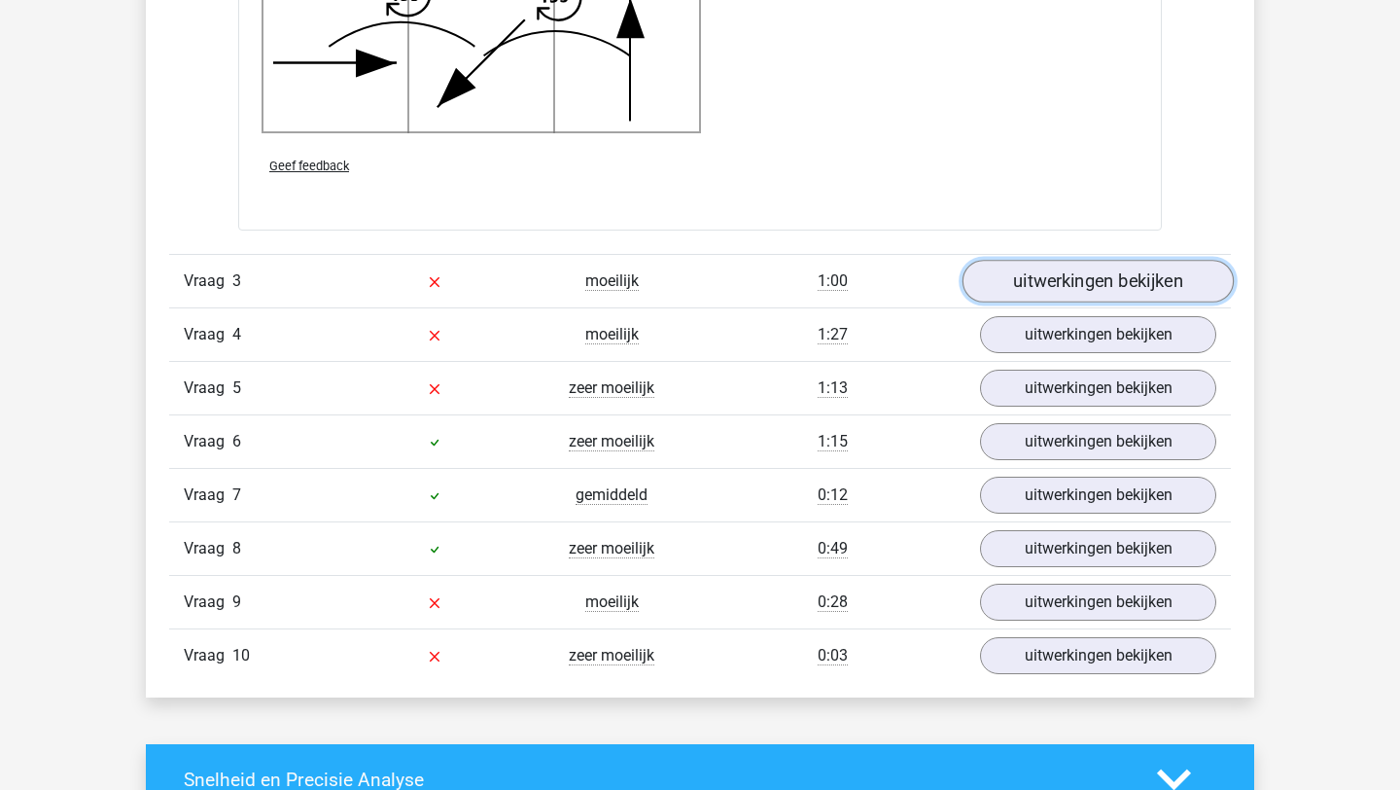
click at [1014, 290] on link "uitwerkingen bekijken" at bounding box center [1098, 281] width 271 height 43
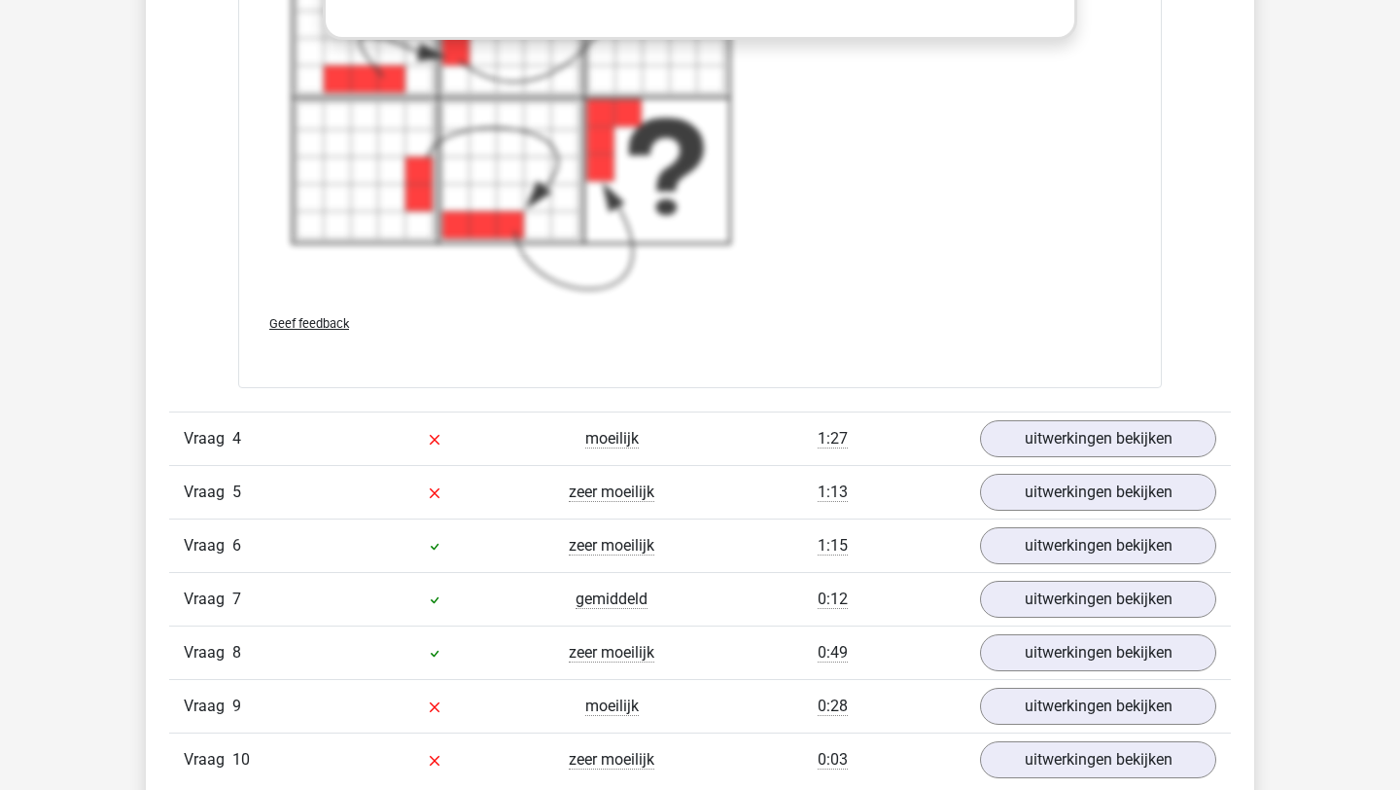
scroll to position [5677, 0]
